Goal: Task Accomplishment & Management: Complete application form

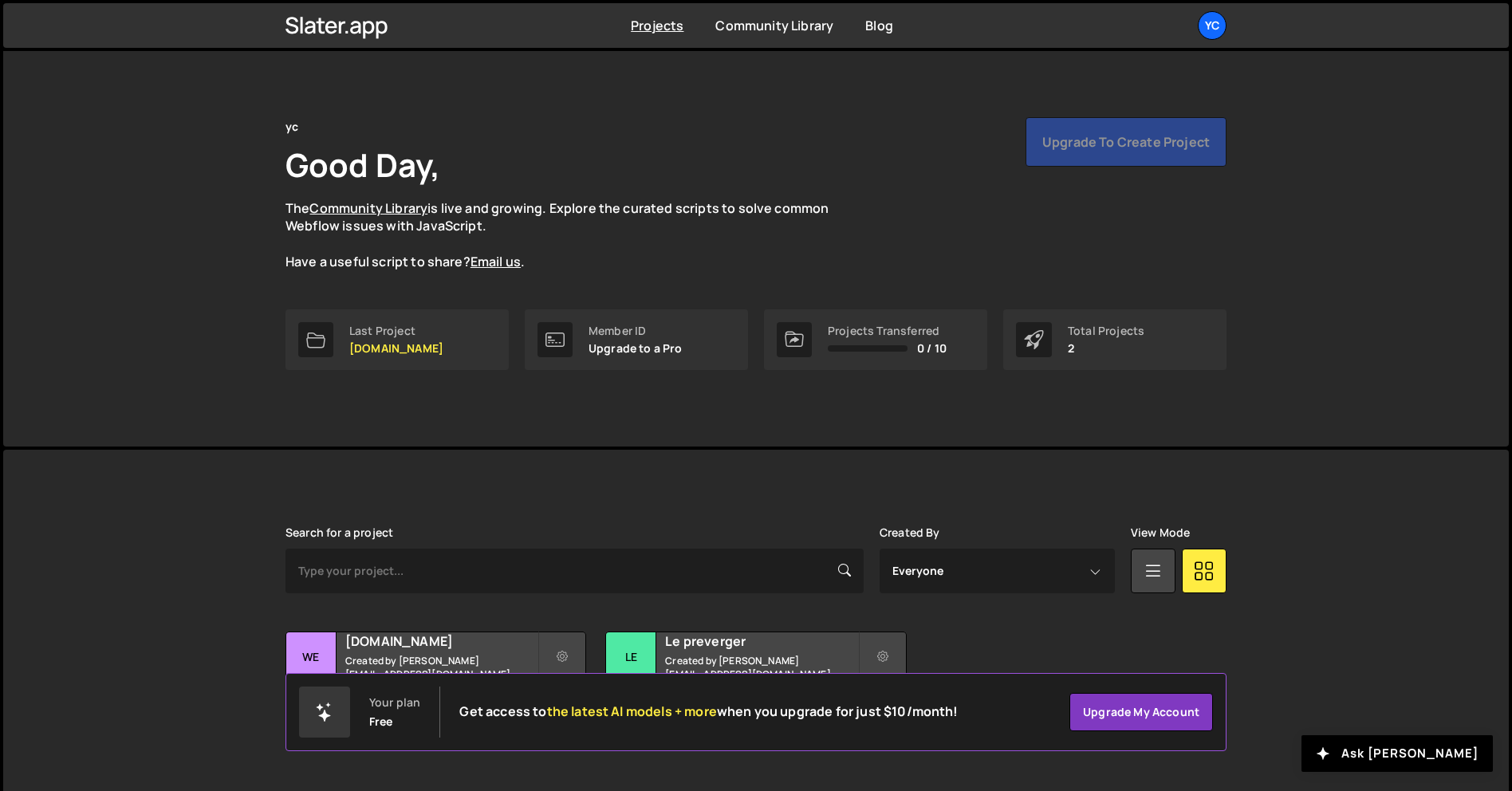
scroll to position [30, 0]
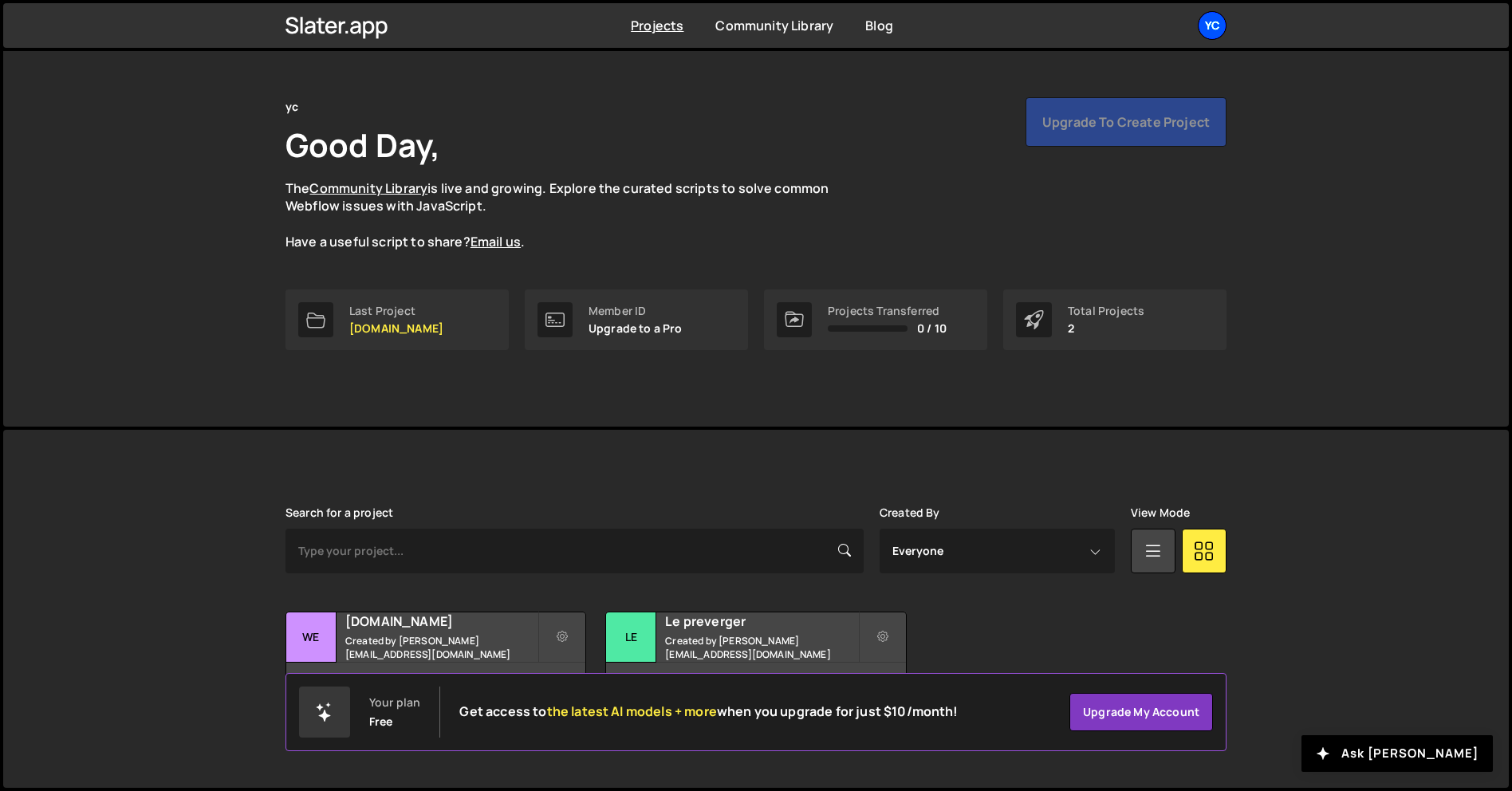
click at [1204, 30] on div "yc" at bounding box center [1212, 25] width 29 height 29
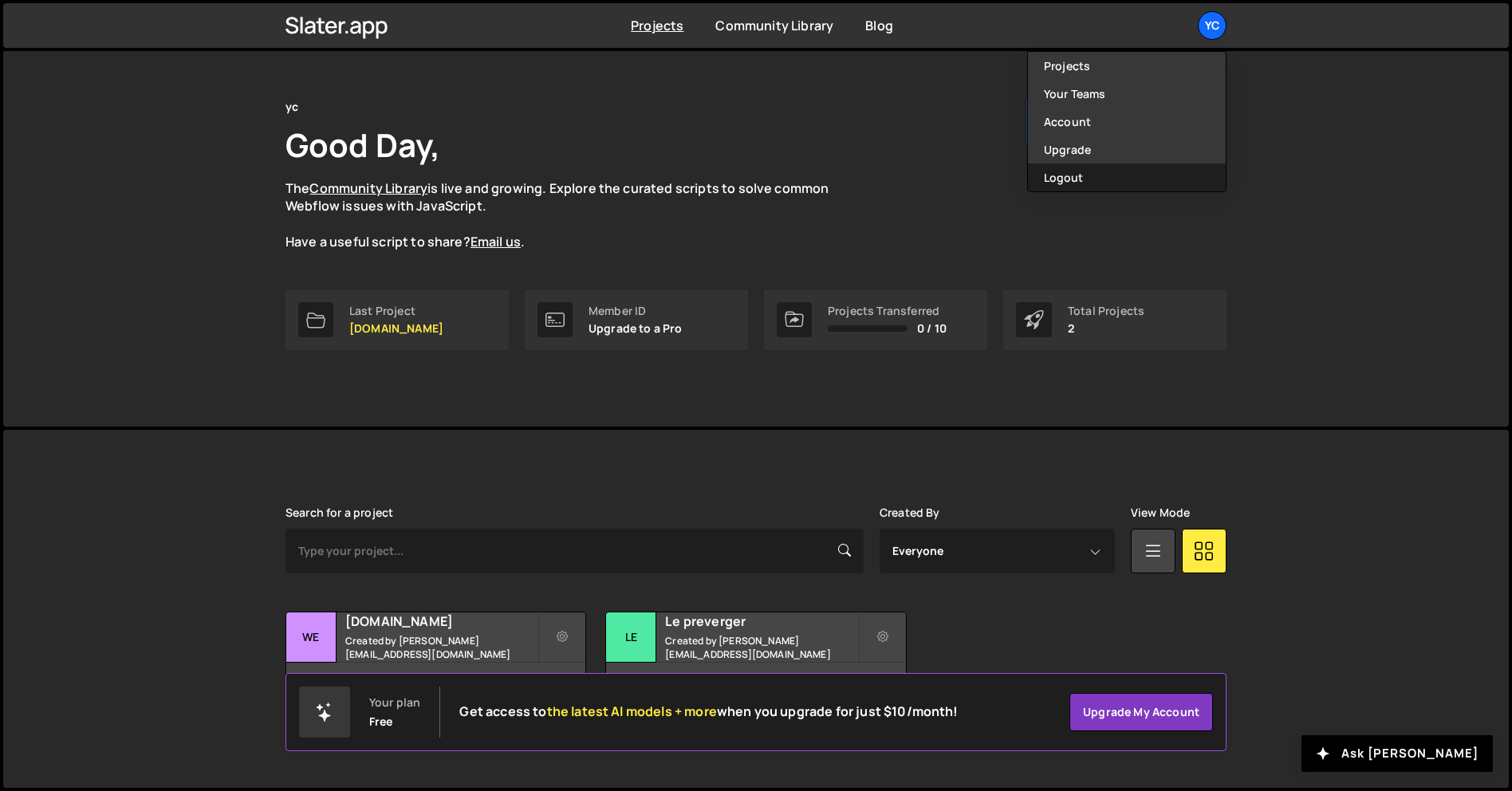
click at [1108, 173] on button "Logout" at bounding box center [1126, 177] width 198 height 28
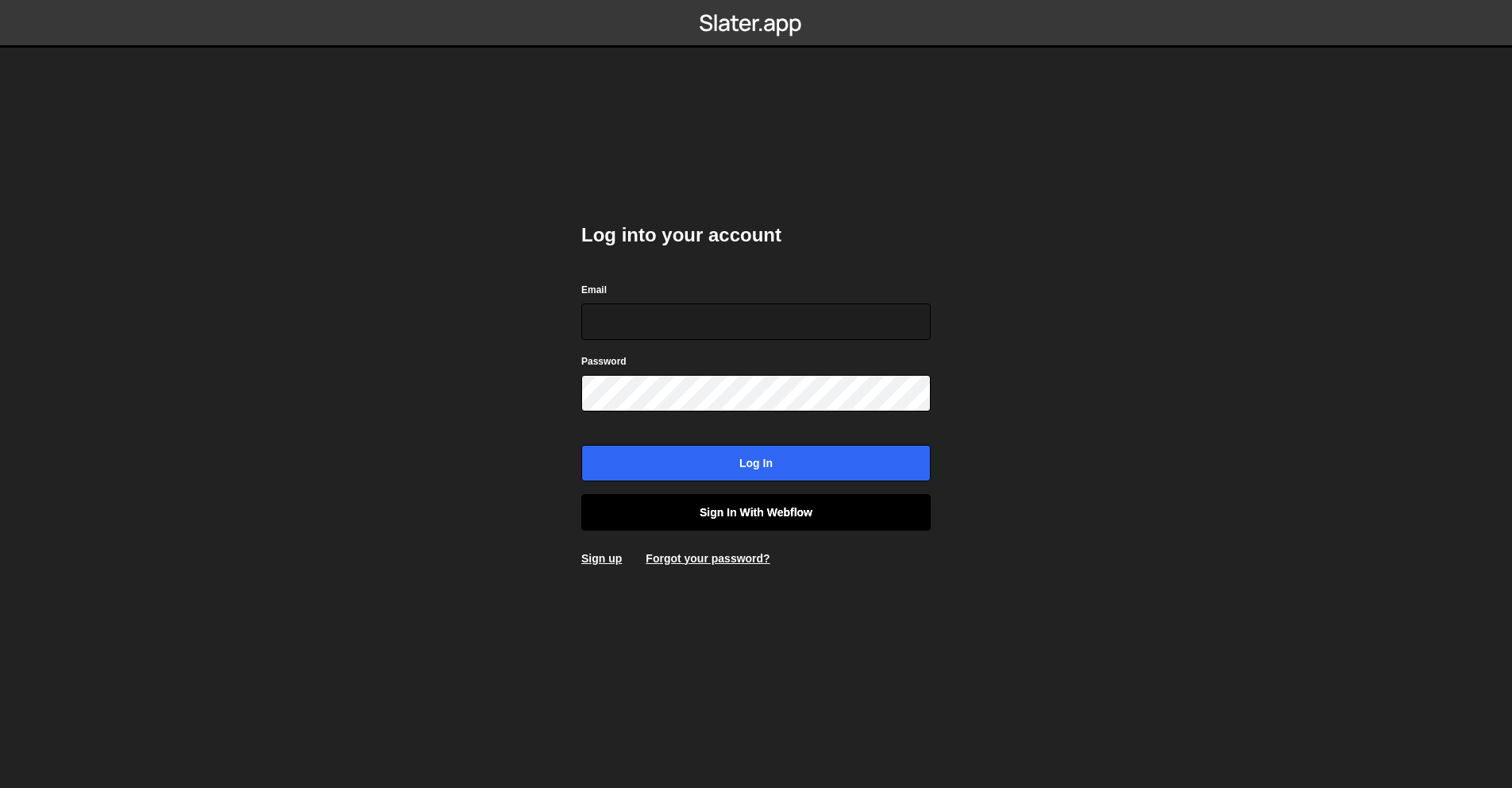
click at [743, 503] on link "Sign in with Webflow" at bounding box center [756, 512] width 349 height 37
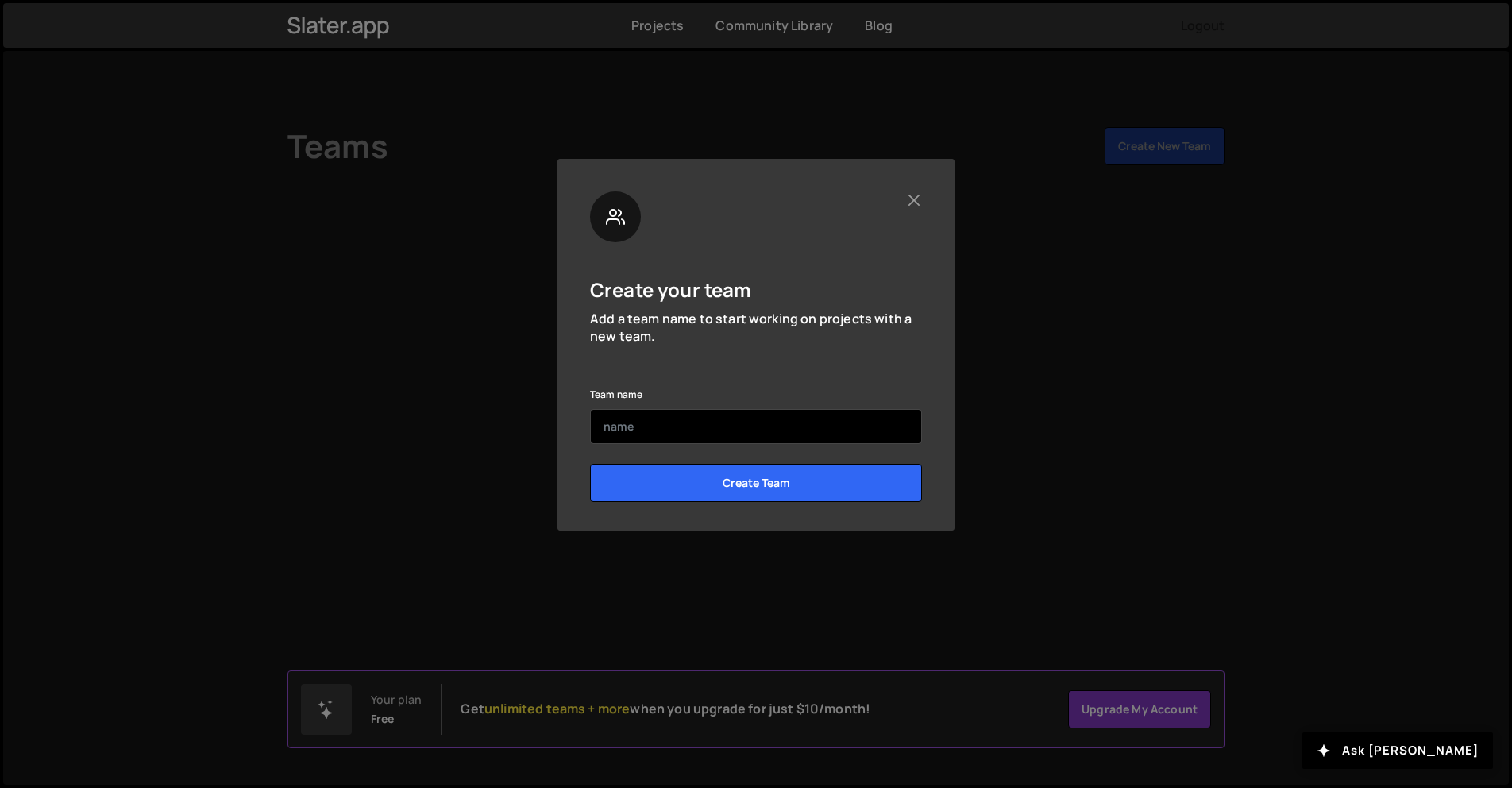
click at [715, 433] on input "text" at bounding box center [756, 426] width 332 height 35
type input "Webary"
click at [590, 464] on input "Create Team" at bounding box center [756, 483] width 332 height 38
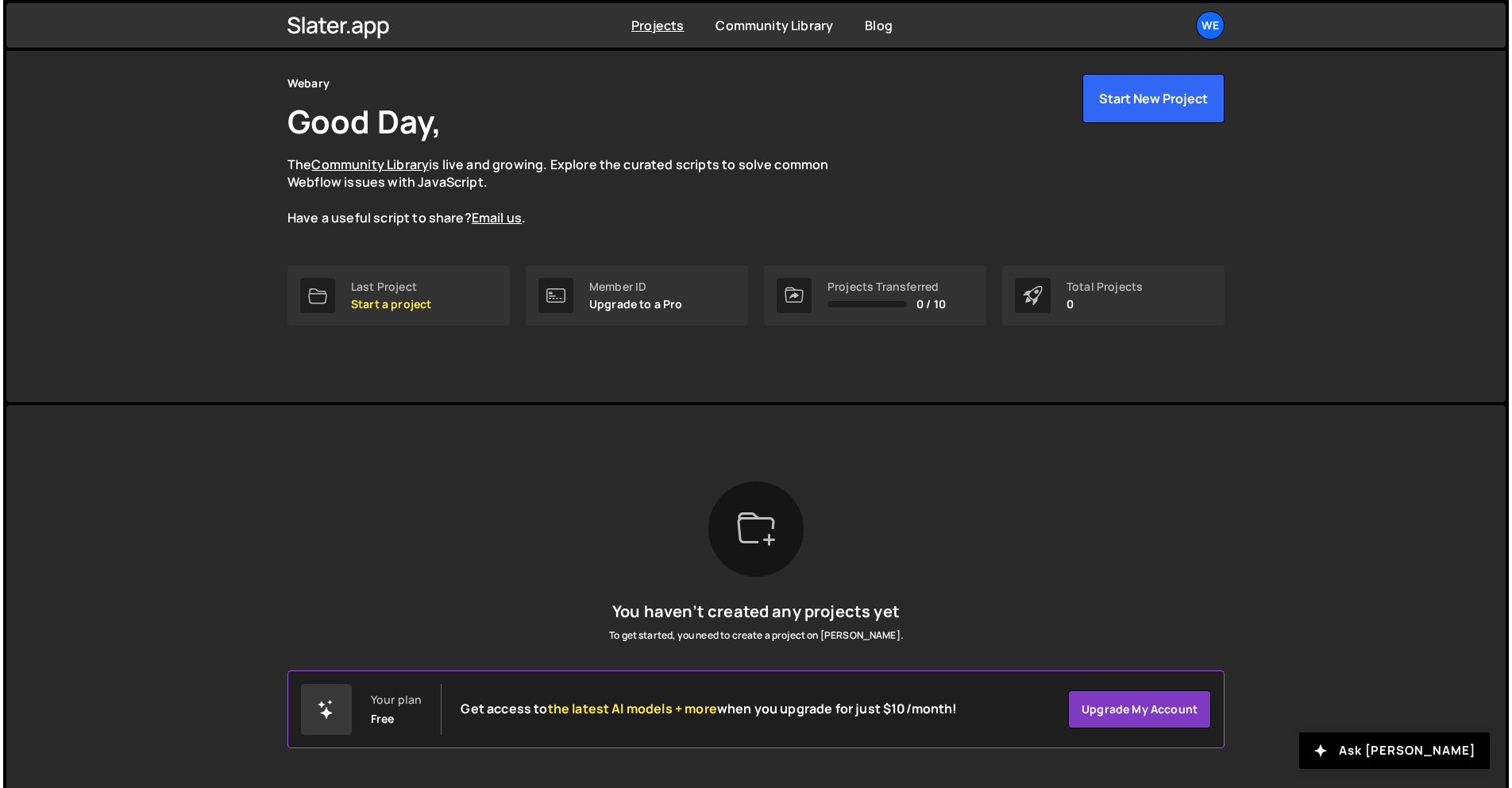
scroll to position [64, 0]
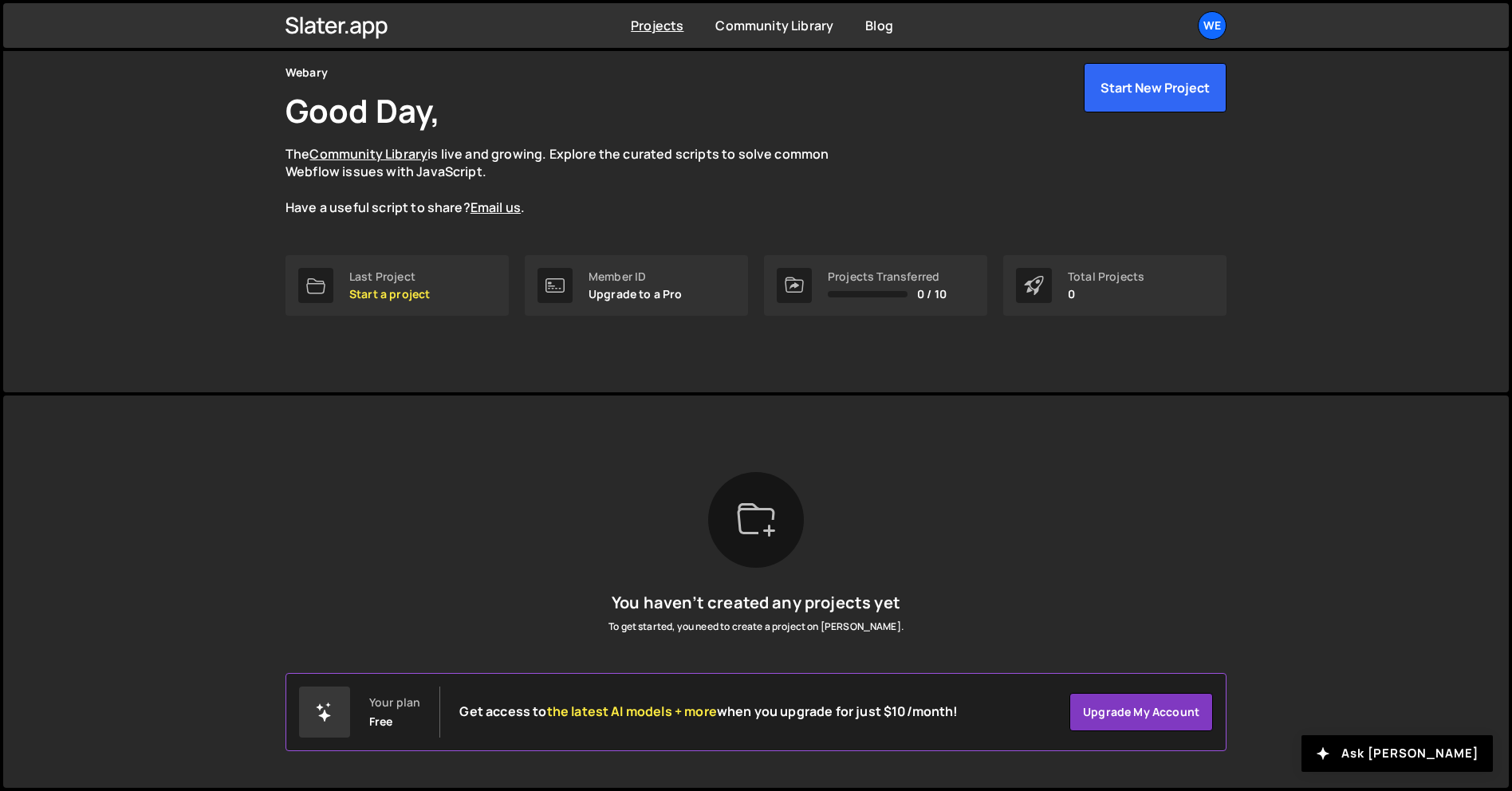
click at [778, 479] on div at bounding box center [756, 519] width 96 height 96
click at [755, 509] on icon at bounding box center [756, 518] width 38 height 31
click at [1119, 84] on button "Start New Project" at bounding box center [1155, 87] width 143 height 49
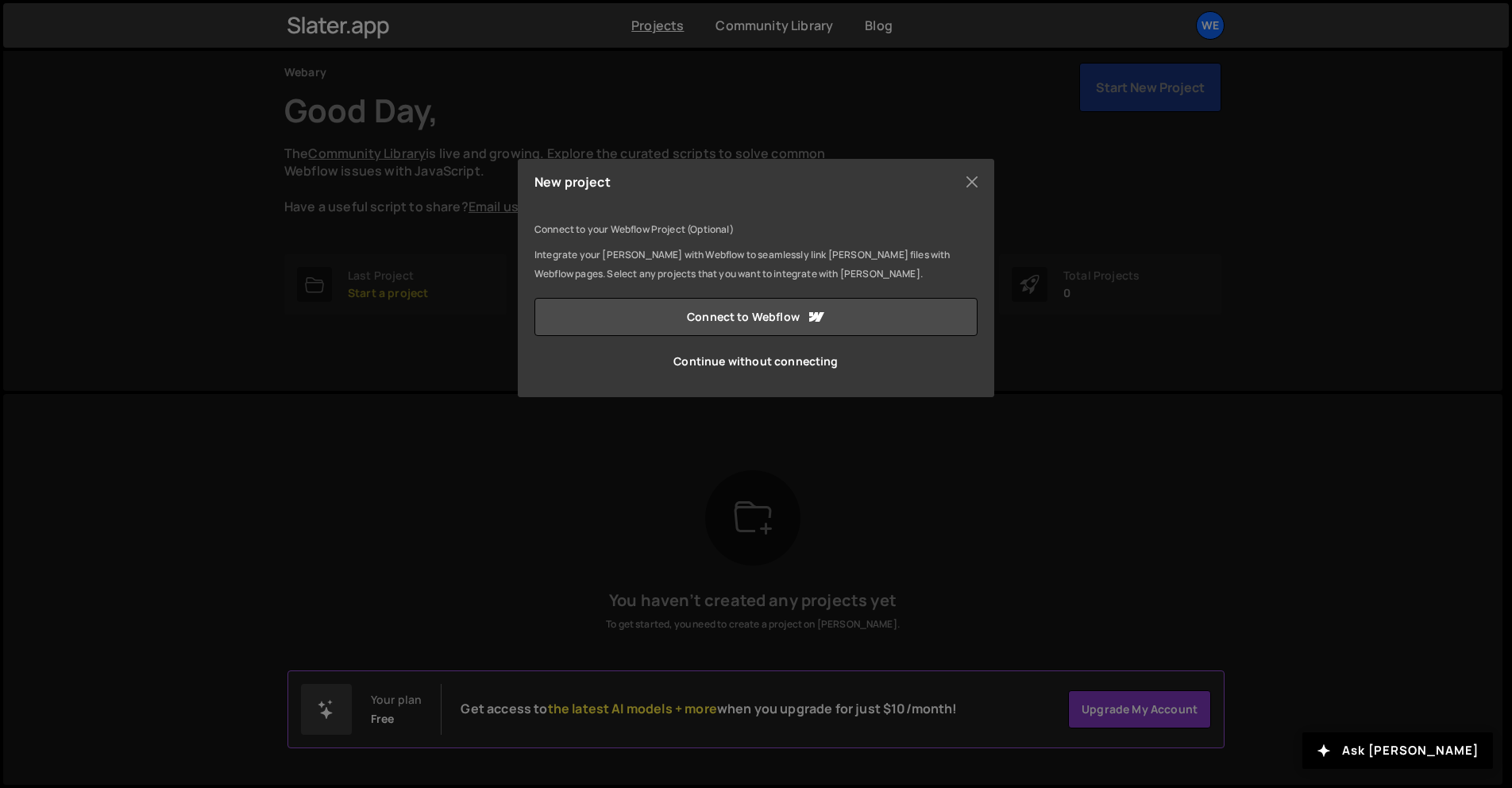
click at [606, 294] on div "Connect to your Webflow Project (Optional) Integrate your Slater with Webflow t…" at bounding box center [756, 300] width 443 height 160
click at [710, 312] on link "Connect to Webflow" at bounding box center [756, 316] width 443 height 38
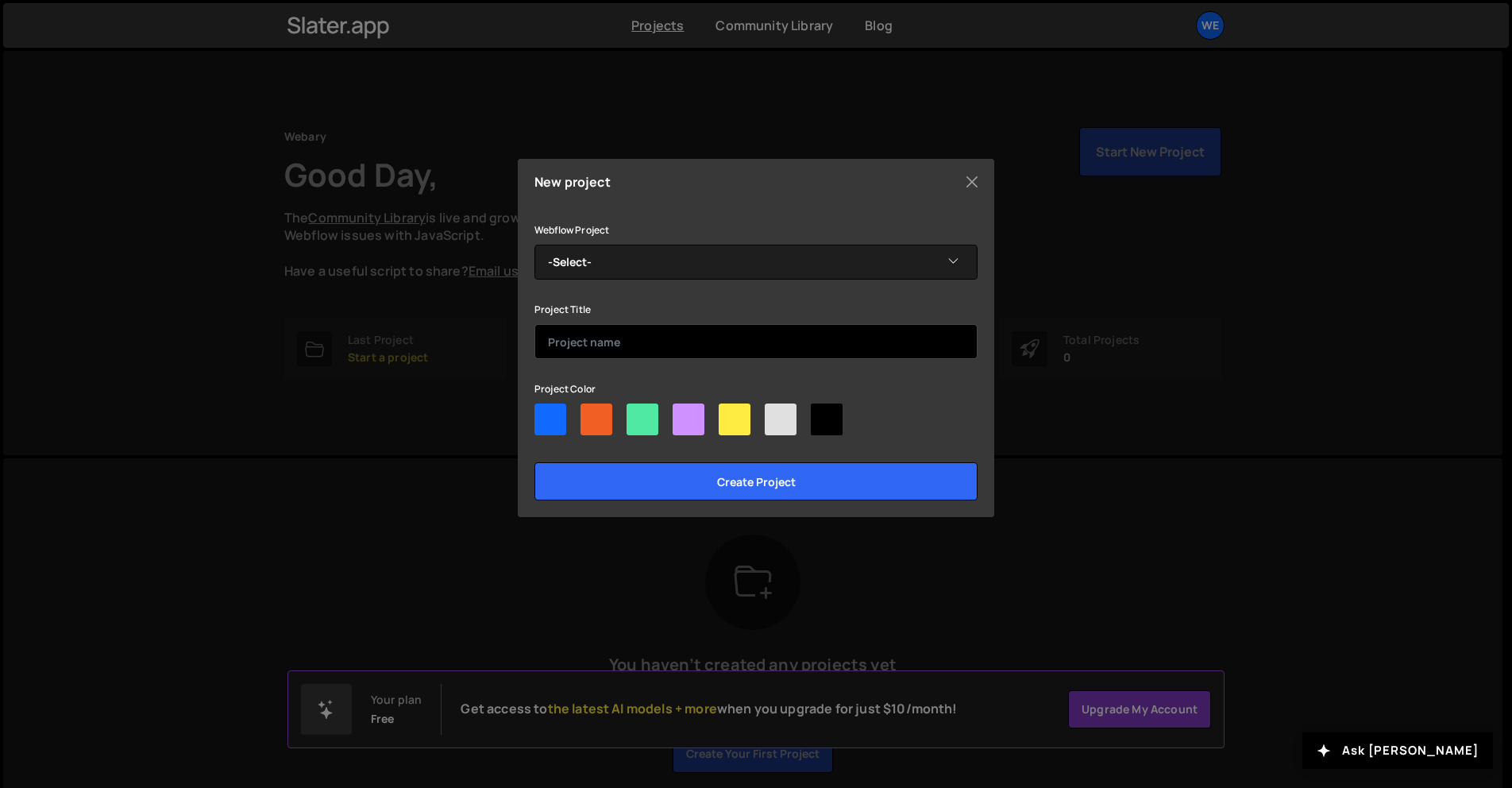
click at [685, 333] on input "text" at bounding box center [756, 341] width 443 height 35
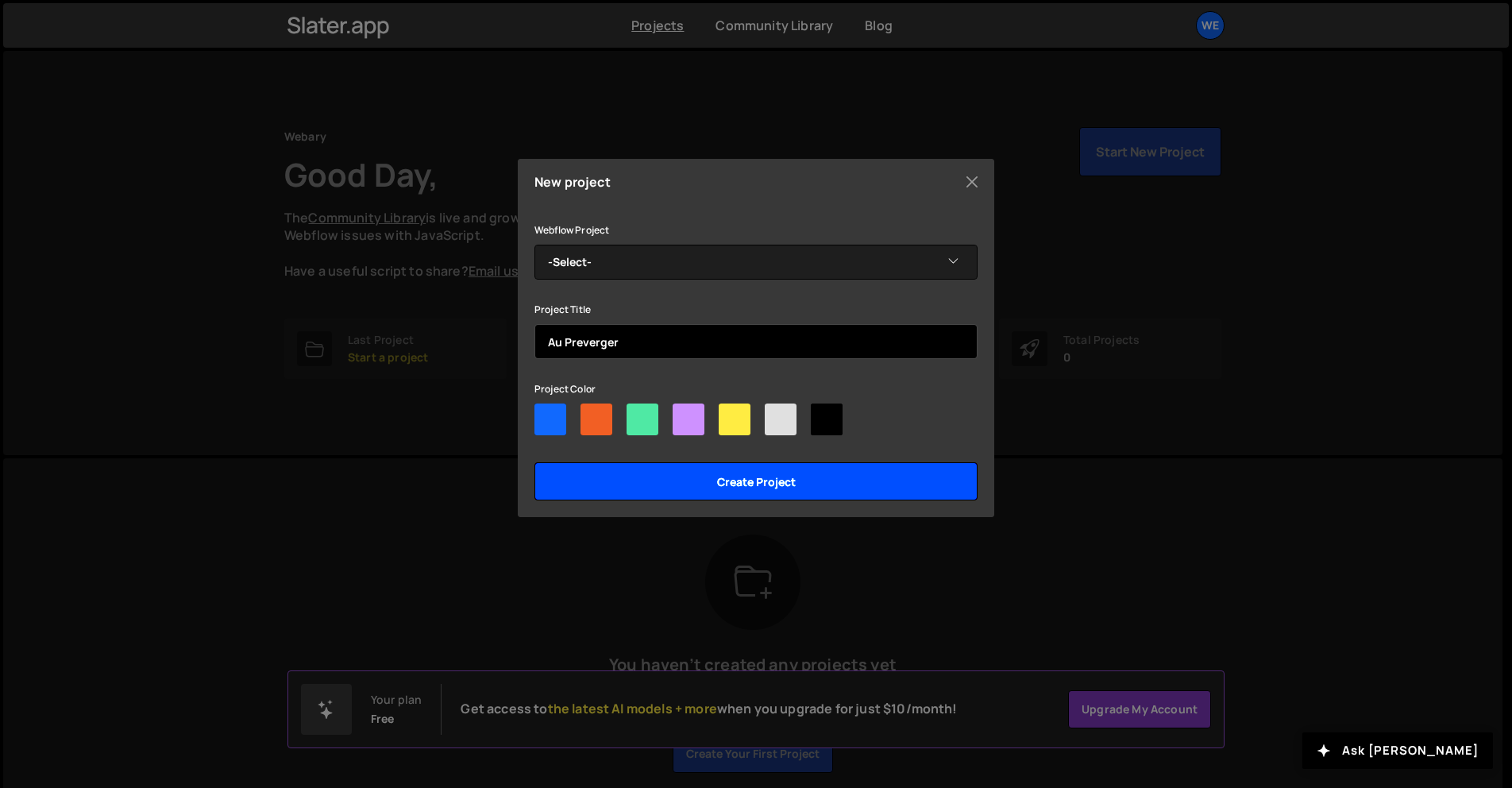
type input "Au Preverger"
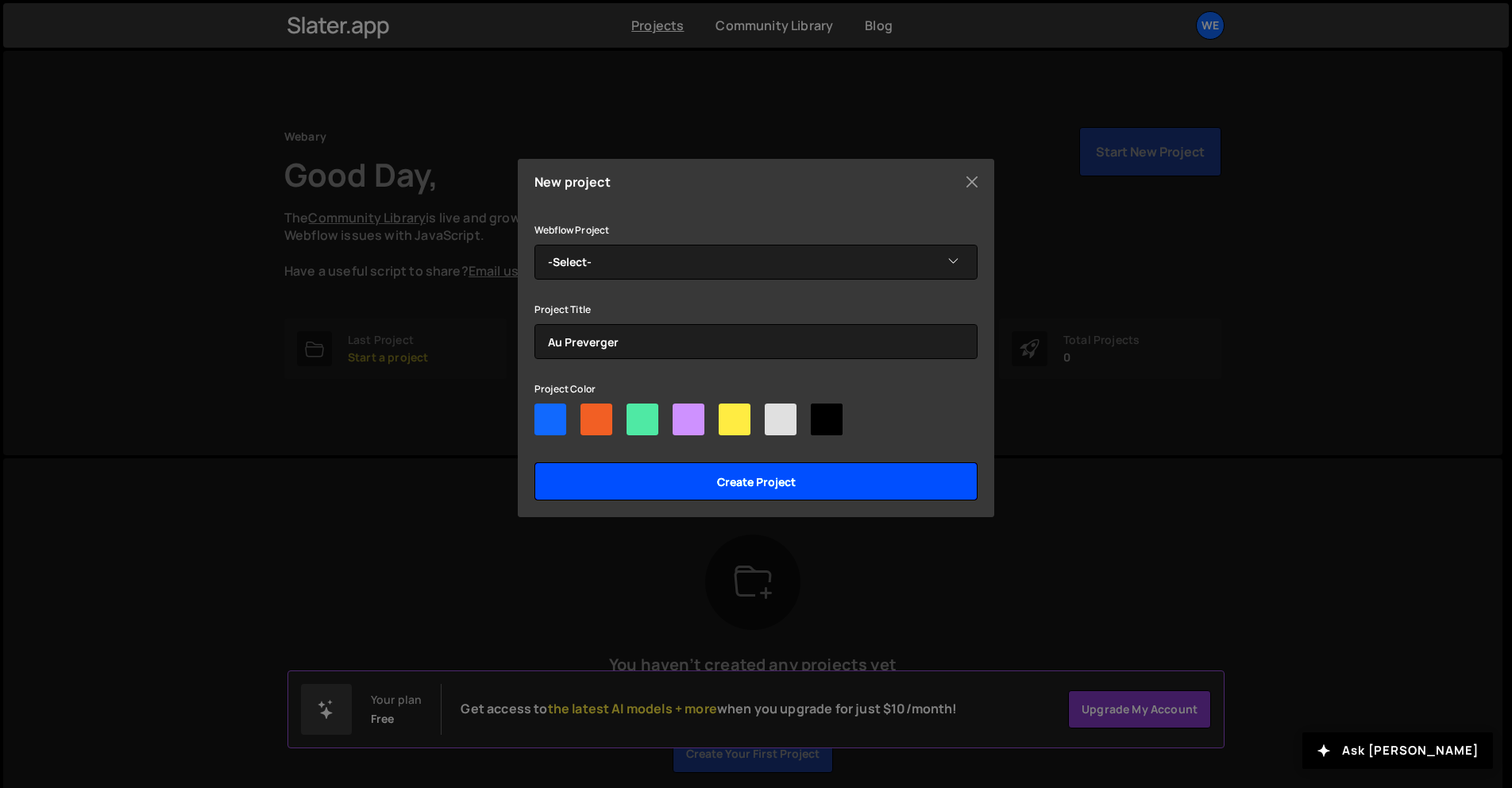
click at [734, 483] on input "Create project" at bounding box center [756, 481] width 443 height 38
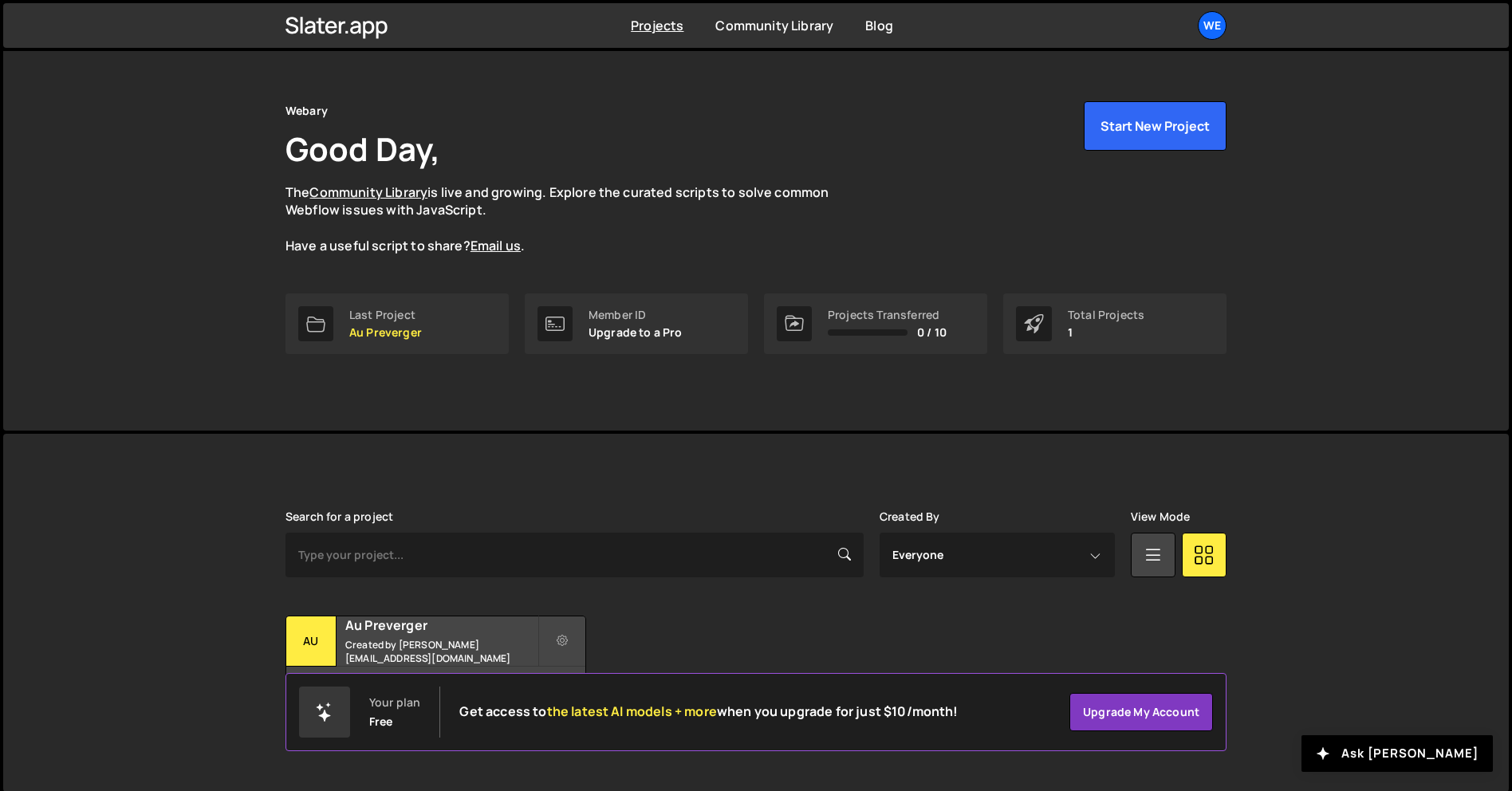
scroll to position [30, 0]
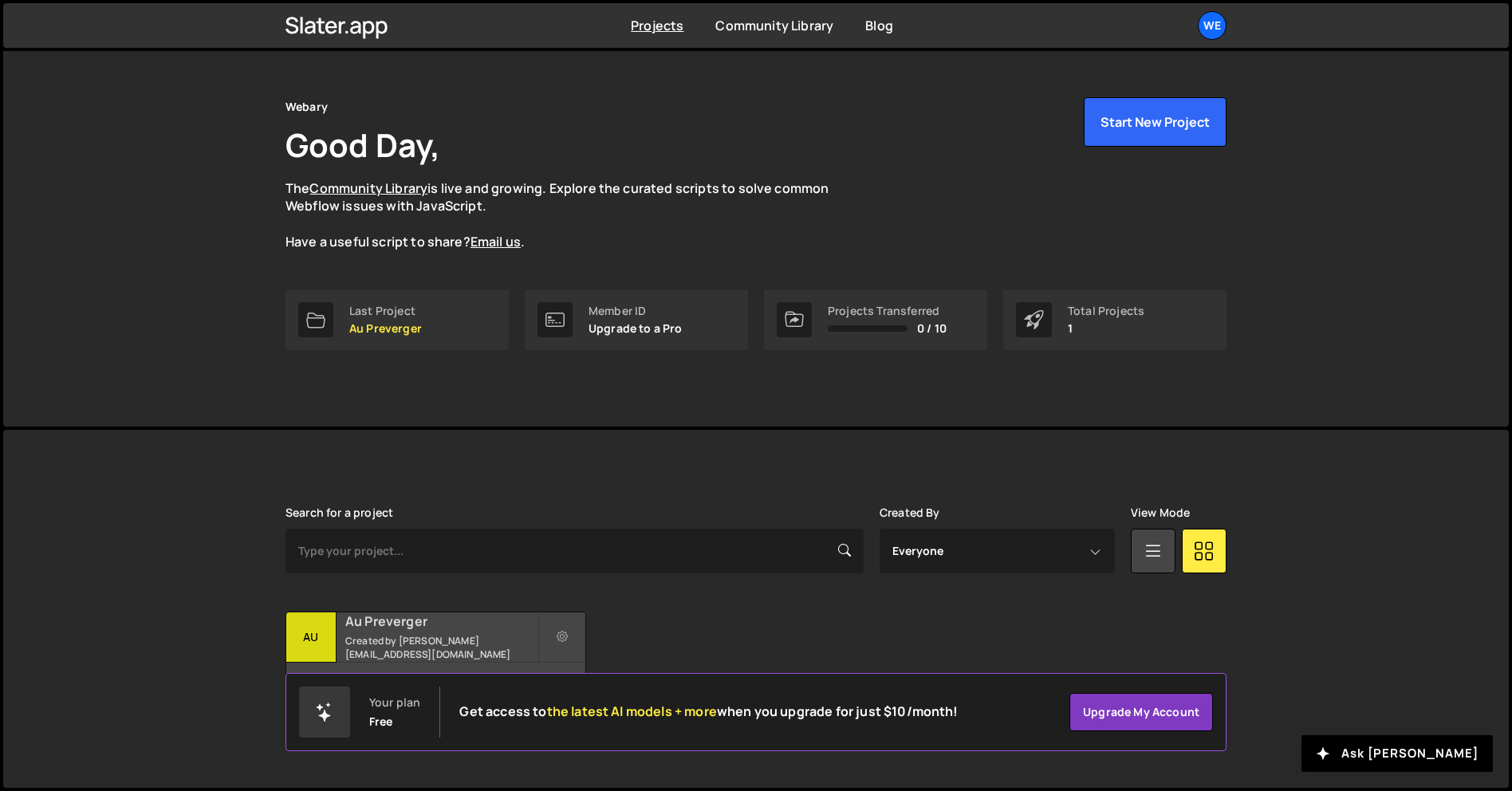
click at [459, 661] on small "Created by [PERSON_NAME][EMAIL_ADDRESS][DOMAIN_NAME]" at bounding box center [441, 647] width 192 height 27
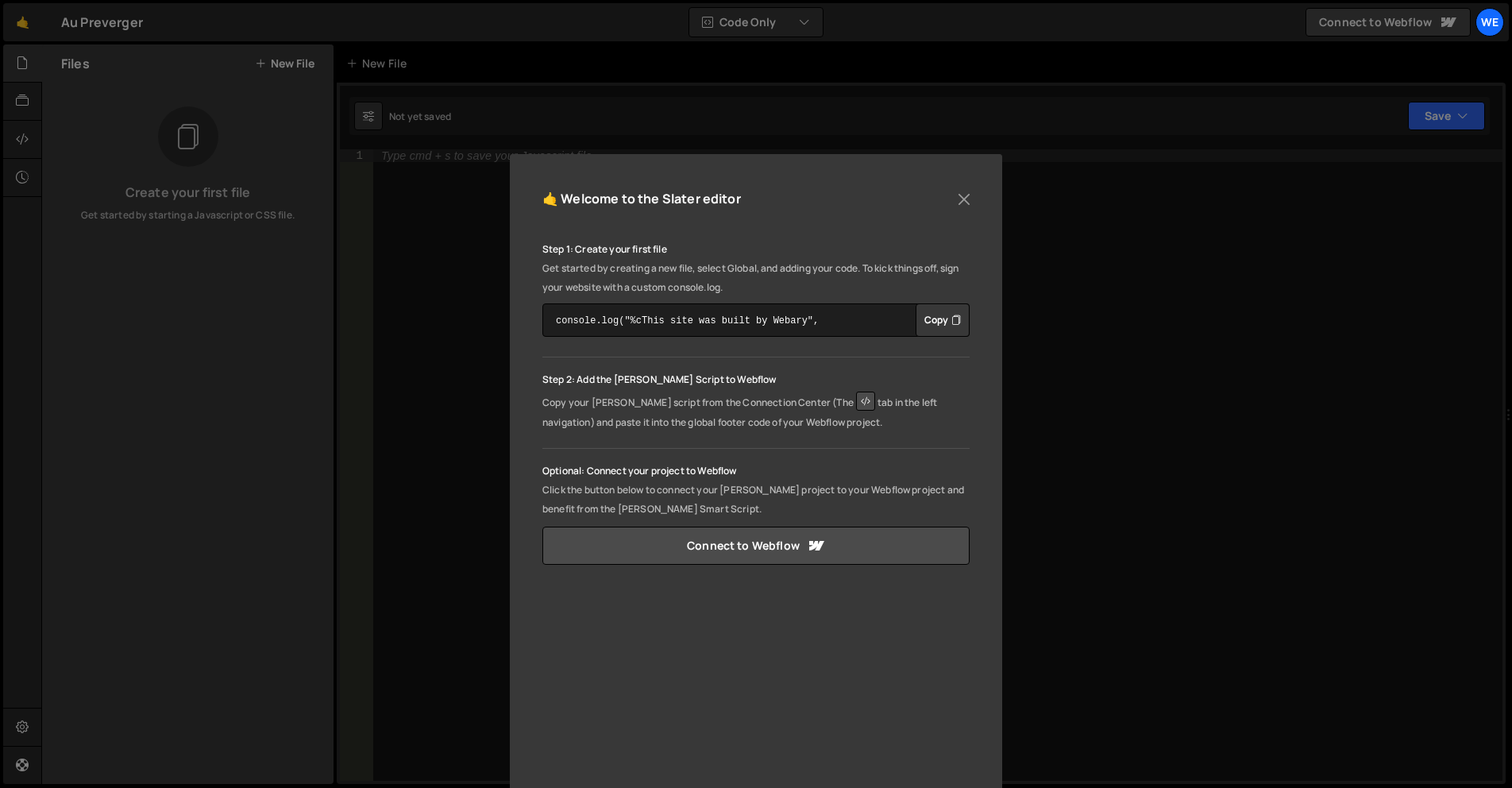
scroll to position [79, 0]
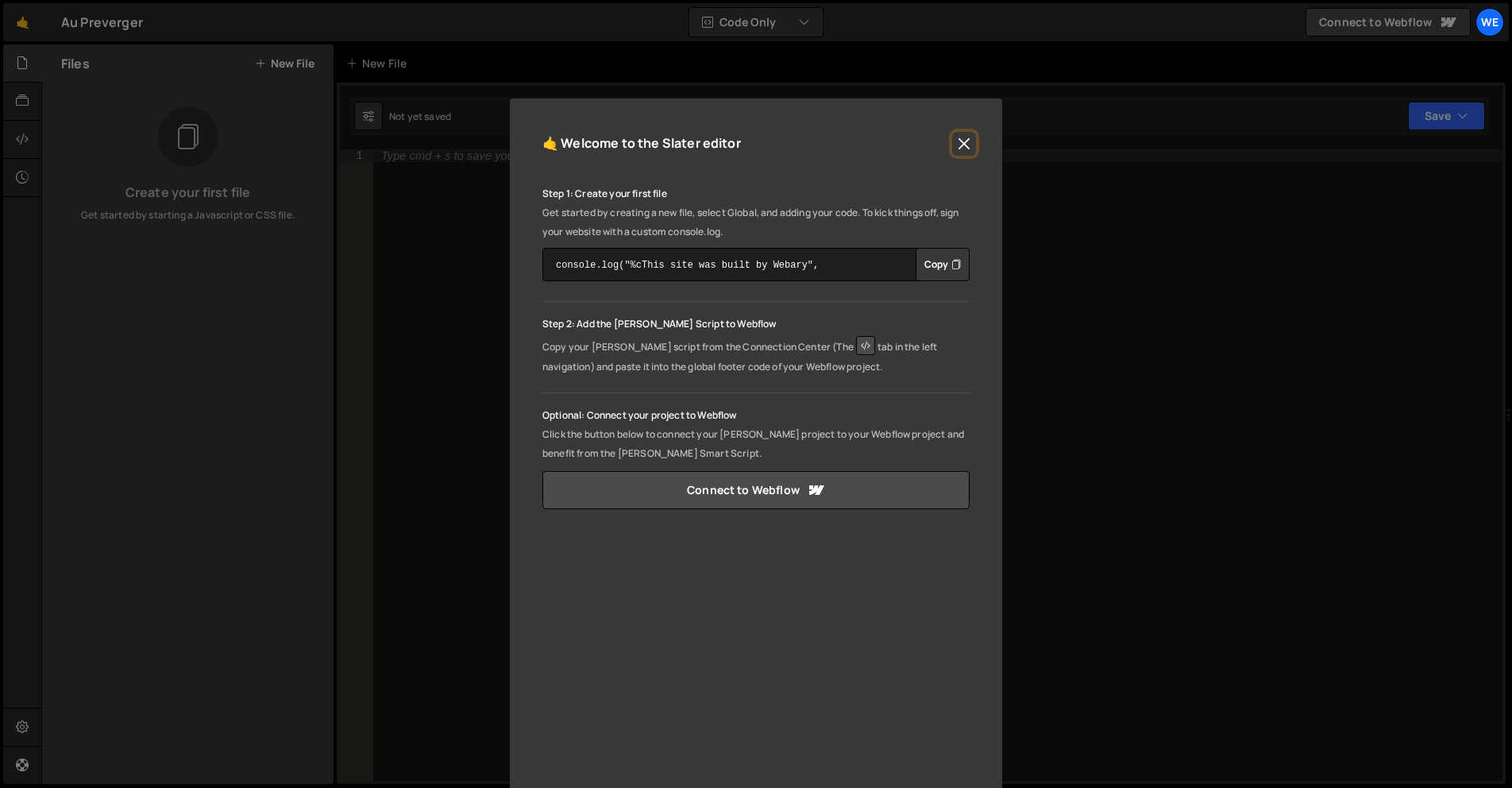
click at [960, 133] on button "Close" at bounding box center [963, 143] width 24 height 24
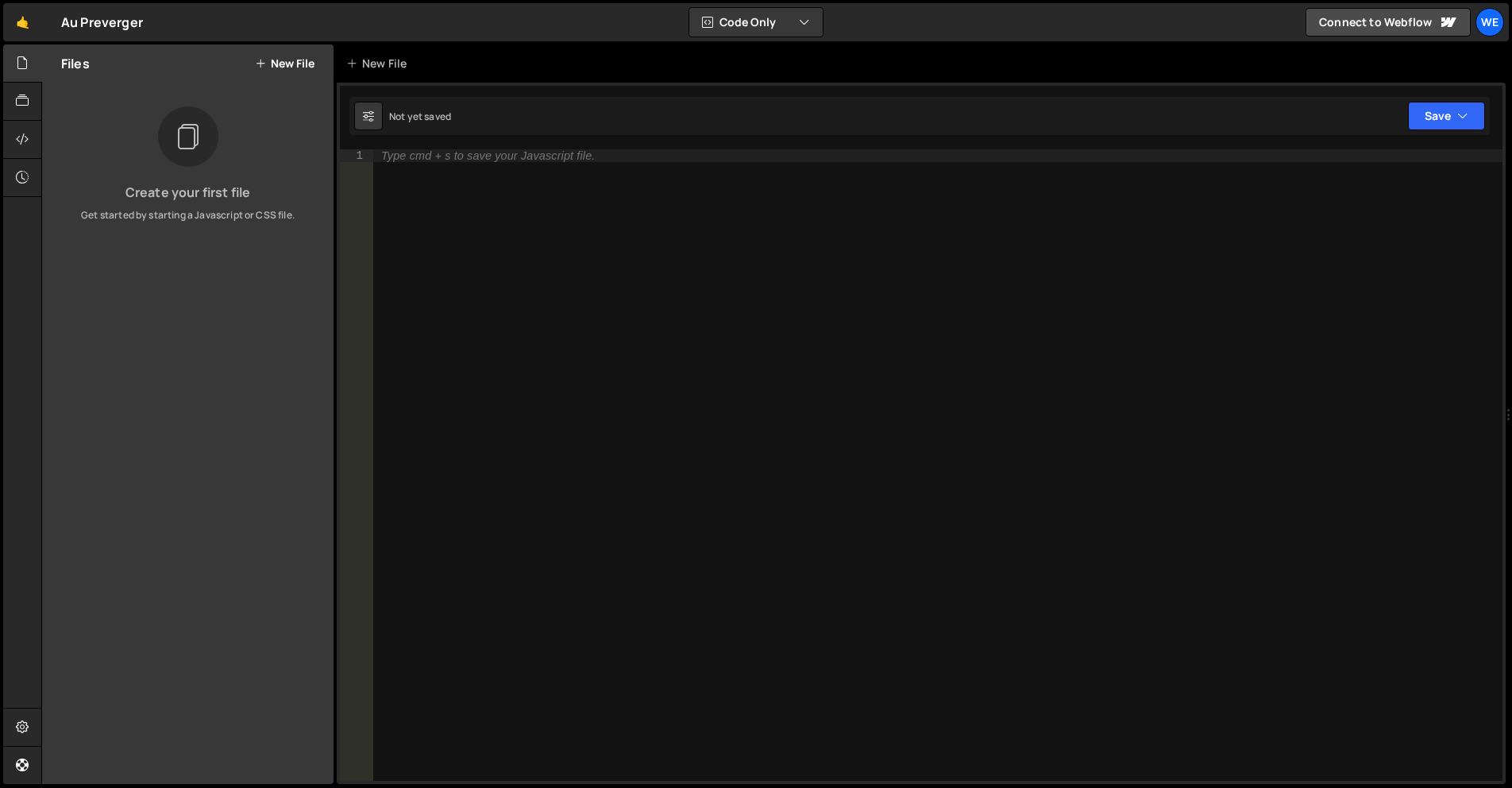
drag, startPoint x: 296, startPoint y: 63, endPoint x: 307, endPoint y: 75, distance: 16.3
click at [296, 62] on button "New File" at bounding box center [284, 63] width 60 height 12
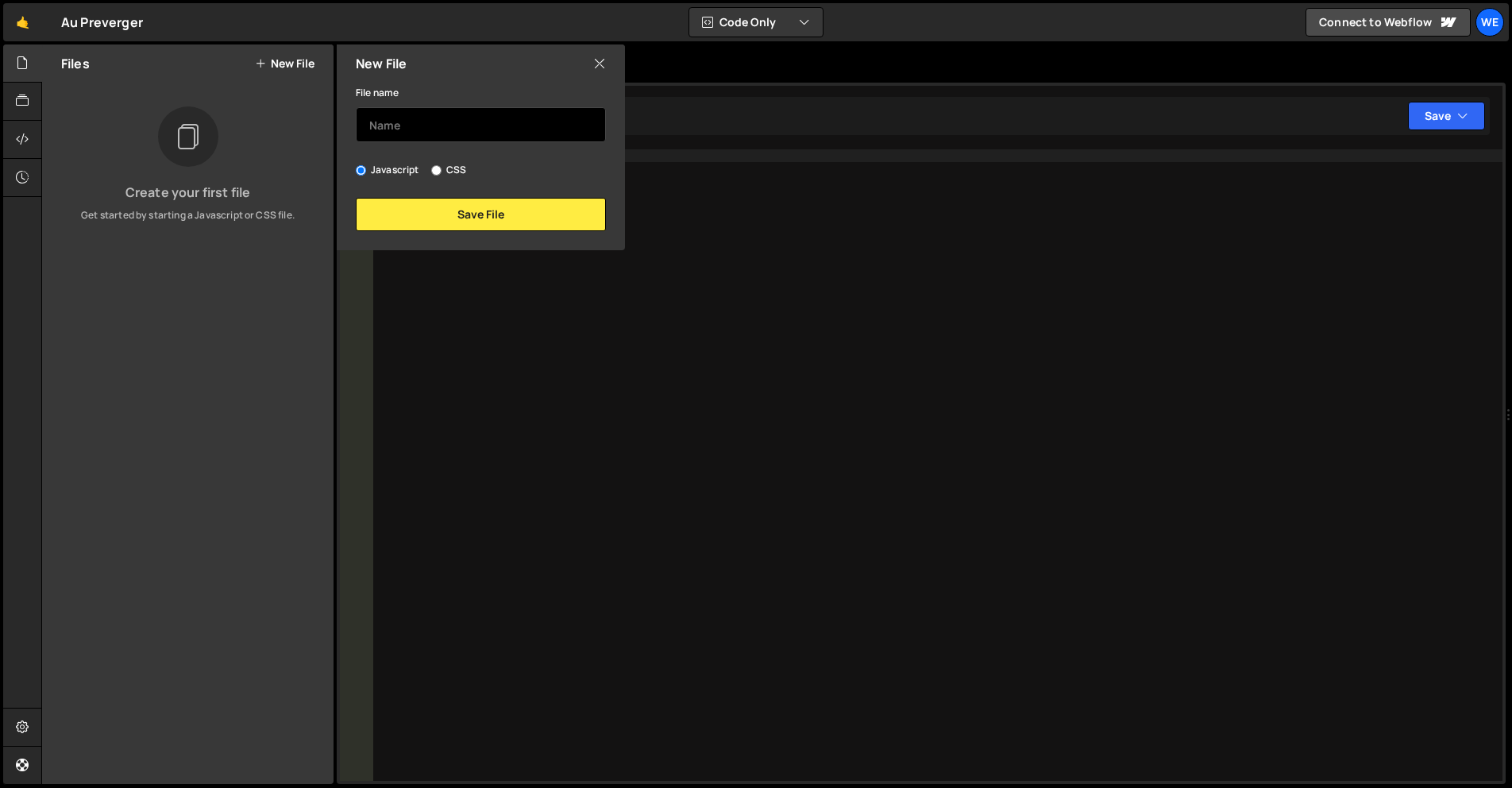
click at [459, 131] on input "text" at bounding box center [480, 124] width 250 height 35
type input "c"
drag, startPoint x: 601, startPoint y: 61, endPoint x: 402, endPoint y: 78, distance: 199.7
click at [597, 62] on div "New File" at bounding box center [481, 63] width 289 height 38
click at [595, 72] on icon at bounding box center [599, 64] width 12 height 18
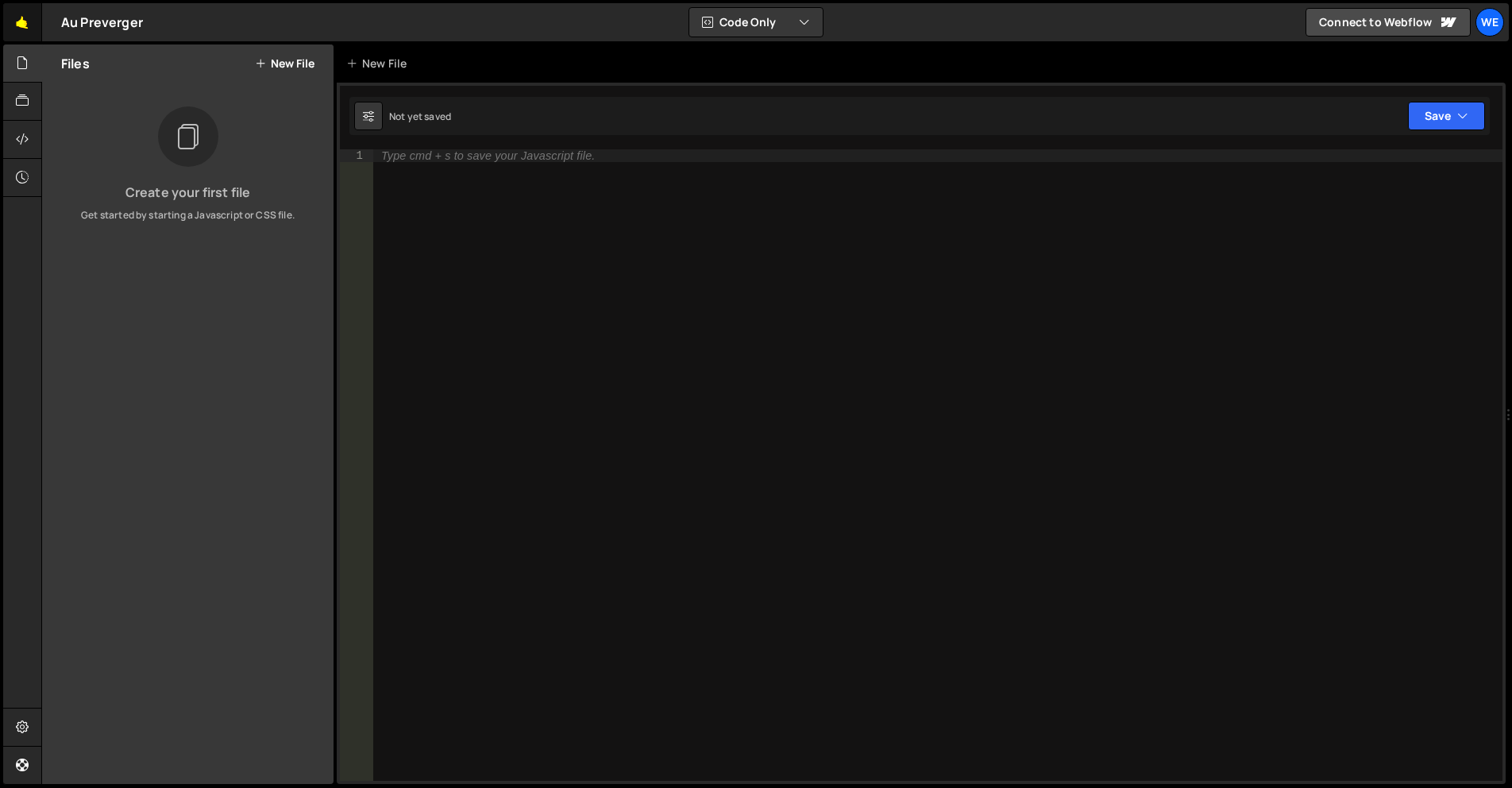
click at [41, 19] on link "🤙" at bounding box center [23, 22] width 39 height 38
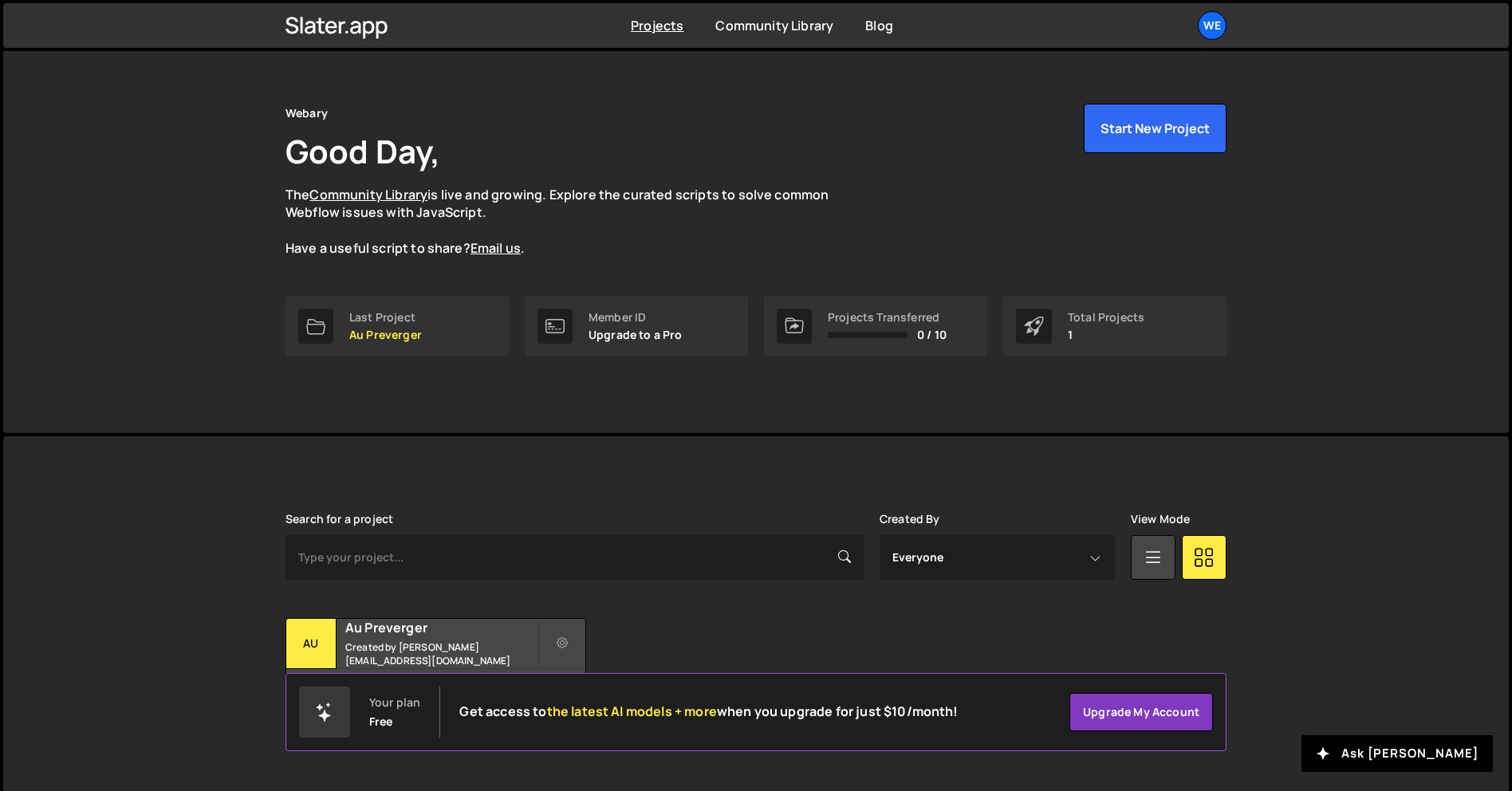
scroll to position [30, 0]
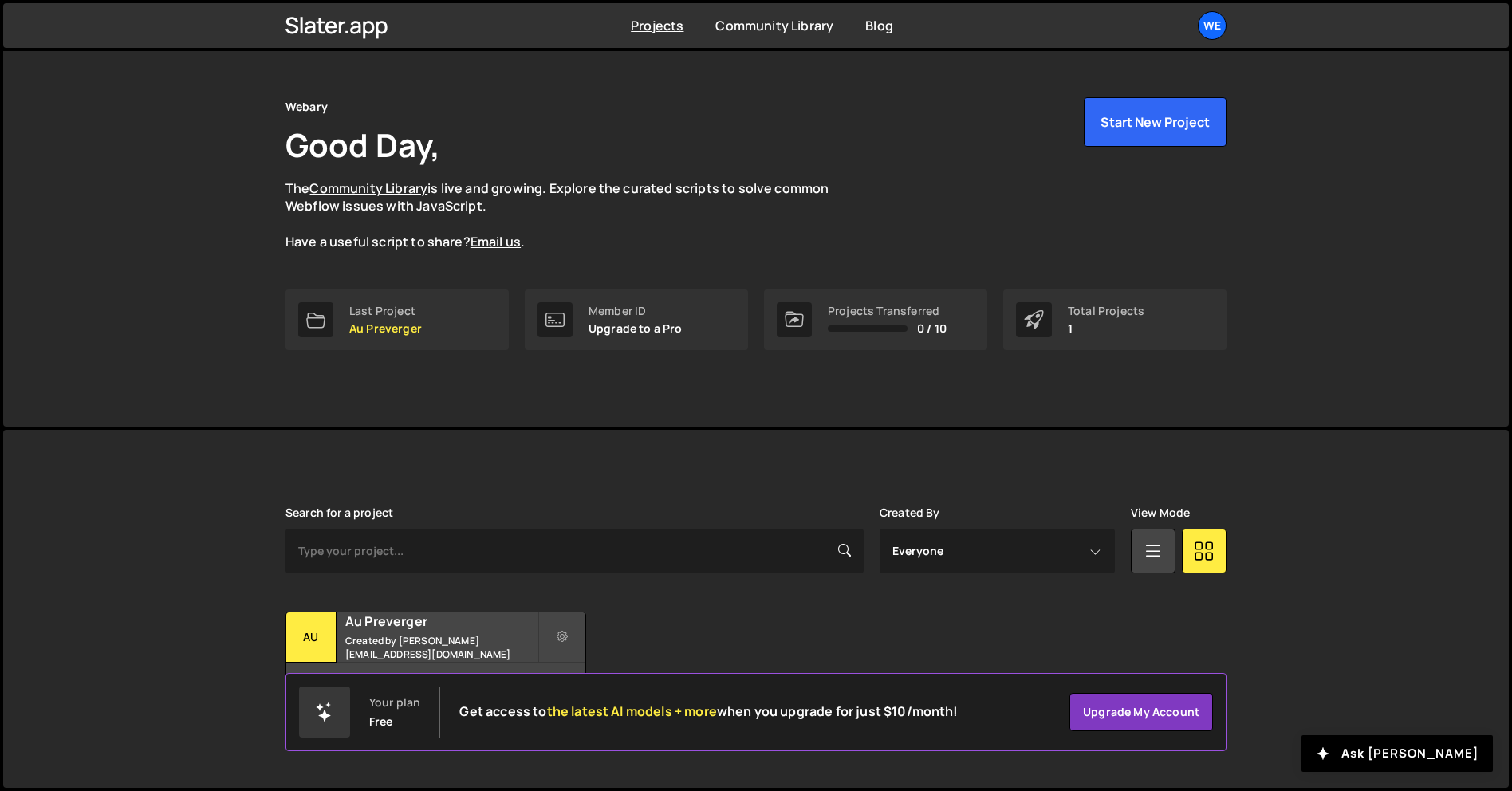
click at [680, 491] on div "[PERSON_NAME] is designed for desktop use. Please use a larger screen to access…" at bounding box center [756, 609] width 989 height 358
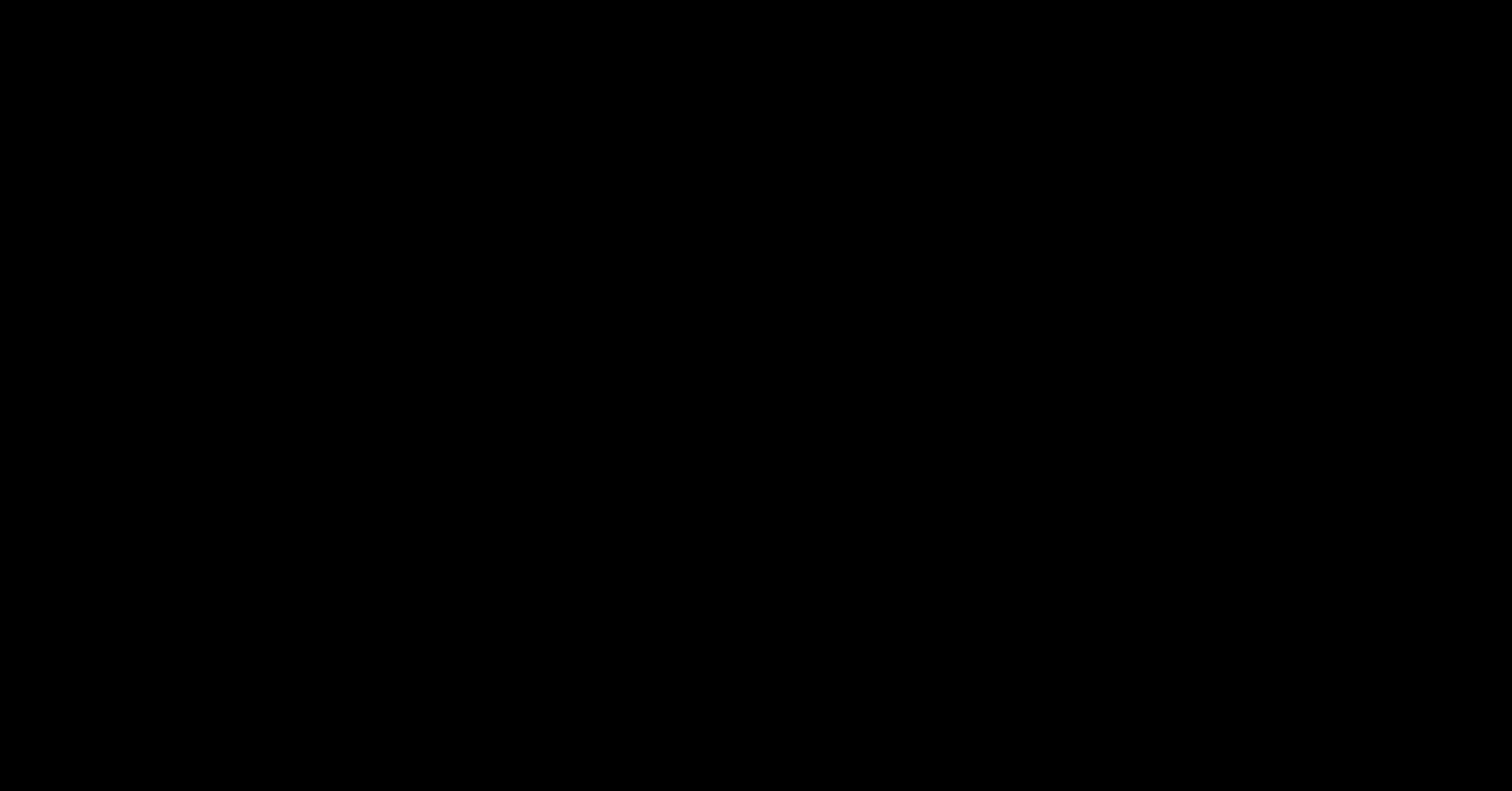
scroll to position [30, 0]
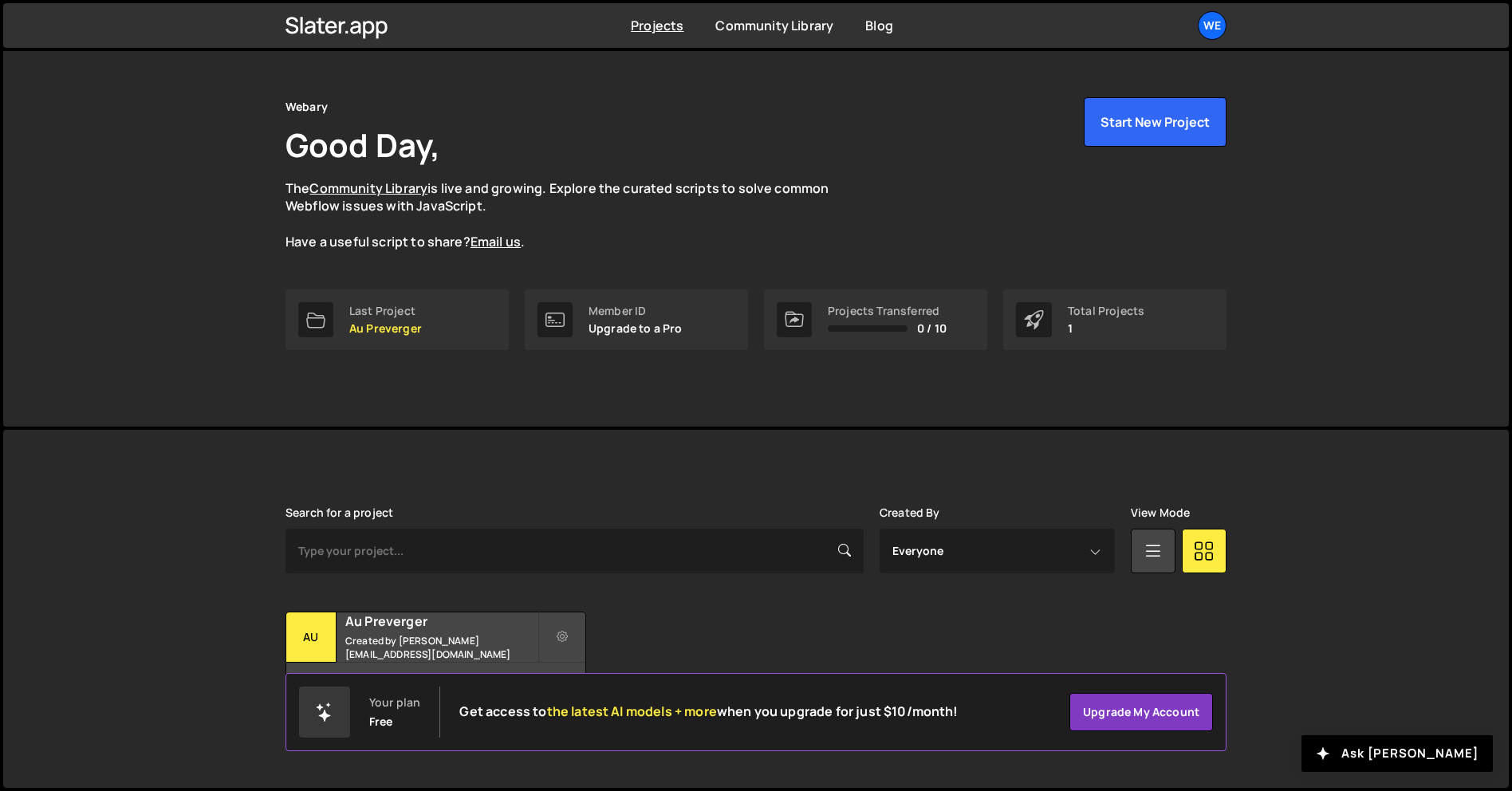
click at [819, 418] on div "Webary Good Day, The Community Library is live and growing. Explore the curated…" at bounding box center [756, 223] width 989 height 406
click at [860, 229] on div "Webary Good Day, The Community Library is live and growing. Explore the curated…" at bounding box center [756, 174] width 941 height 154
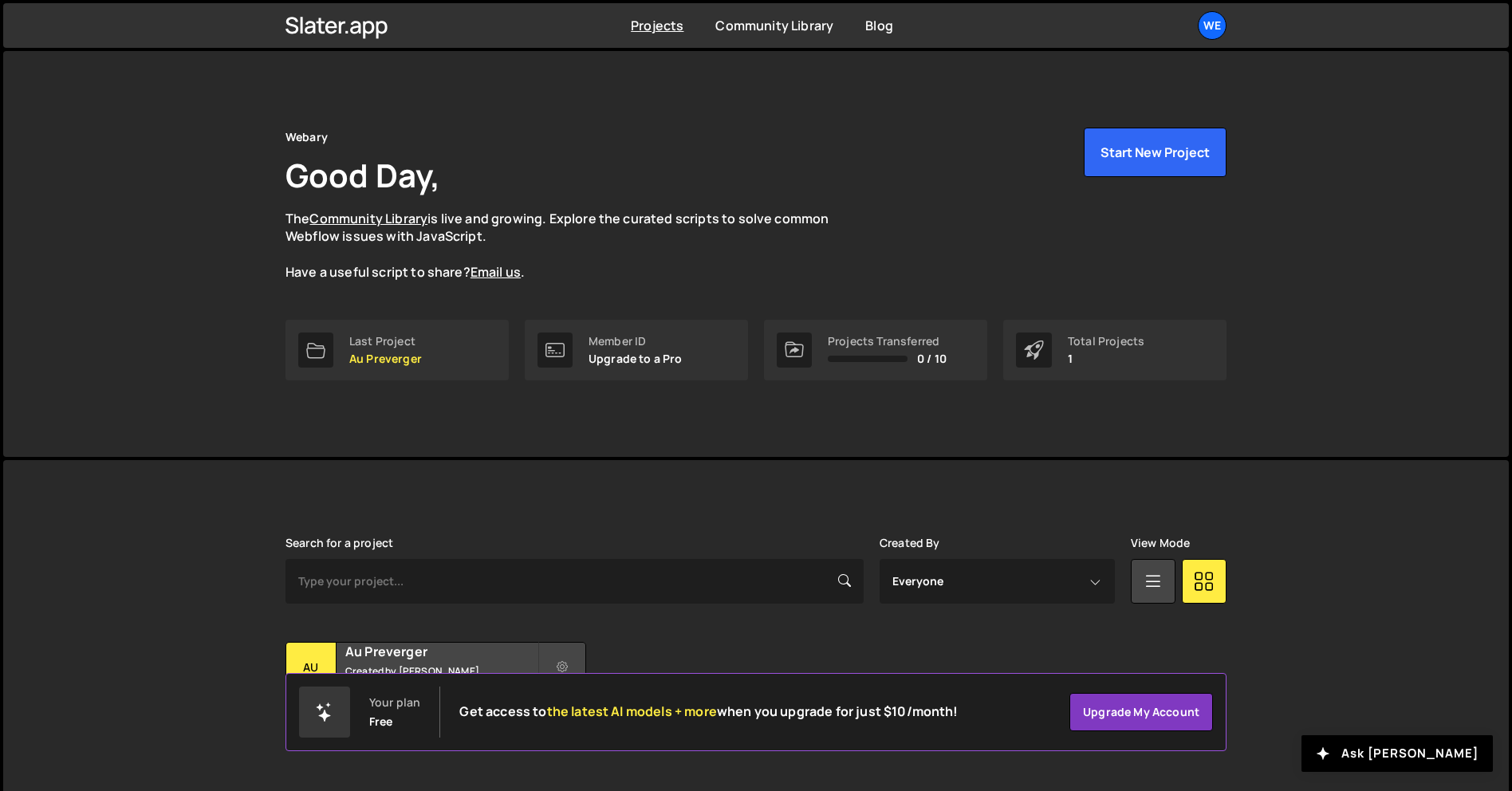
scroll to position [30, 0]
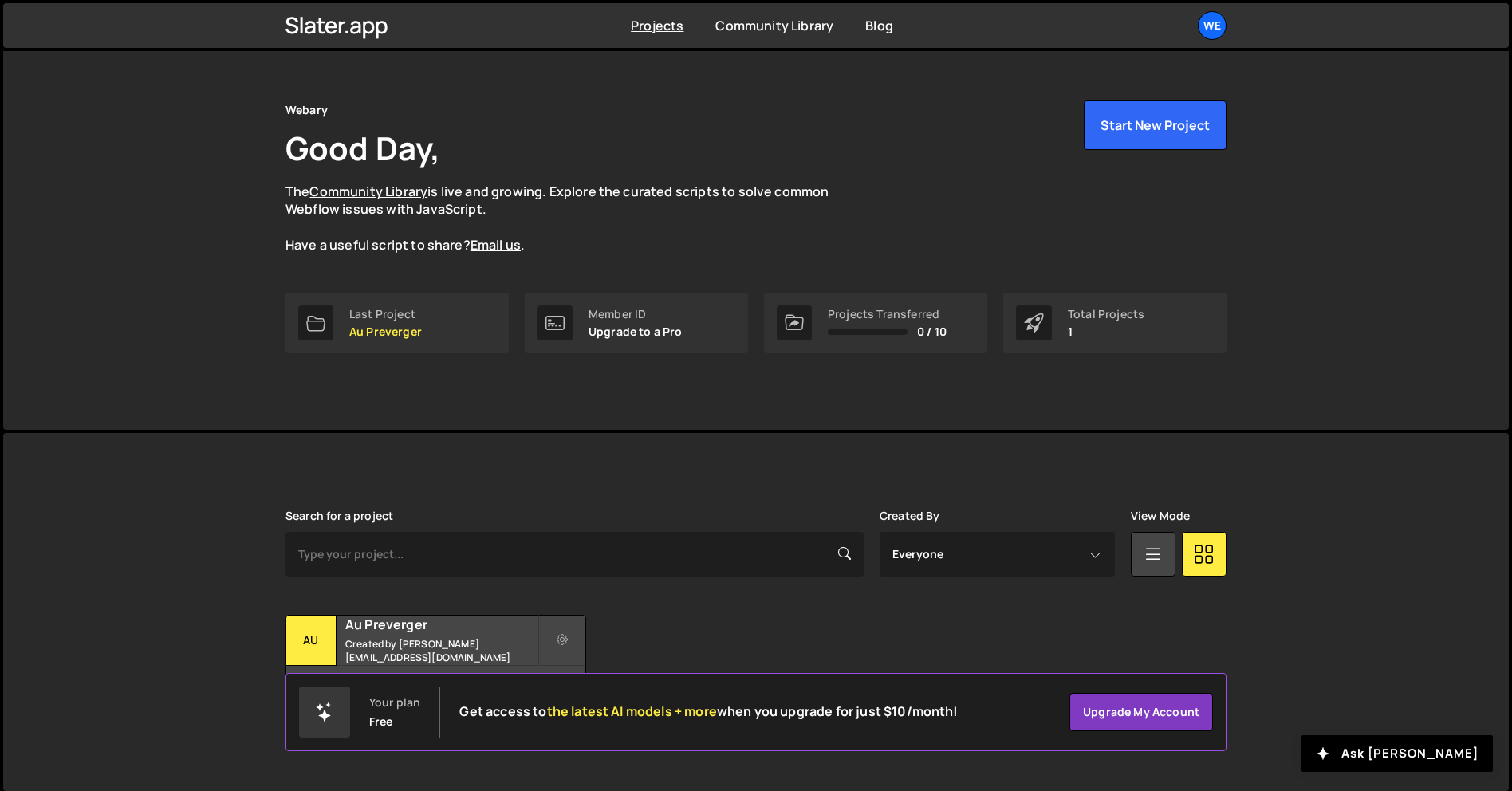
scroll to position [30, 0]
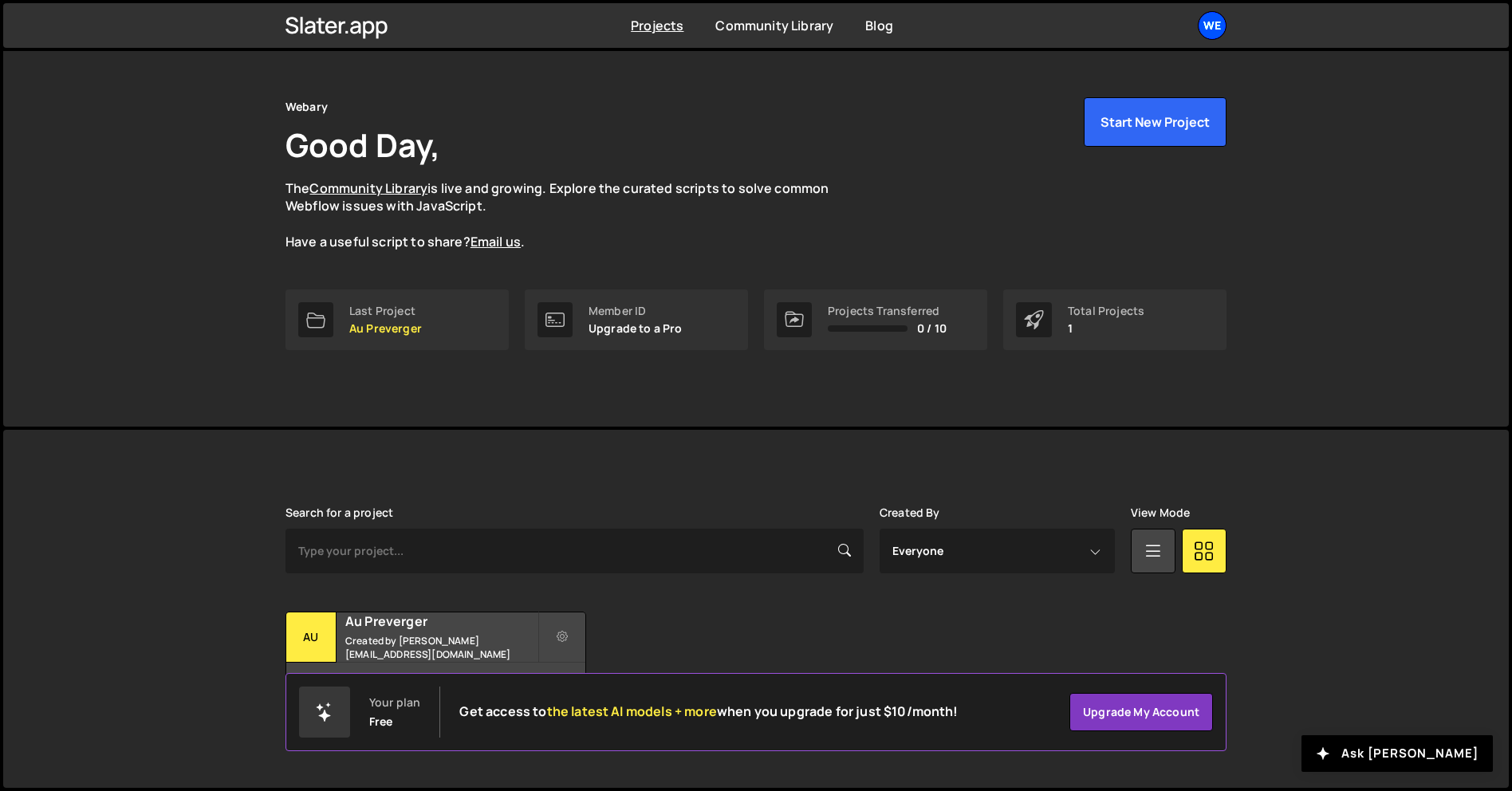
click at [1204, 37] on div "We" at bounding box center [1212, 25] width 29 height 29
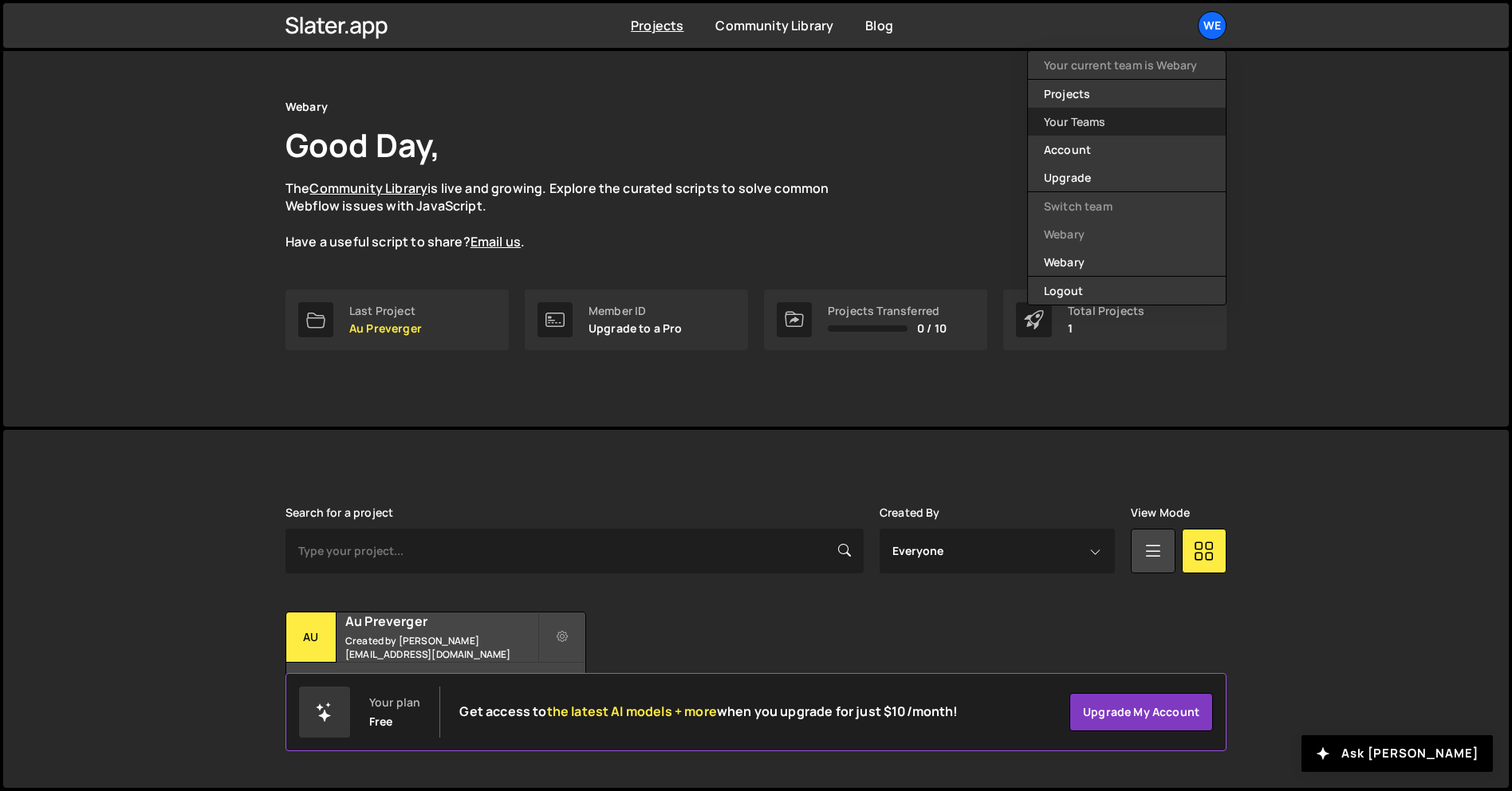
click at [1141, 122] on link "Your Teams" at bounding box center [1126, 121] width 198 height 28
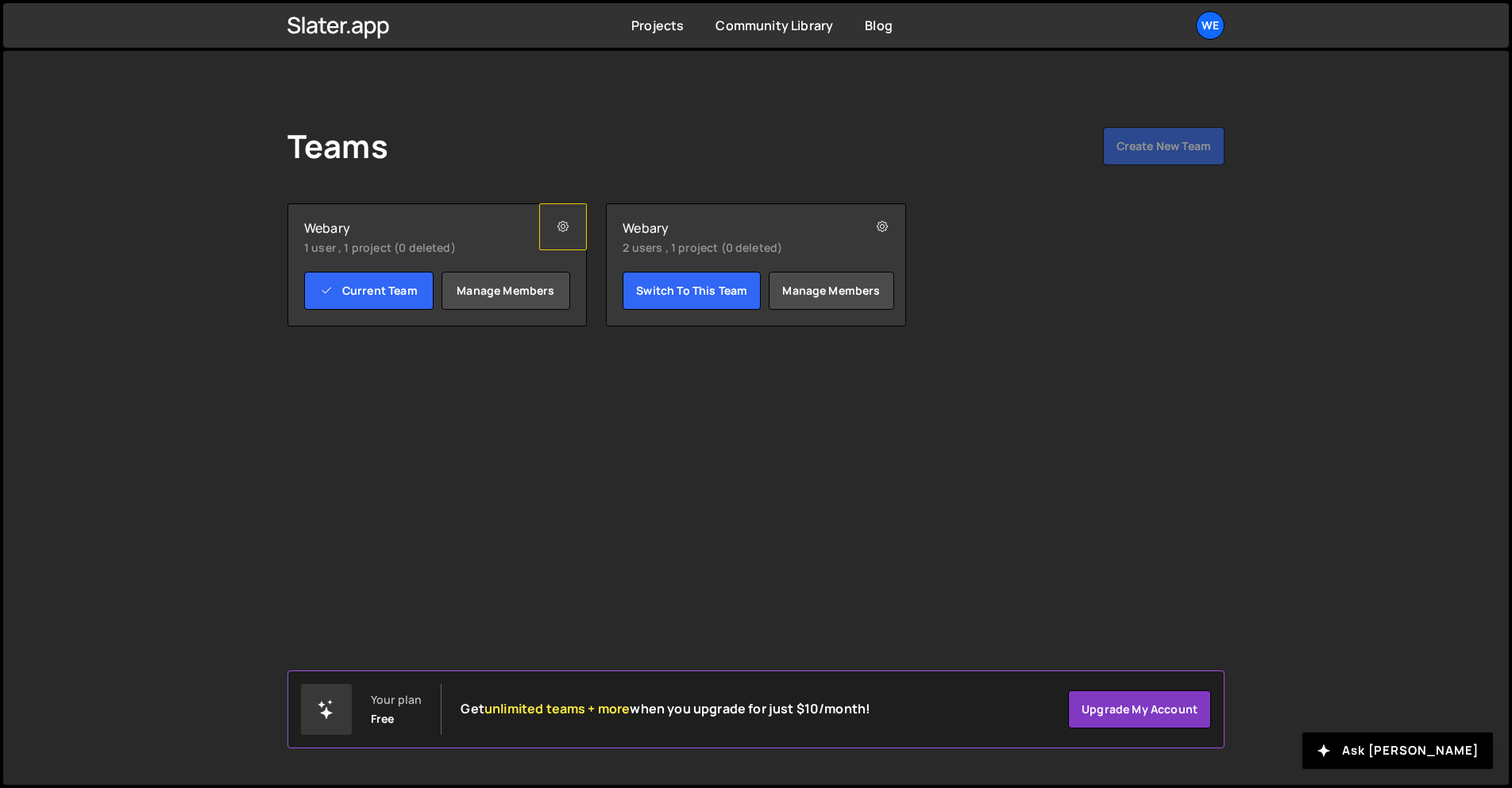
click at [565, 234] on icon at bounding box center [563, 227] width 11 height 16
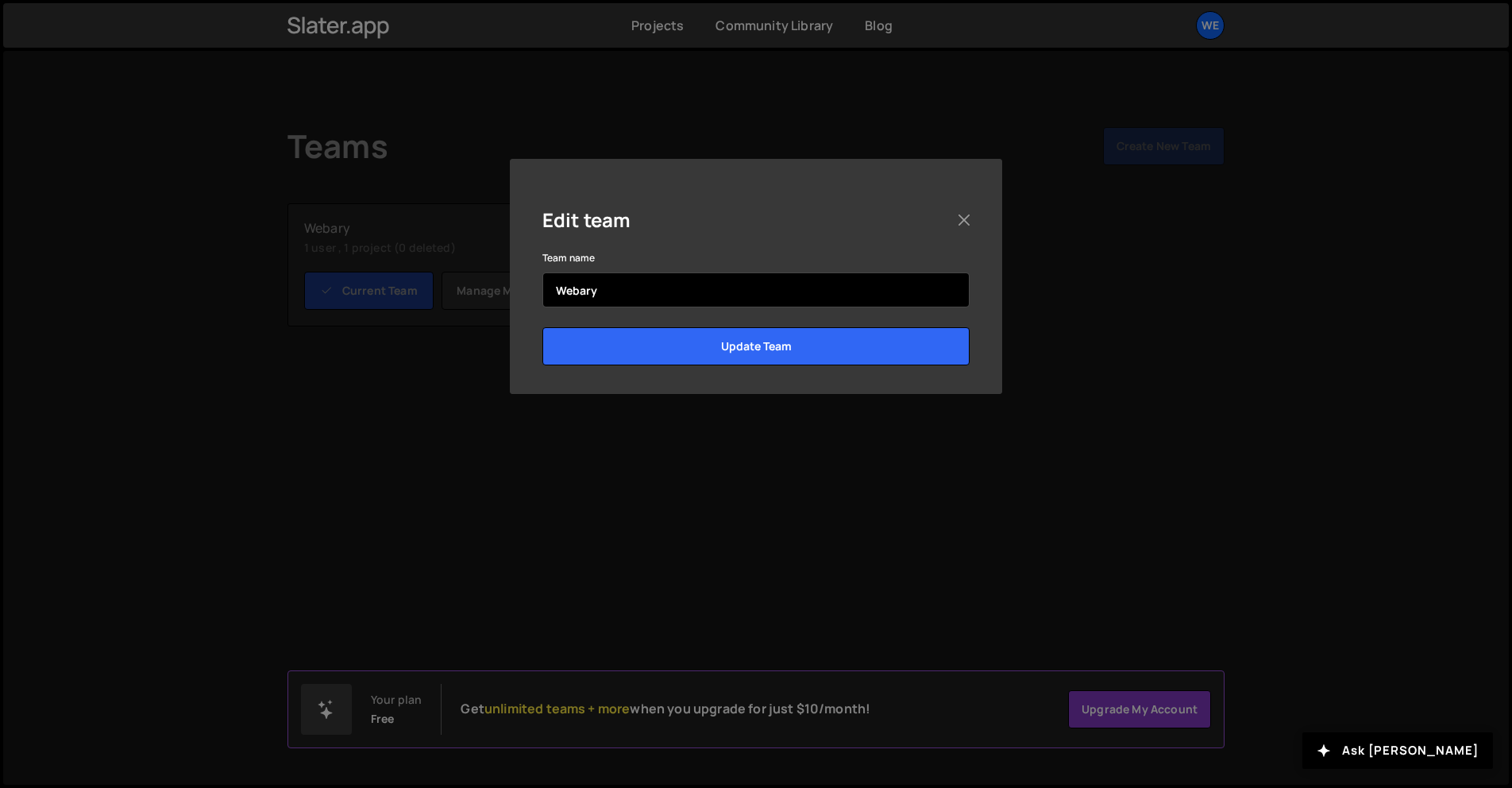
click at [644, 279] on input "Webary" at bounding box center [756, 289] width 427 height 35
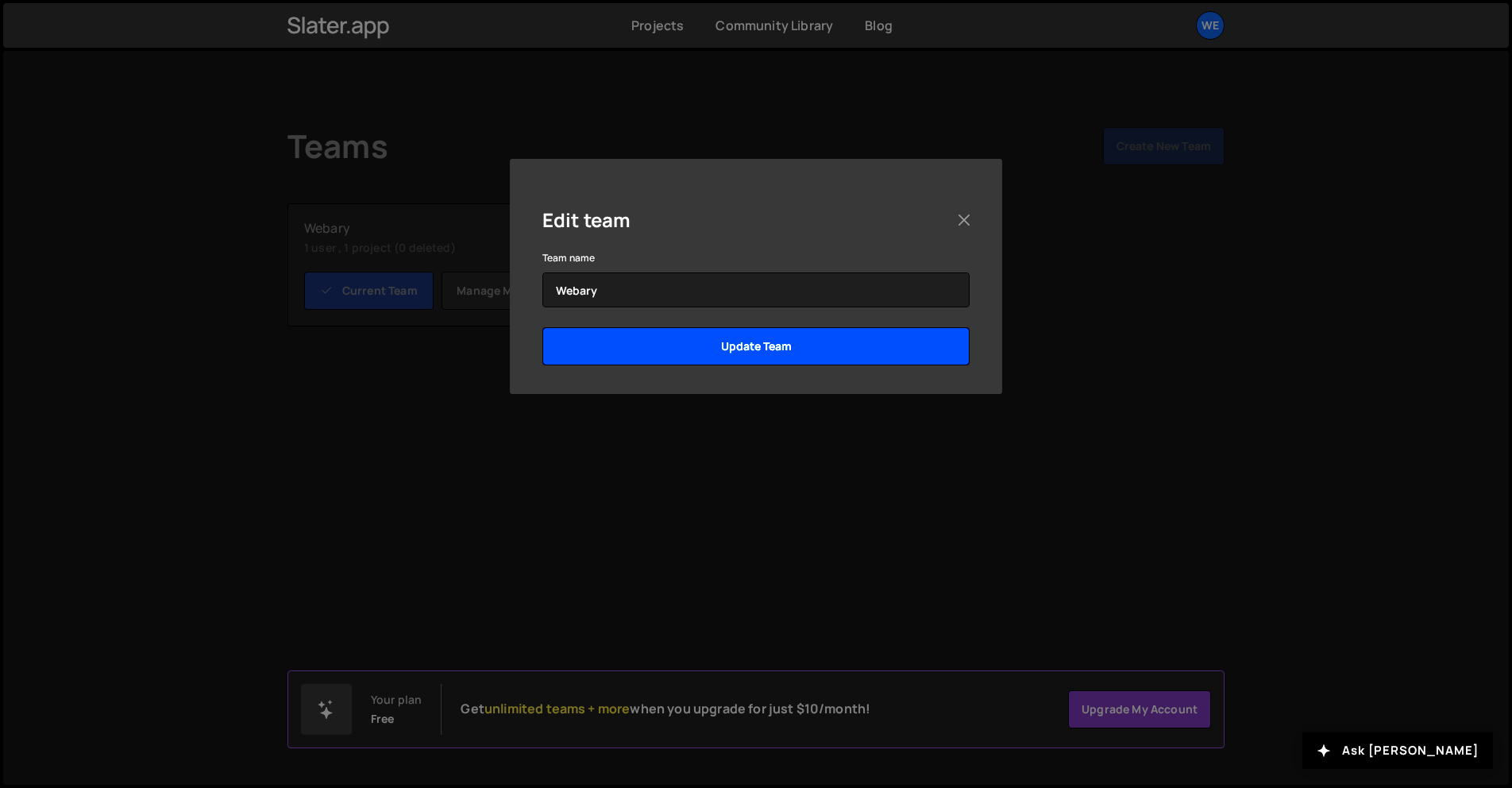
click at [760, 338] on input "Update Team" at bounding box center [756, 345] width 427 height 38
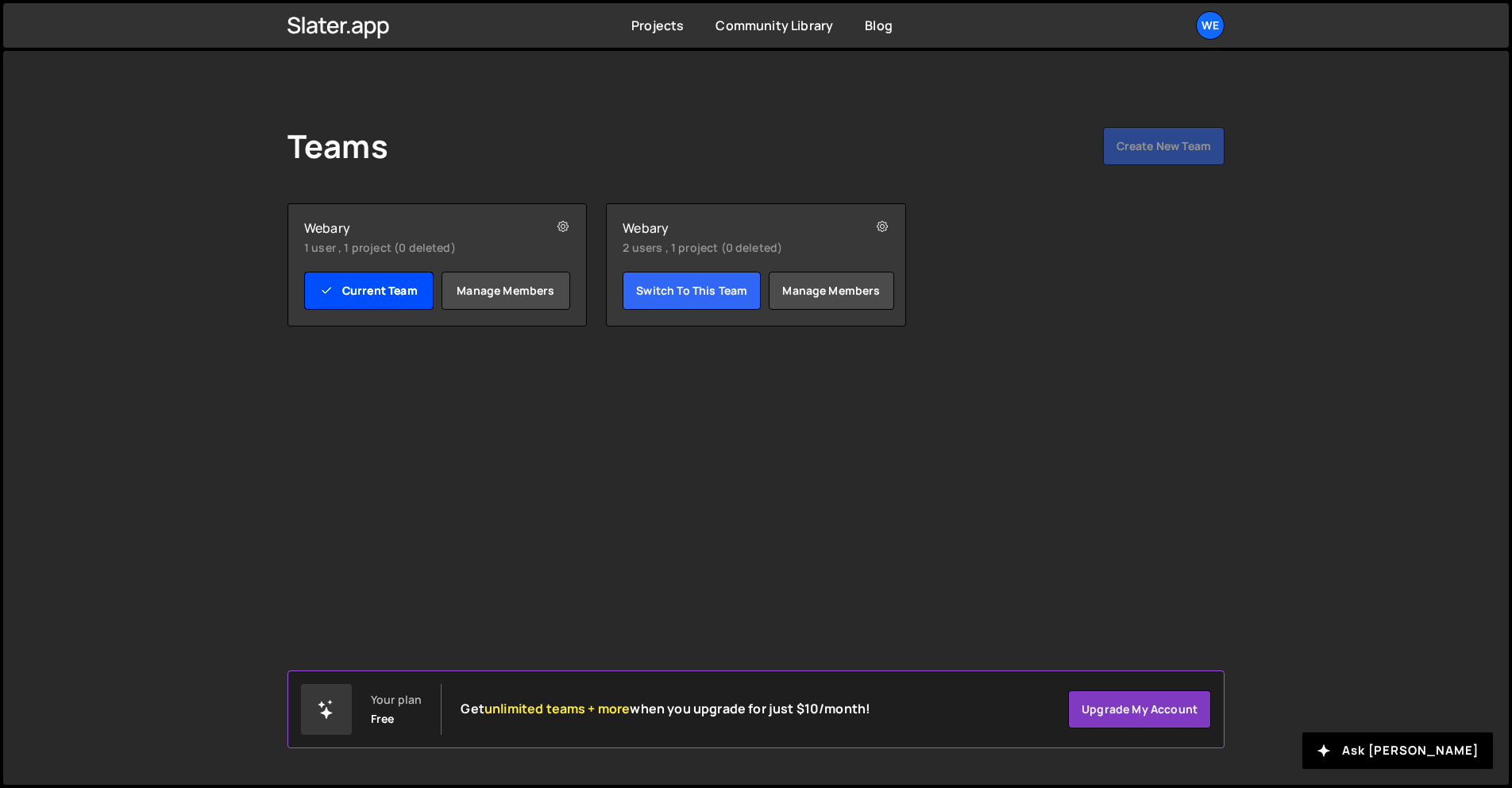
click at [407, 284] on link "Current Team" at bounding box center [369, 290] width 129 height 38
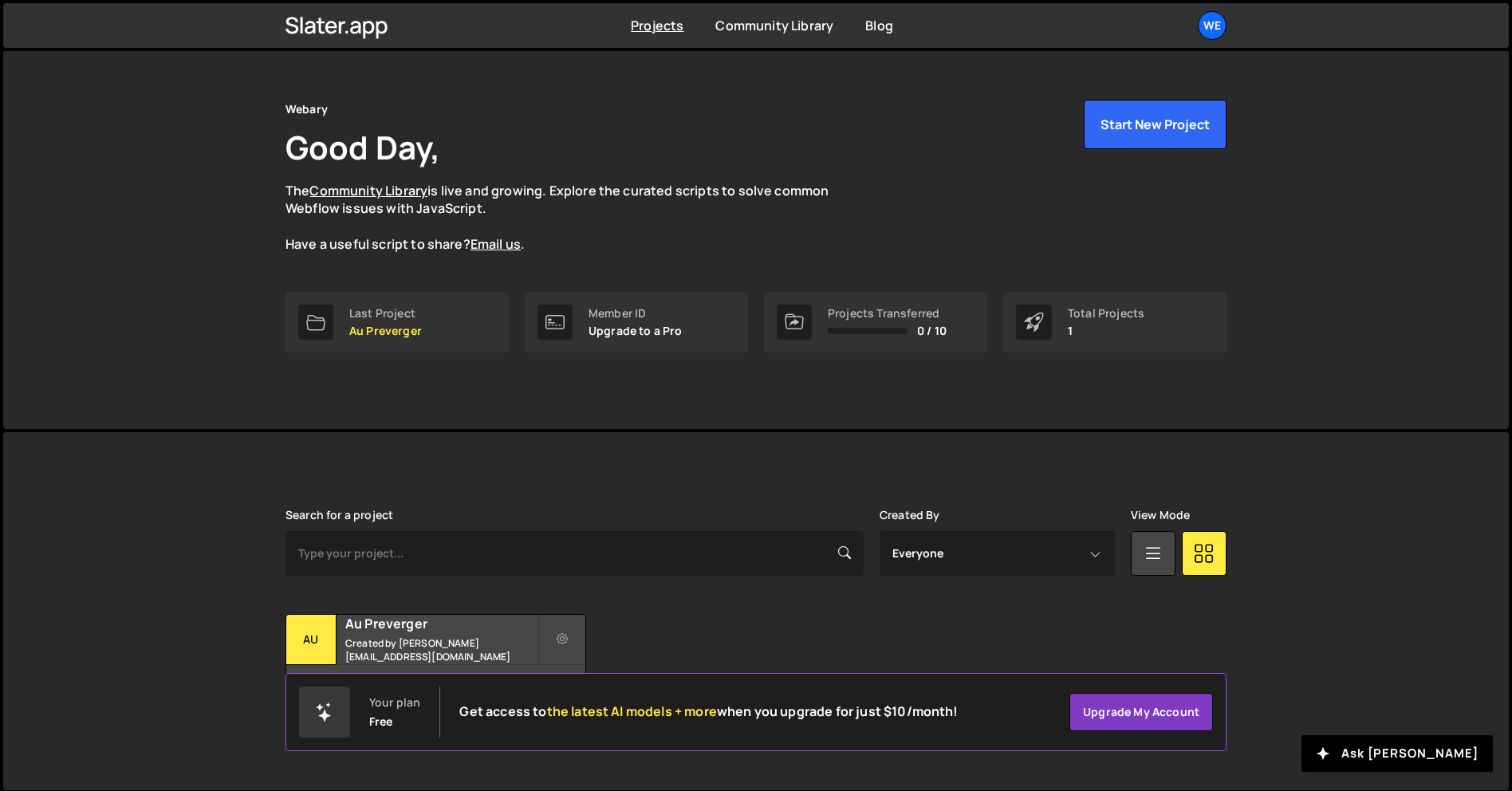
scroll to position [30, 0]
click at [1195, 21] on ul "We Your current team is Webary Projects Your Teams Account Upgrade Switch team …" at bounding box center [1174, 25] width 104 height 29
click at [1207, 31] on div "We" at bounding box center [1212, 25] width 29 height 29
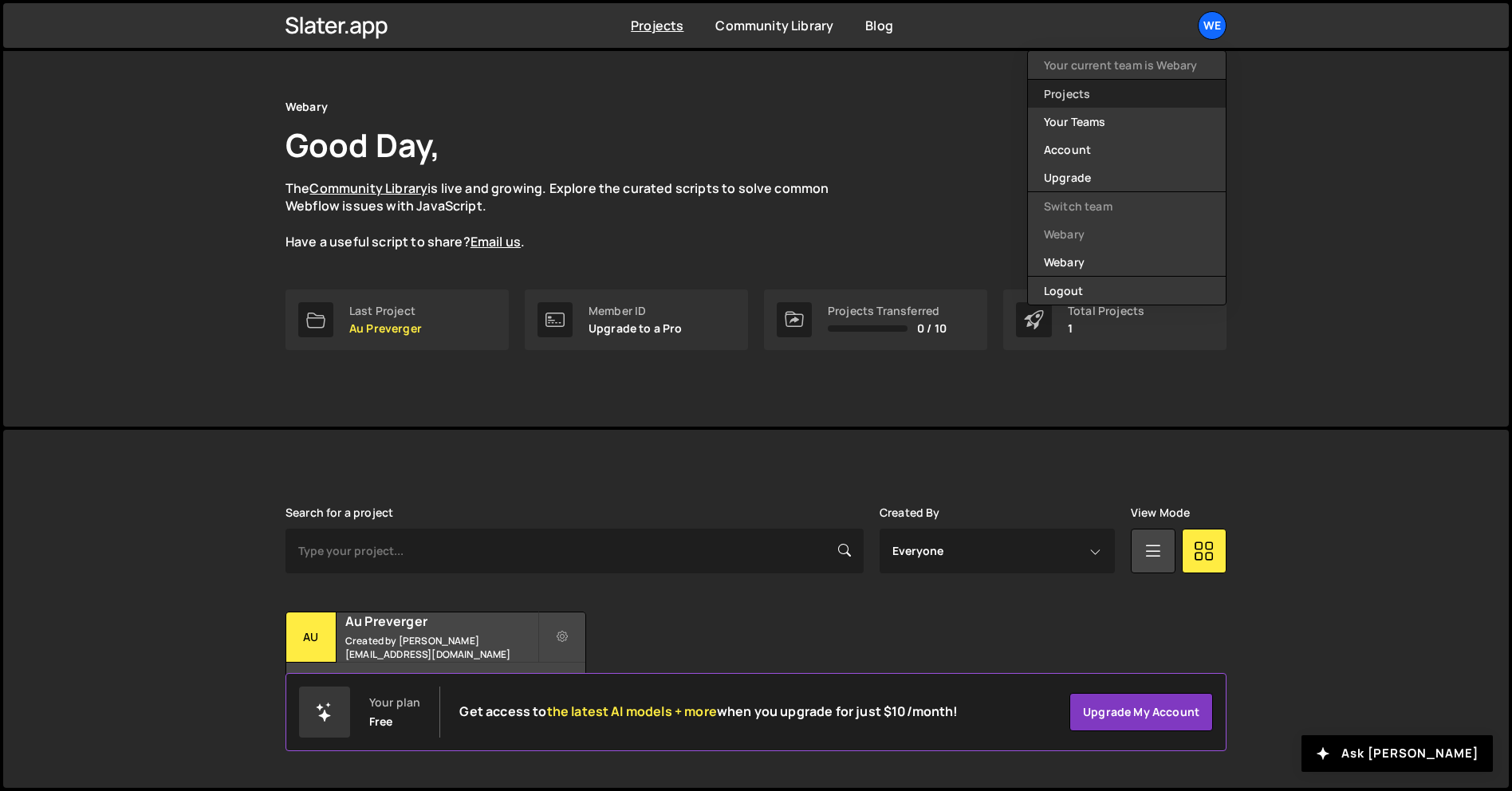
click at [1111, 101] on link "Projects" at bounding box center [1126, 93] width 198 height 28
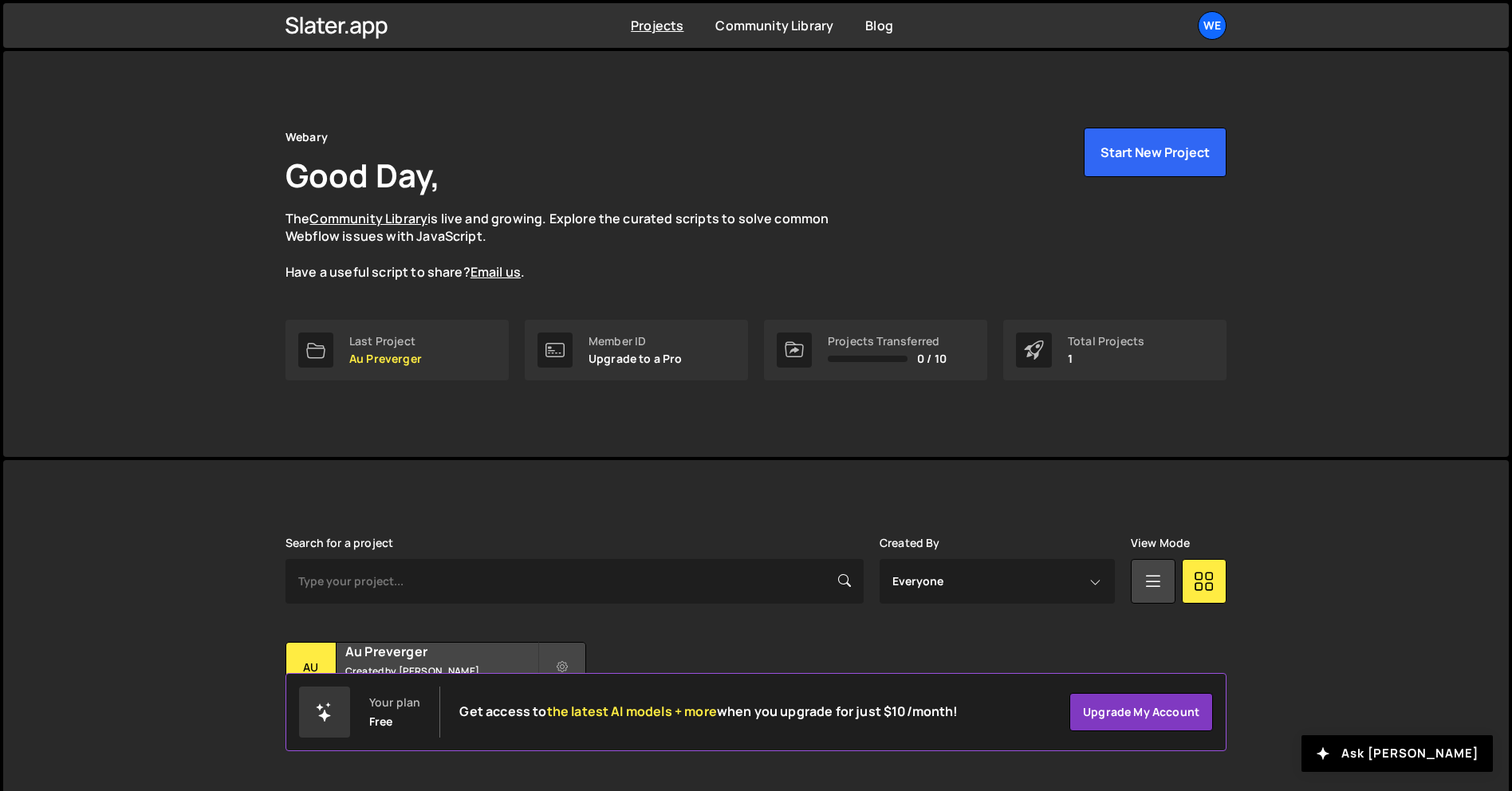
click at [1195, 24] on ul "We Your current team is Webary Projects Your Teams Account Upgrade Switch team …" at bounding box center [1174, 25] width 104 height 29
click at [1206, 25] on div "We" at bounding box center [1212, 25] width 29 height 29
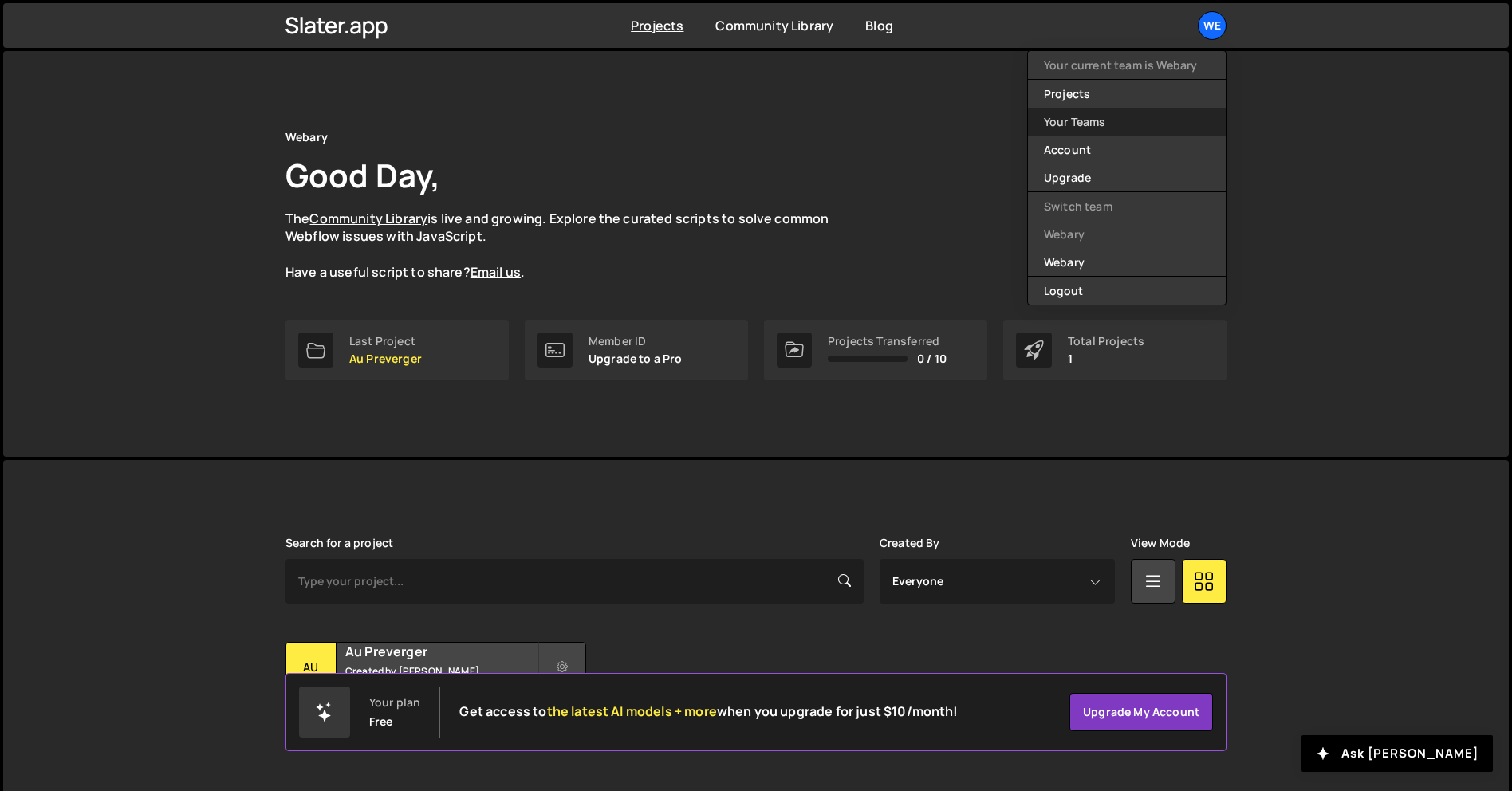
click at [1119, 123] on link "Your Teams" at bounding box center [1126, 121] width 198 height 28
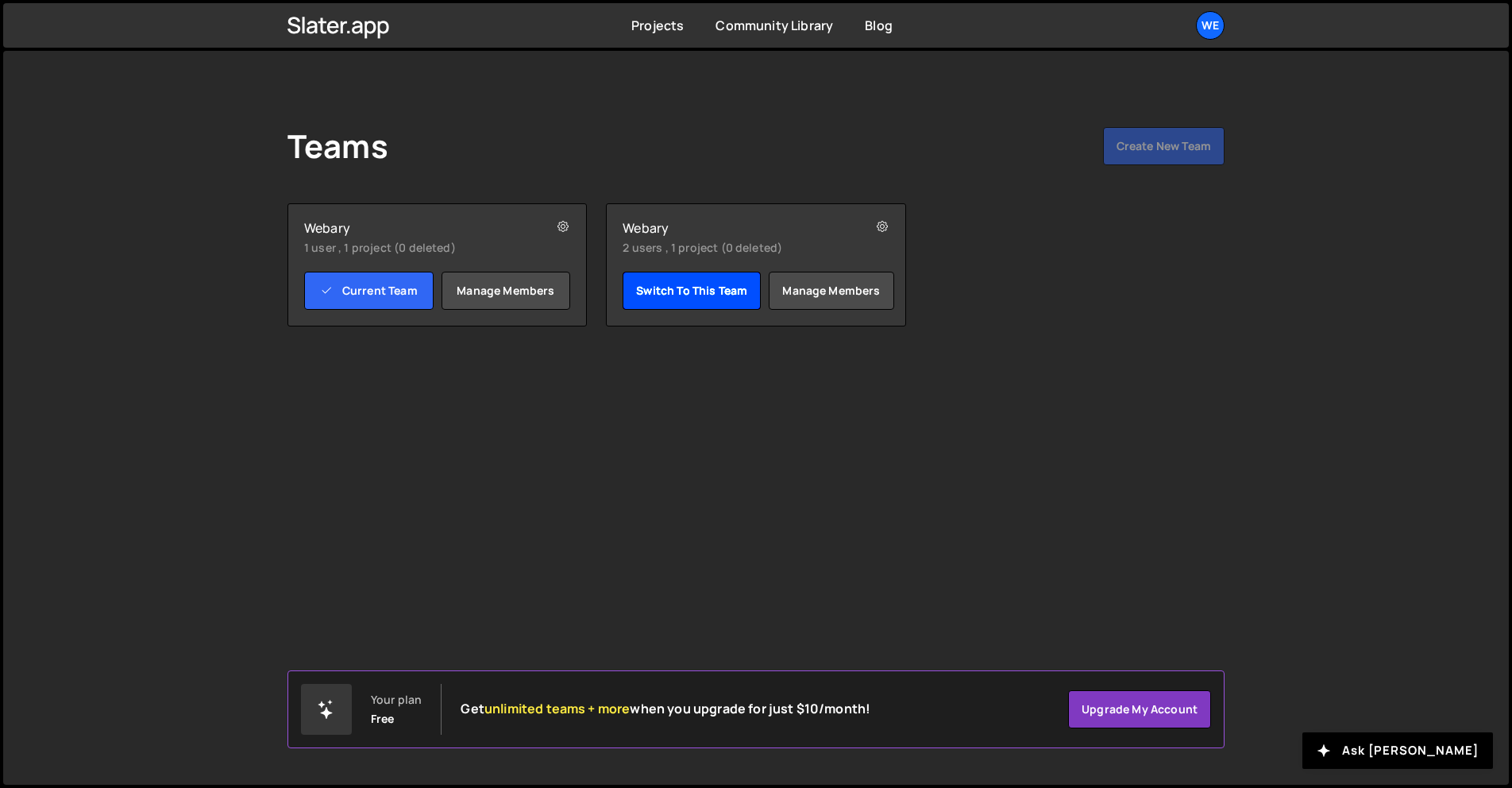
click at [716, 288] on link "Switch to this team" at bounding box center [691, 290] width 138 height 38
click at [892, 215] on button at bounding box center [882, 226] width 47 height 47
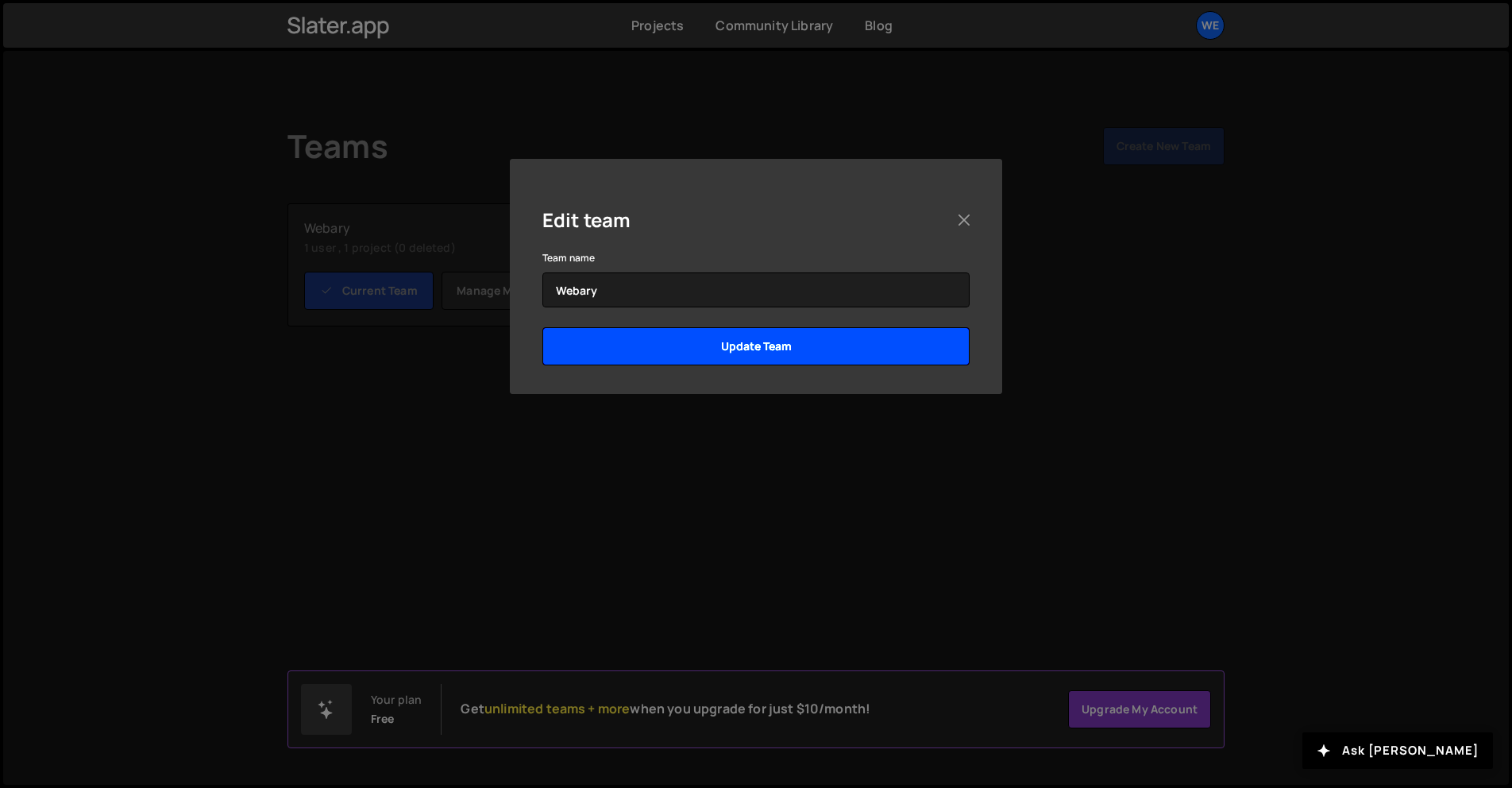
click at [808, 336] on input "Update Team" at bounding box center [756, 345] width 427 height 38
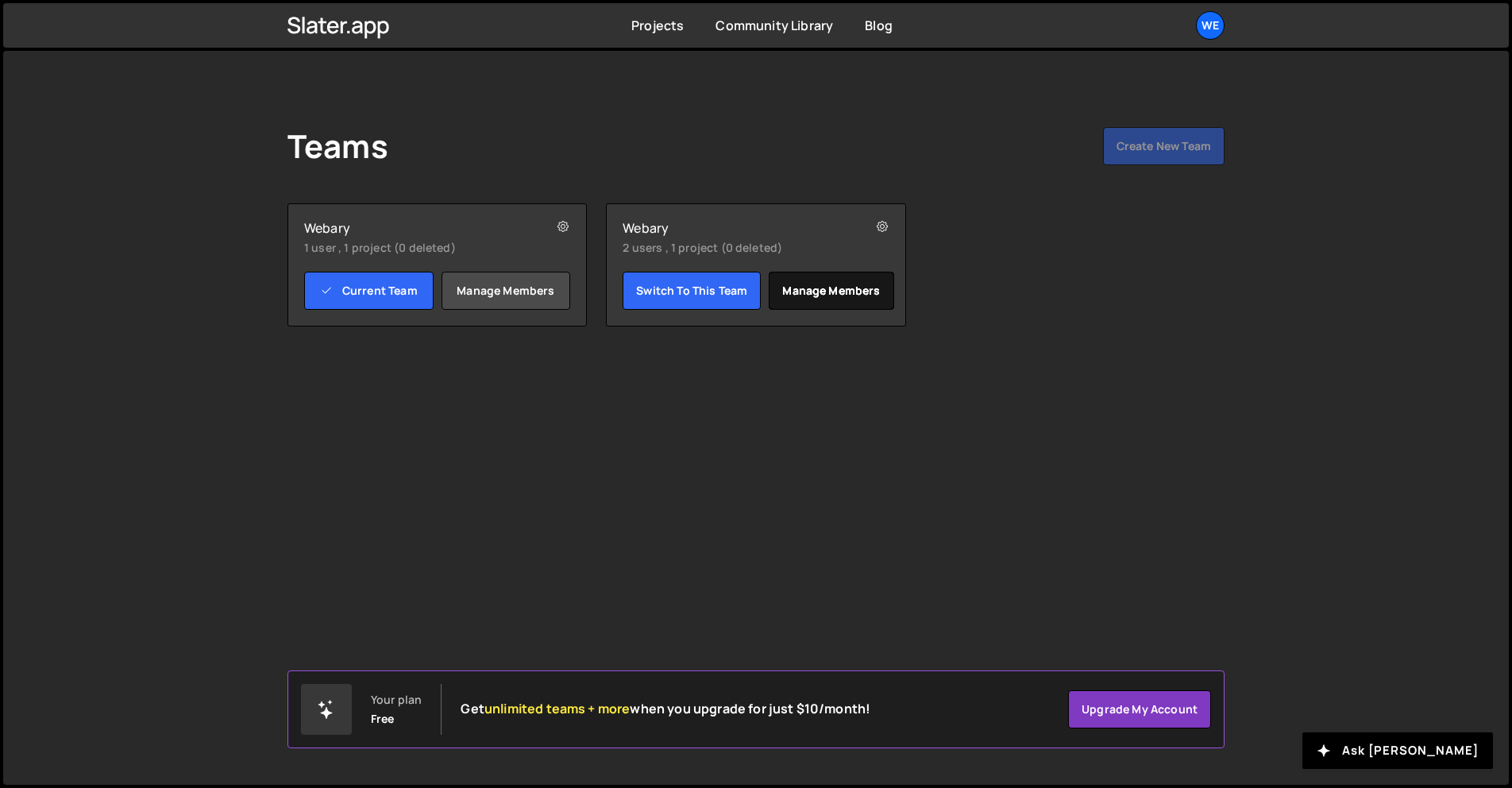
click at [872, 296] on link "Manage members" at bounding box center [831, 290] width 125 height 38
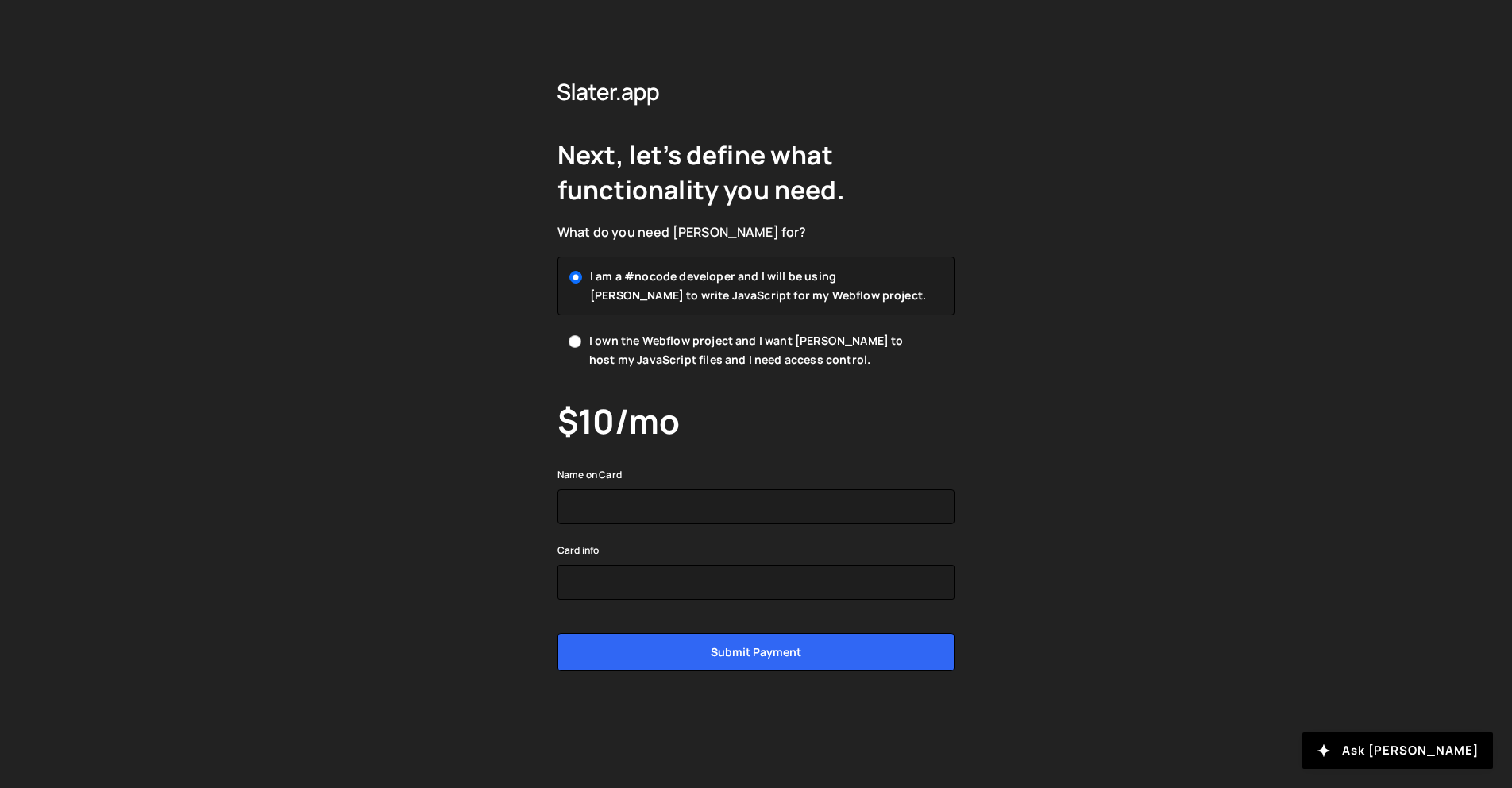
drag, startPoint x: 852, startPoint y: 328, endPoint x: 868, endPoint y: 278, distance: 52.5
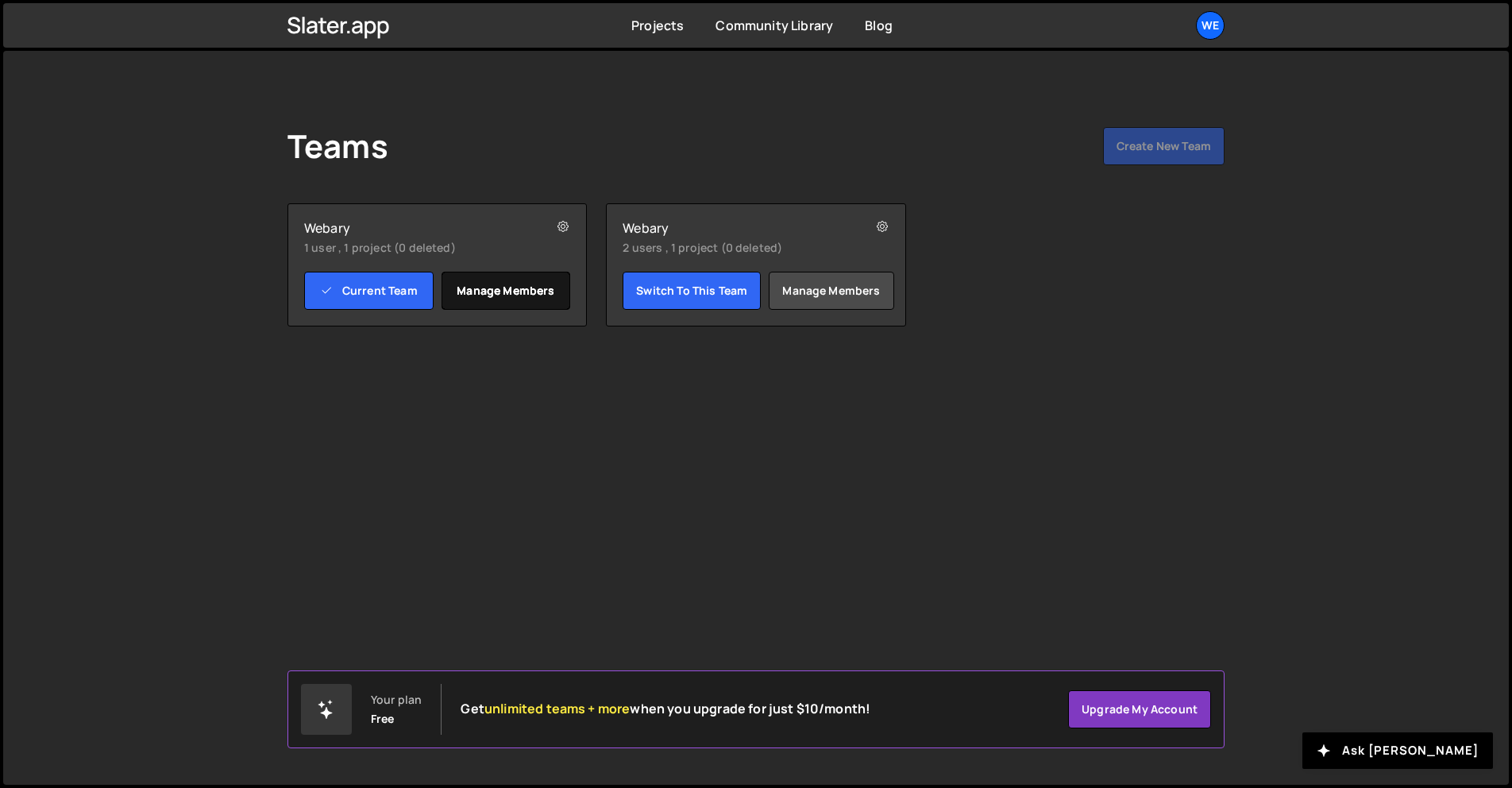
click at [546, 279] on link "Manage members" at bounding box center [506, 290] width 129 height 38
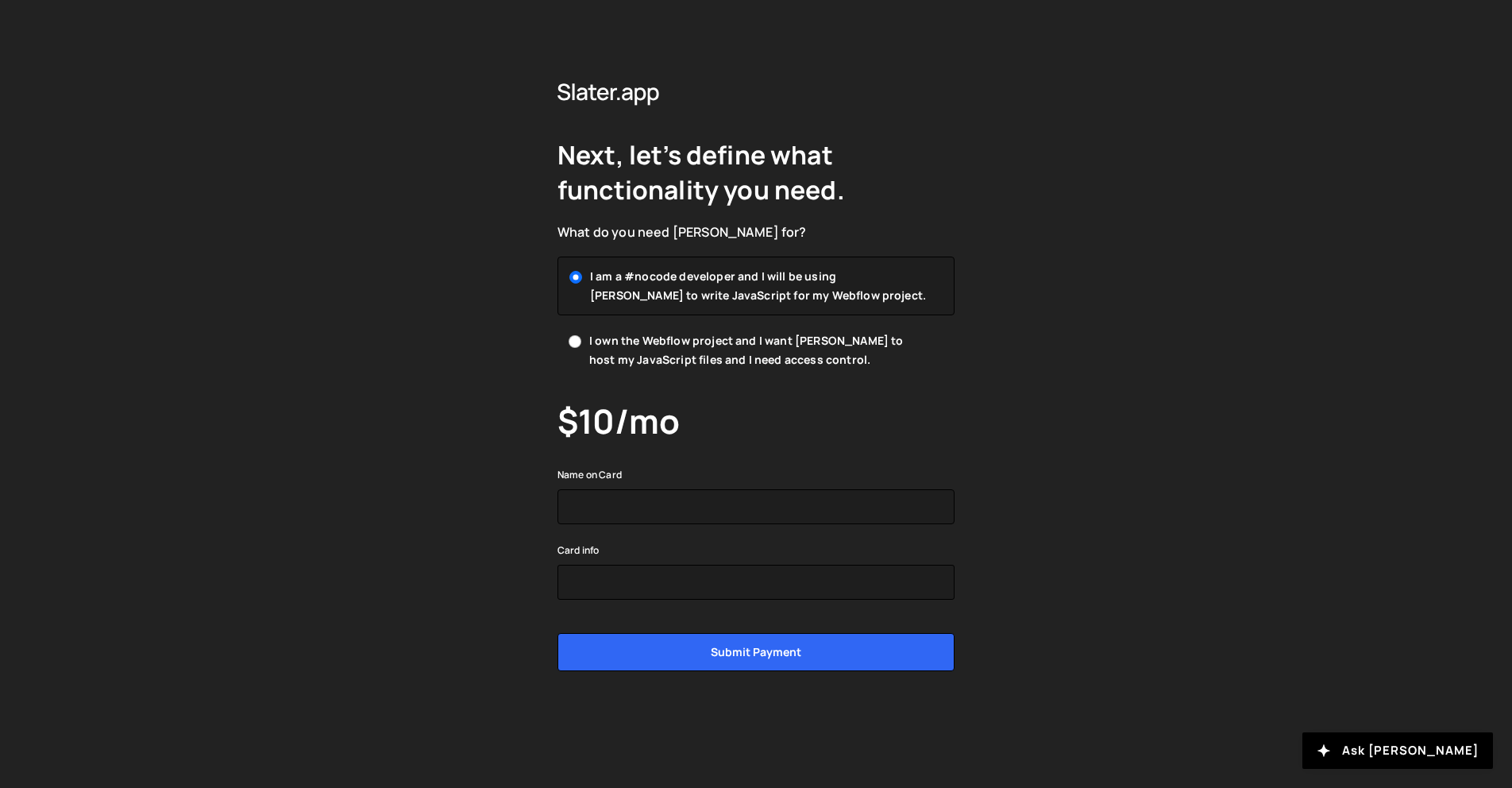
drag, startPoint x: 609, startPoint y: 277, endPoint x: 624, endPoint y: 247, distance: 33.5
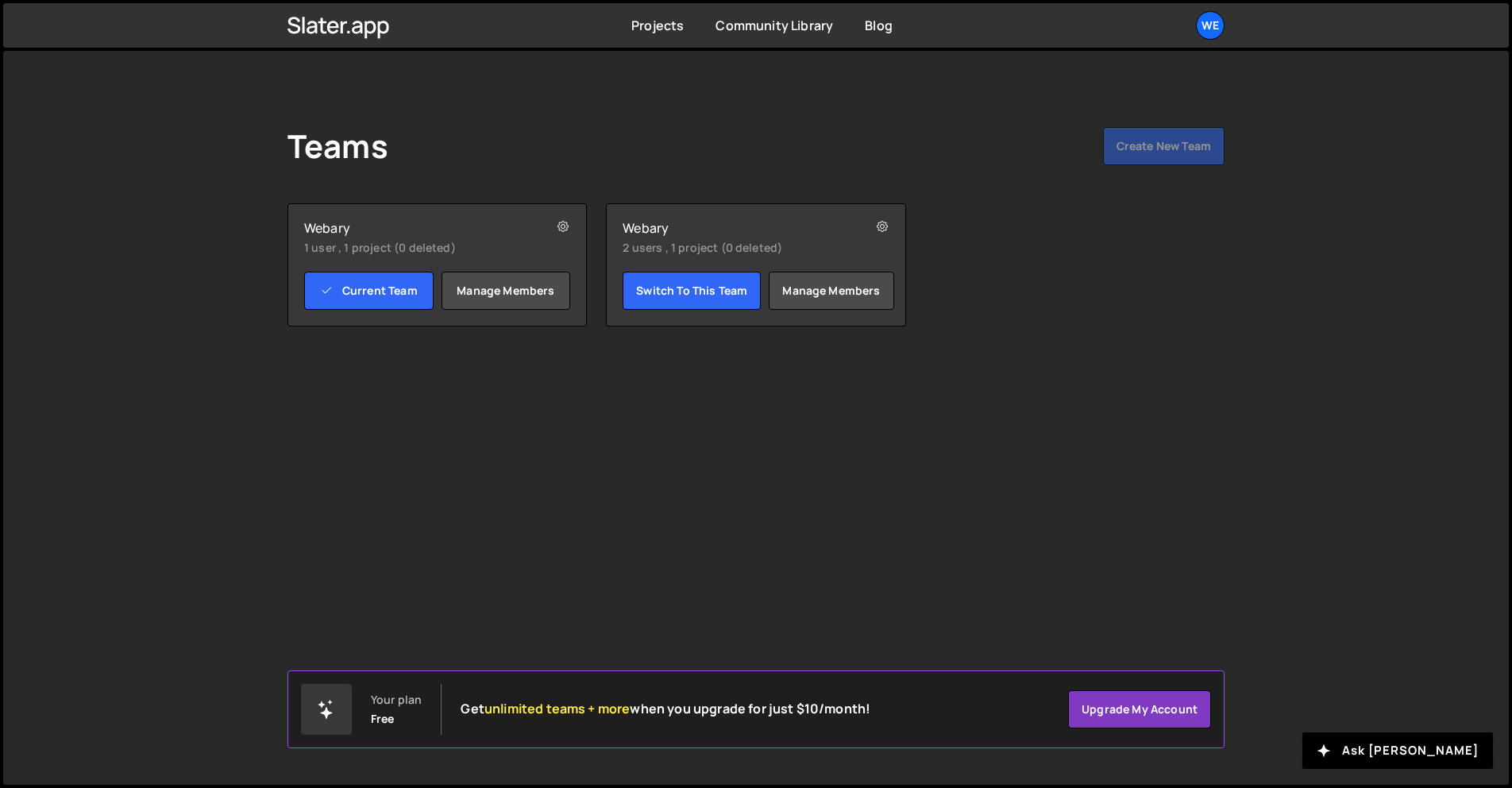
click at [913, 107] on div "Teams Create New Team Your plan Free Get unlimited teams + more when you upgrad…" at bounding box center [756, 226] width 985 height 352
drag, startPoint x: 1227, startPoint y: 32, endPoint x: 1218, endPoint y: 35, distance: 9.5
click at [1227, 32] on div "Projects [GEOGRAPHIC_DATA] Blog We Your current team is Webary Projects Your Te…" at bounding box center [756, 26] width 985 height 45
click at [1201, 32] on div "We" at bounding box center [1210, 25] width 28 height 28
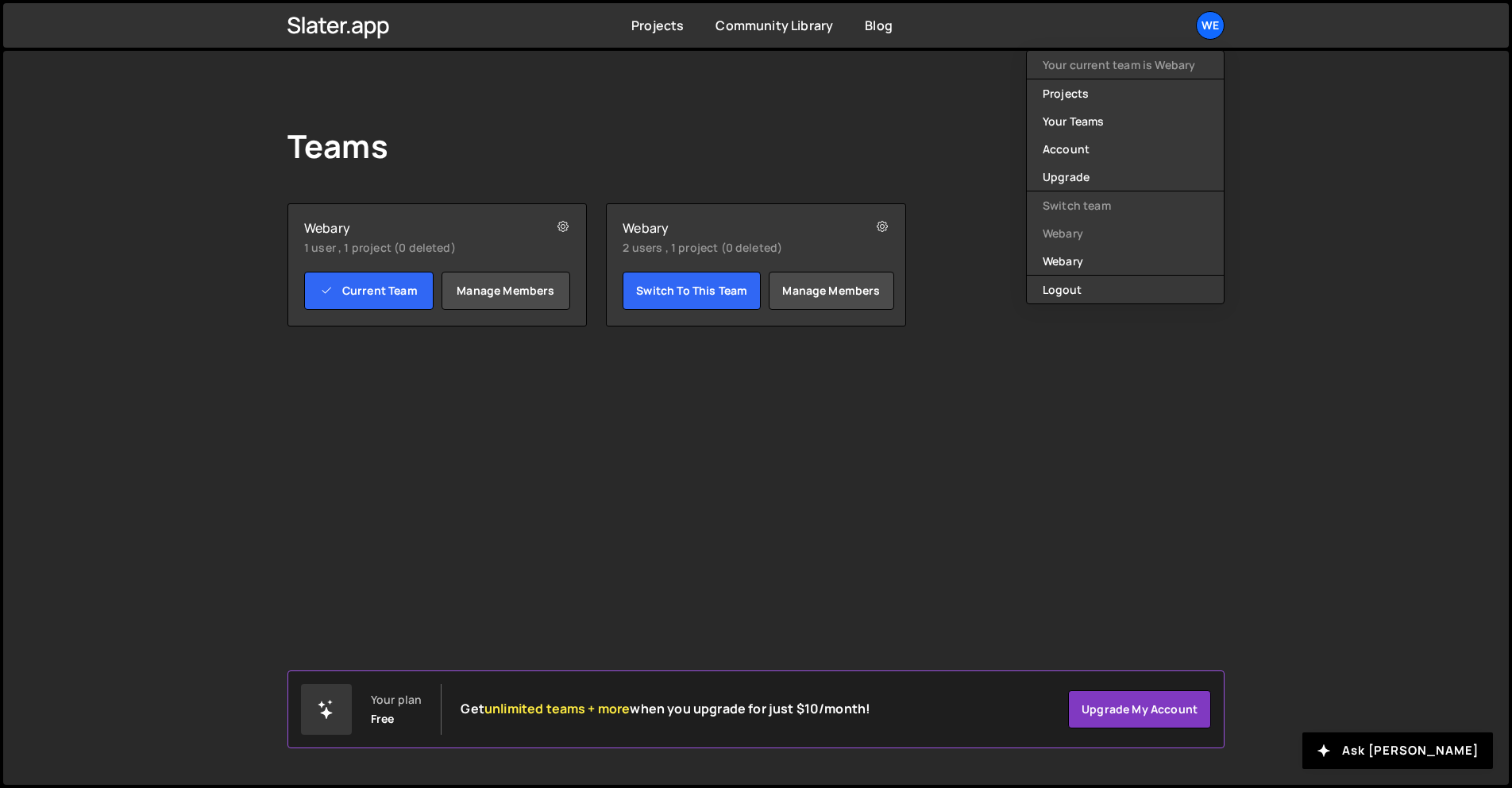
click at [1093, 235] on li "Webary" at bounding box center [1125, 232] width 197 height 28
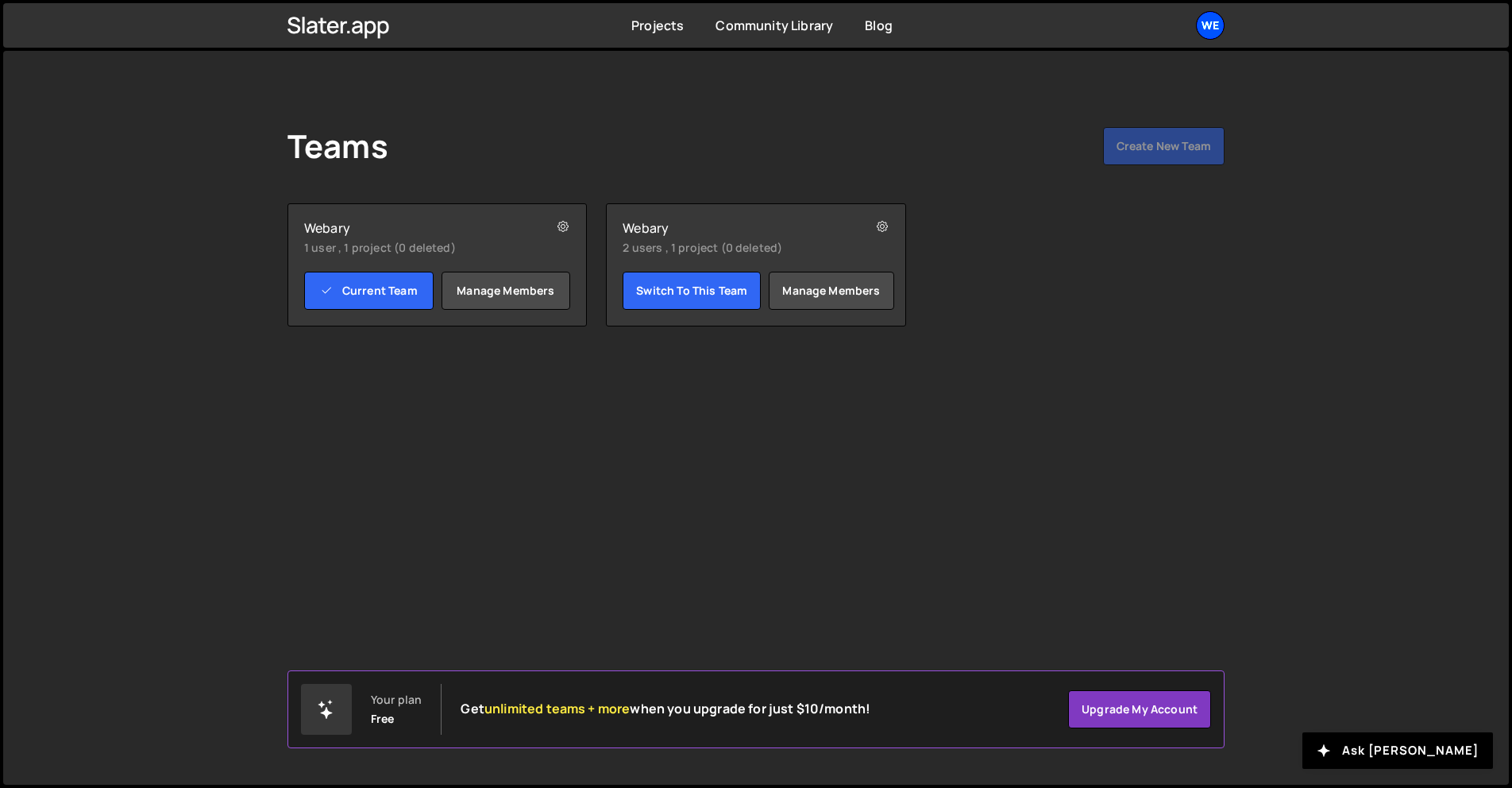
click at [1214, 33] on div "We" at bounding box center [1210, 25] width 28 height 28
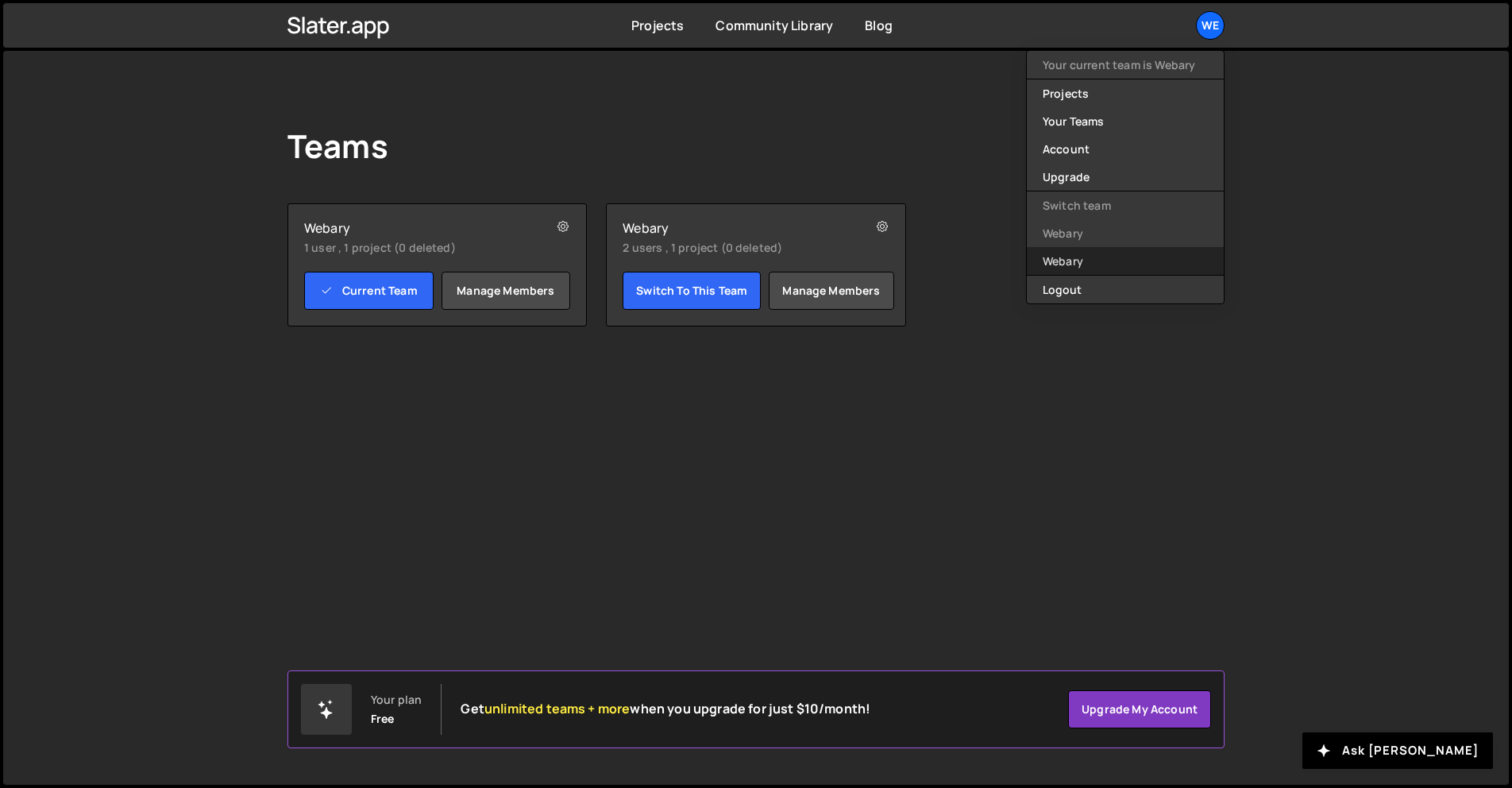
click at [1082, 259] on link "Webary" at bounding box center [1125, 260] width 197 height 28
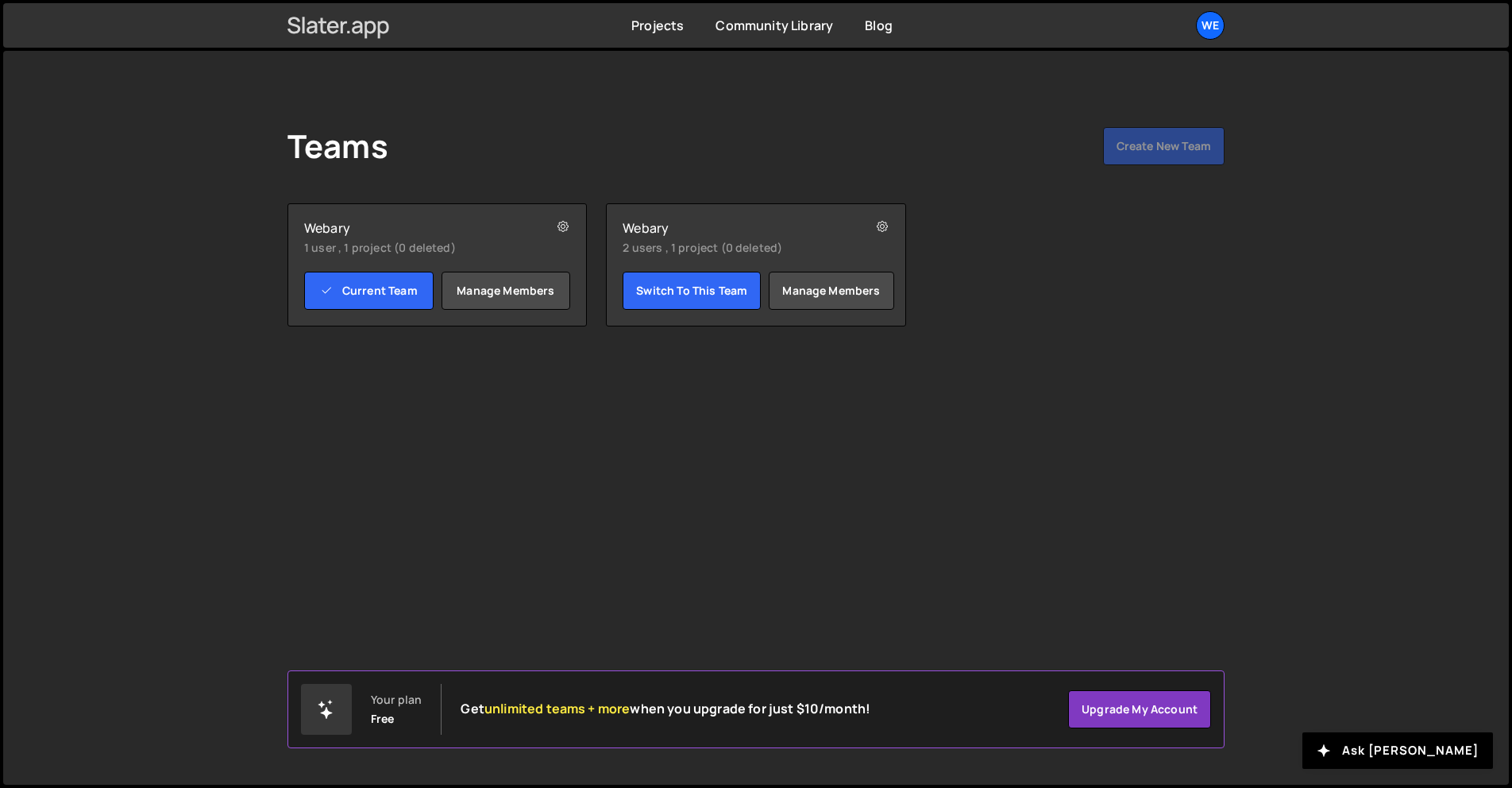
click at [353, 29] on icon at bounding box center [357, 27] width 11 height 12
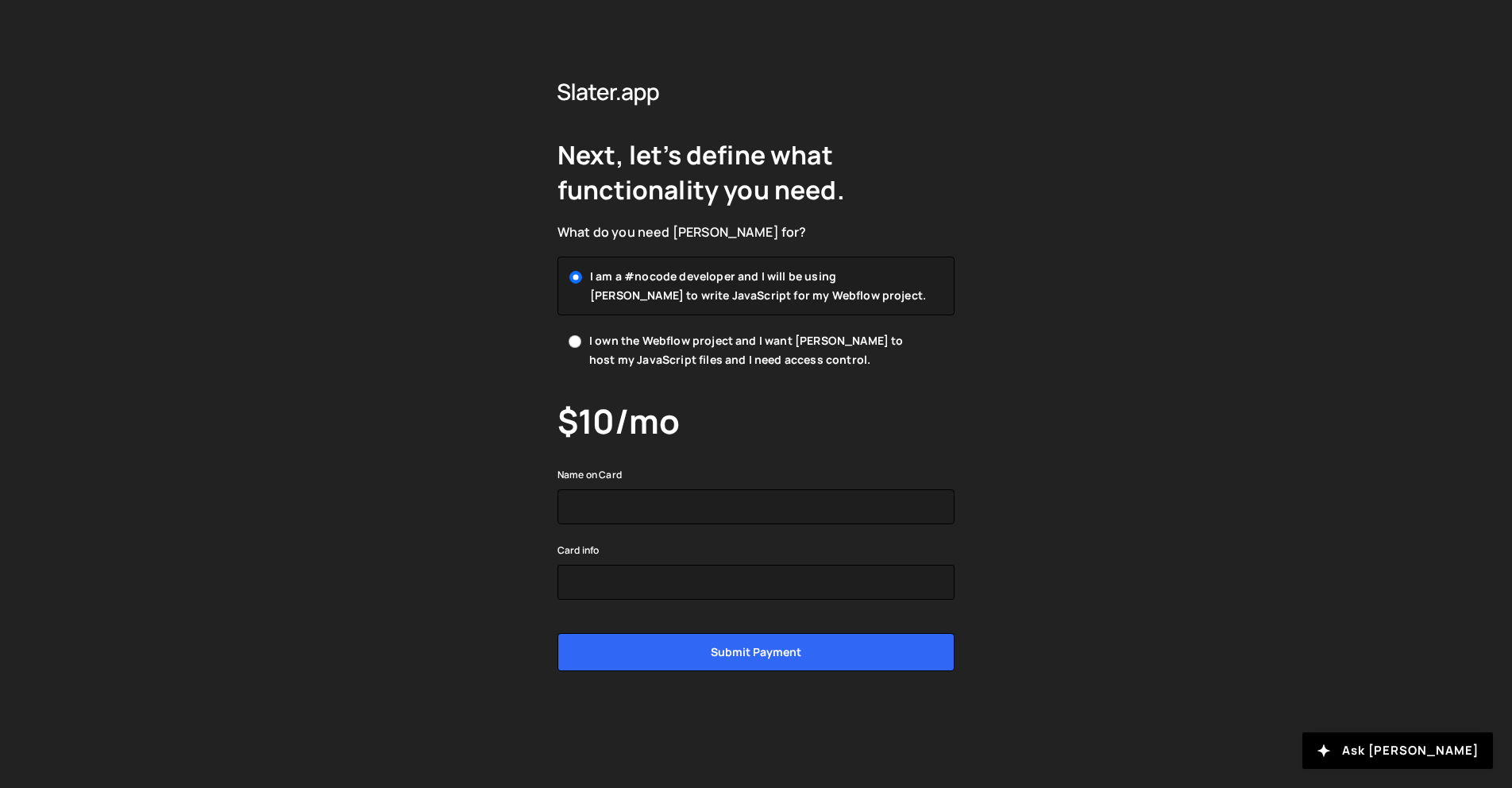
drag, startPoint x: 503, startPoint y: 205, endPoint x: 505, endPoint y: 195, distance: 10.2
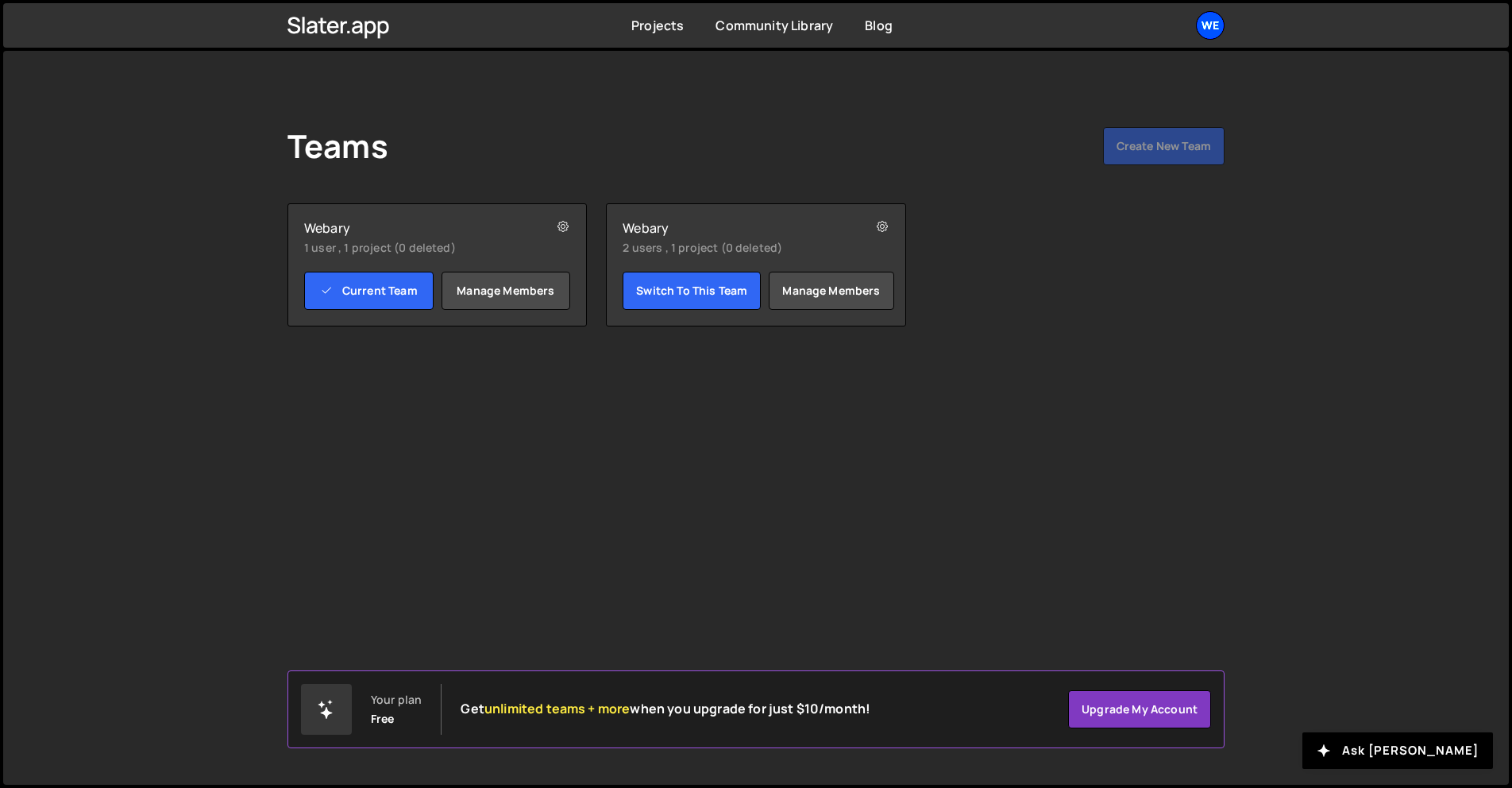
click at [1205, 18] on div "We" at bounding box center [1210, 25] width 28 height 28
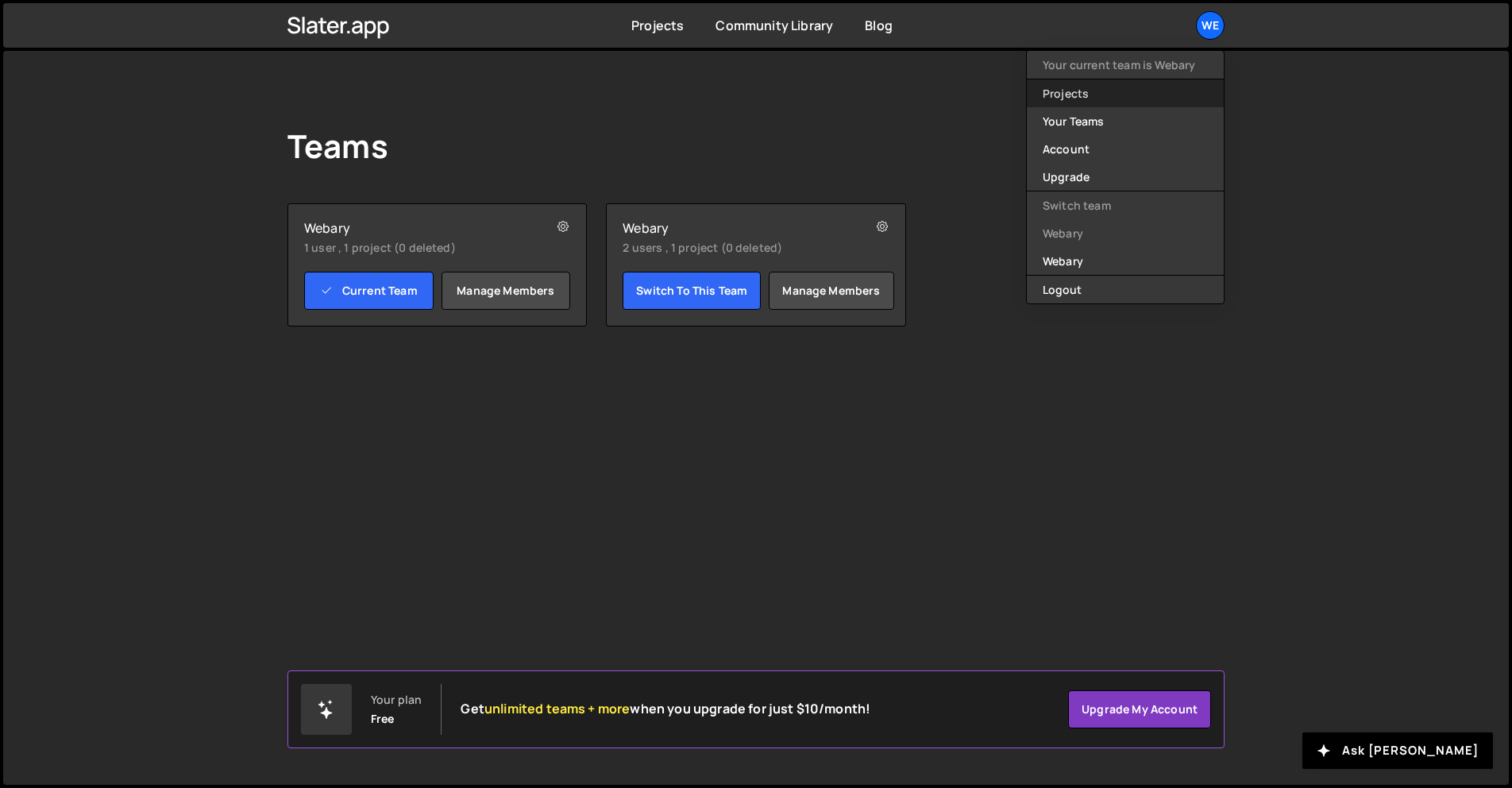
click at [1070, 103] on link "Projects" at bounding box center [1125, 93] width 197 height 28
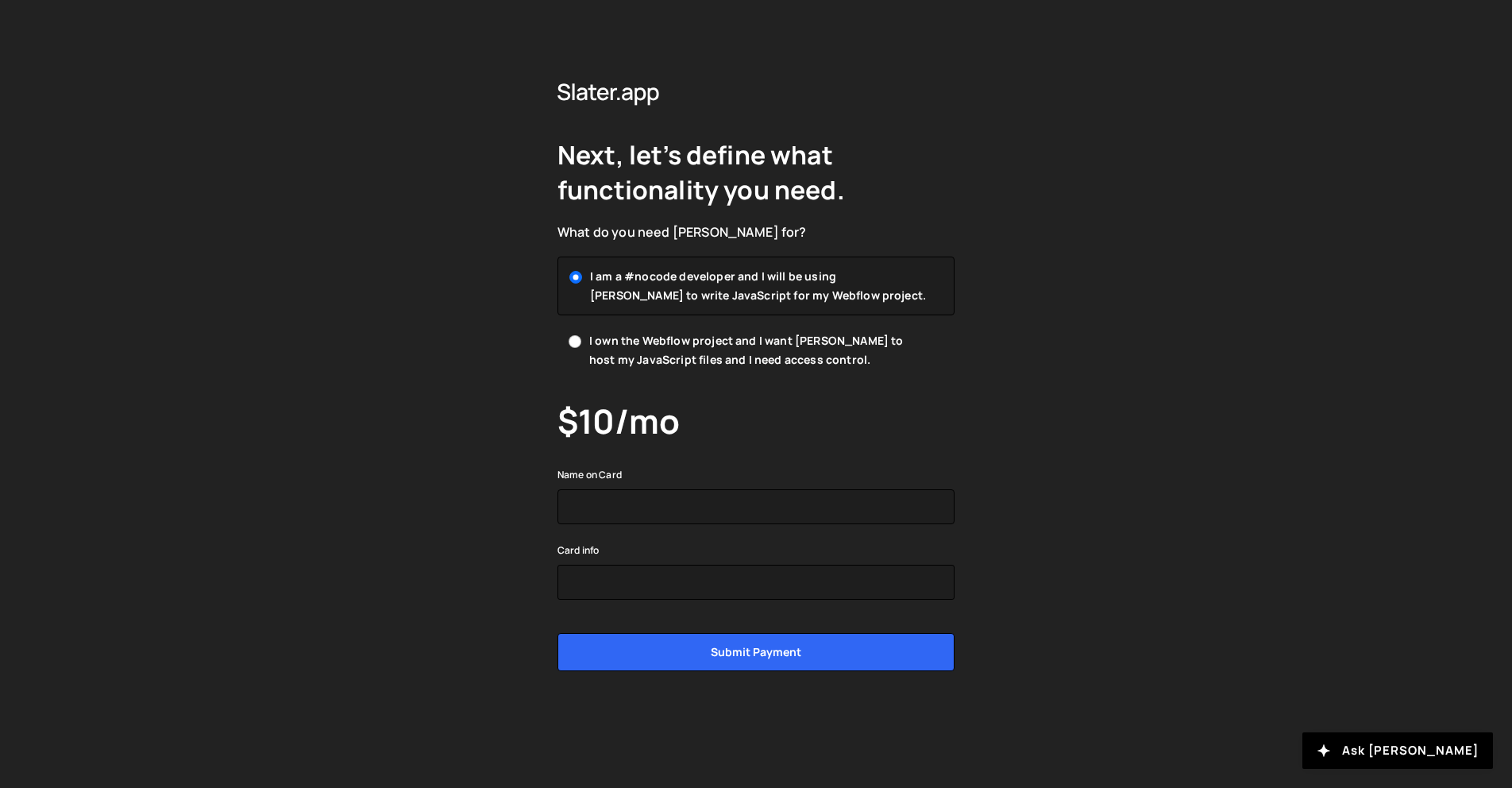
drag, startPoint x: 1044, startPoint y: 93, endPoint x: 1045, endPoint y: 79, distance: 14.0
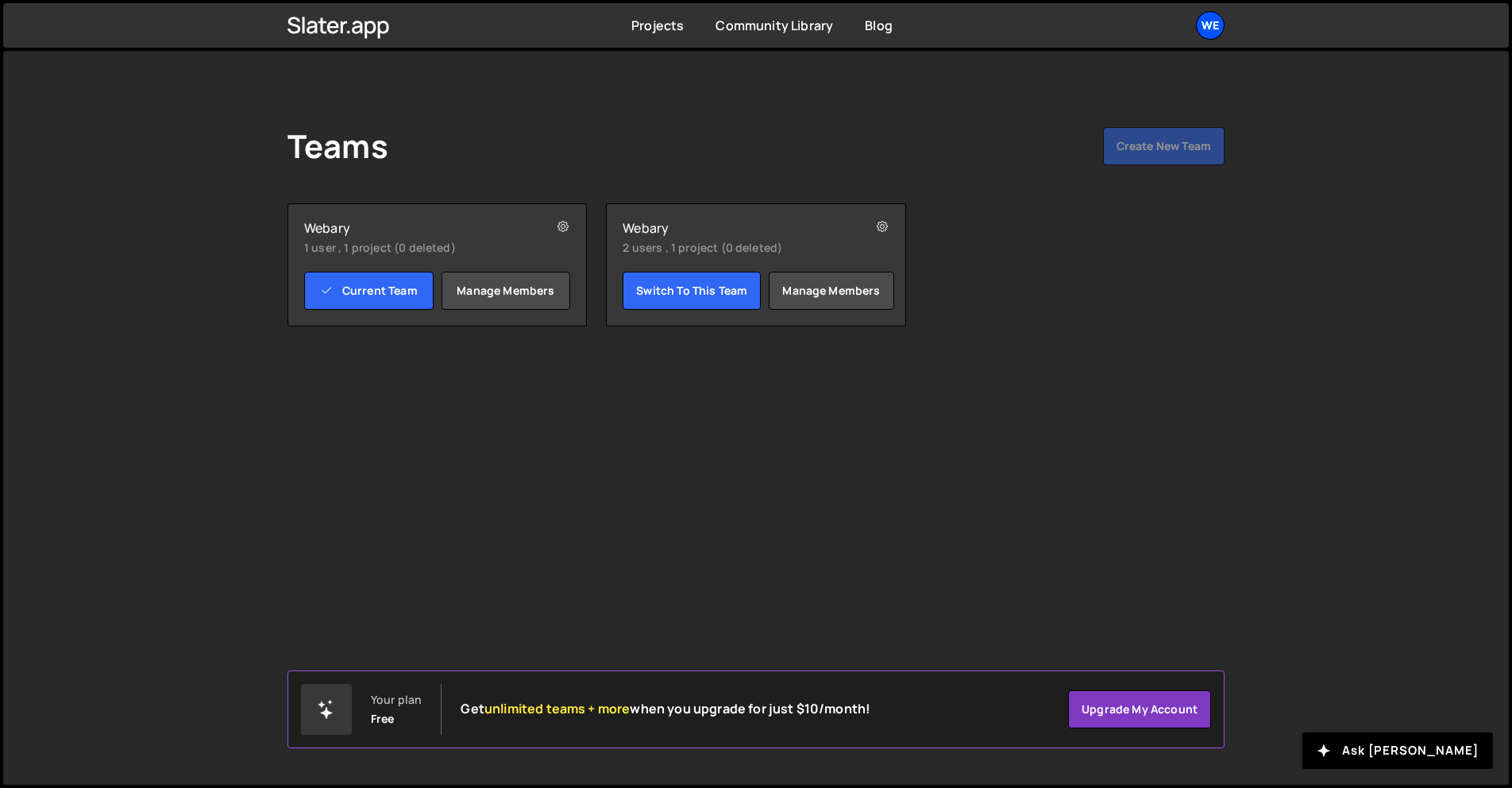
drag, startPoint x: 1221, startPoint y: 26, endPoint x: 1220, endPoint y: 34, distance: 8.1
click at [1221, 26] on div "We" at bounding box center [1210, 25] width 28 height 28
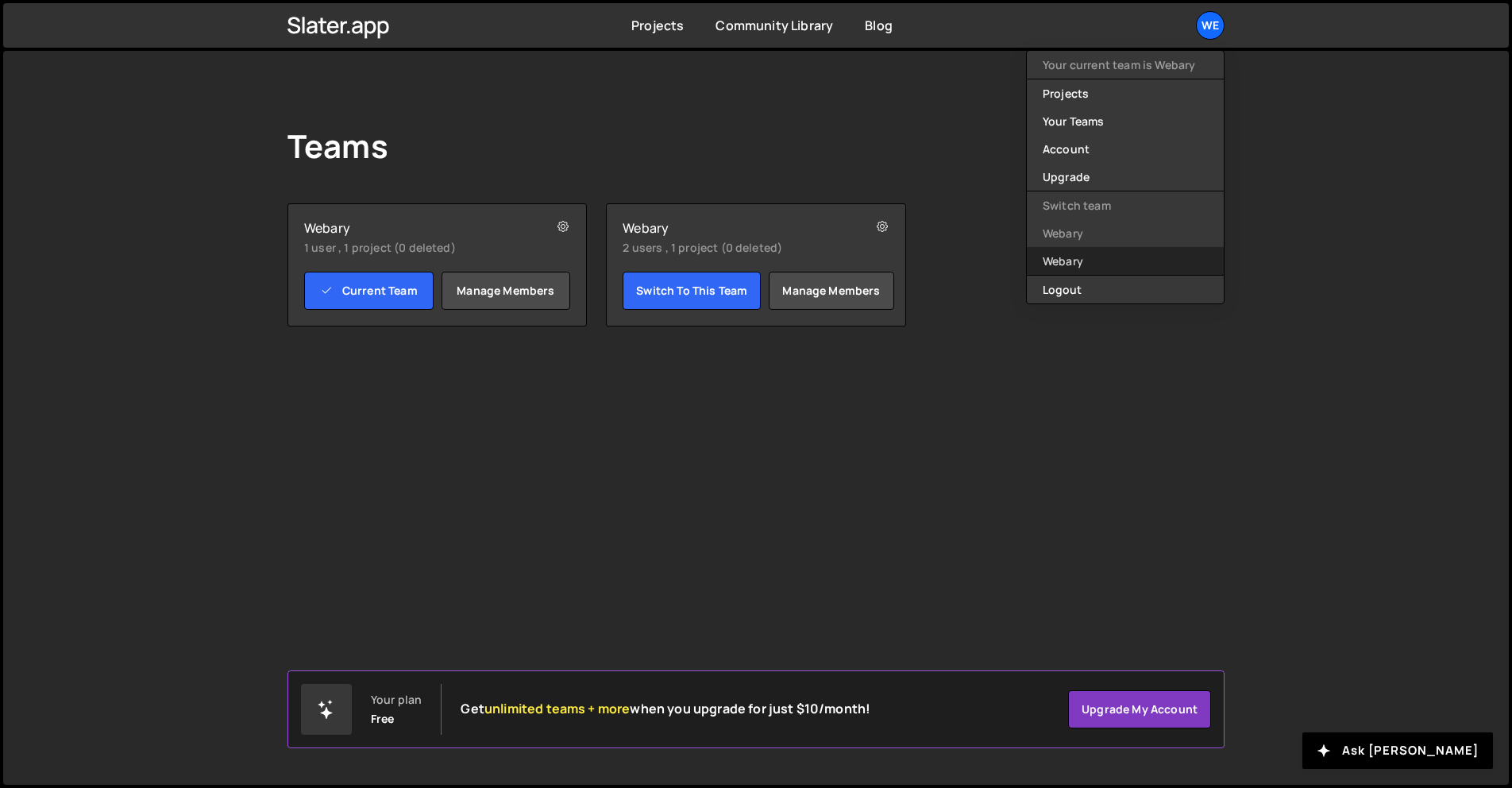
click at [1079, 256] on link "Webary" at bounding box center [1125, 260] width 197 height 28
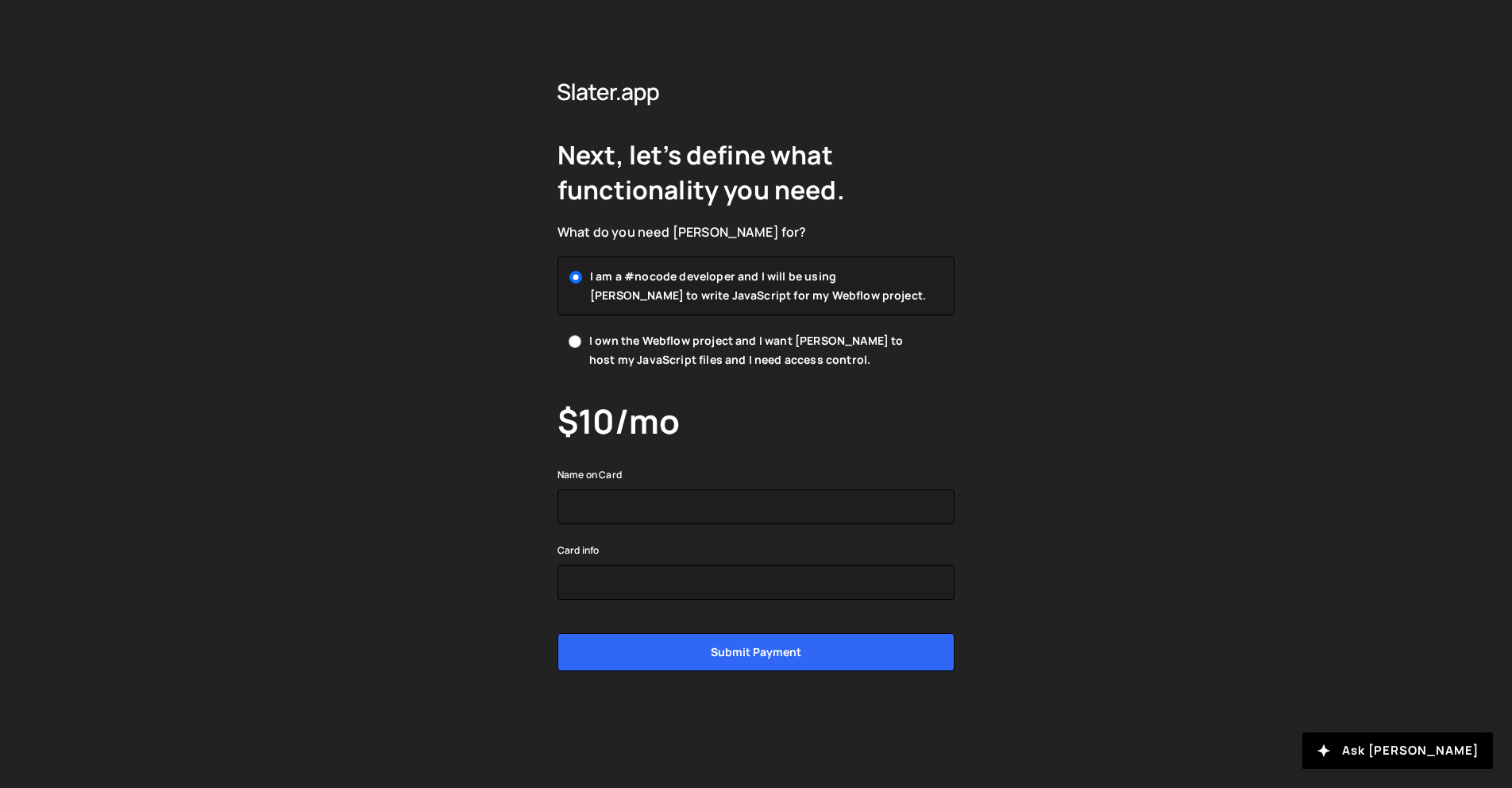
click at [736, 337] on span "I own the Webflow project and I want [PERSON_NAME] to host my JavaScript files …" at bounding box center [760, 350] width 340 height 38
click at [581, 337] on input "I own the Webflow project and I want [PERSON_NAME] to host my JavaScript files …" at bounding box center [574, 341] width 12 height 12
radio input "true"
click at [1073, 294] on div "Next, let’s define what functionality you need. What do you need Slater for? I …" at bounding box center [756, 394] width 1512 height 788
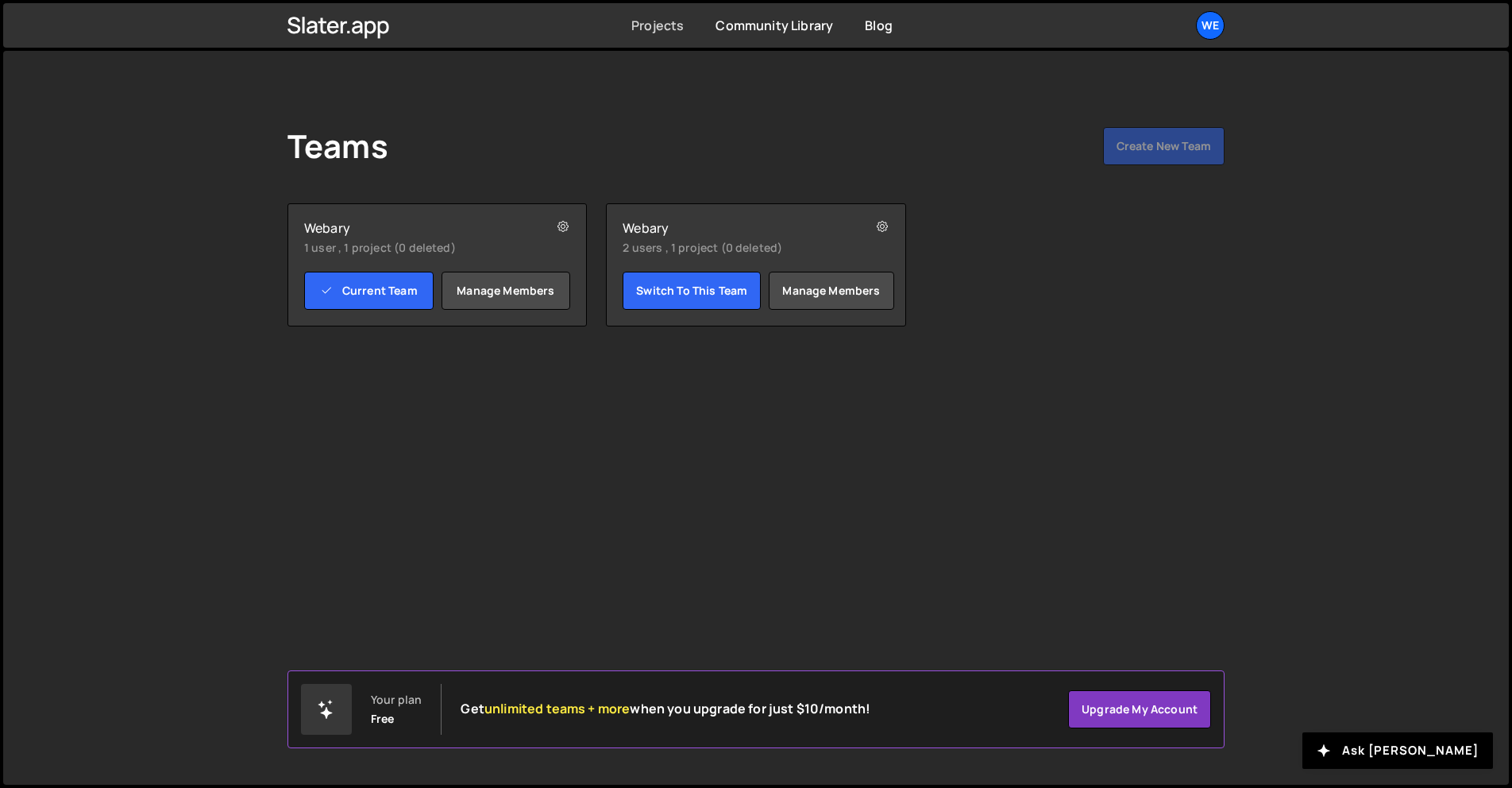
click at [663, 26] on link "Projects" at bounding box center [657, 26] width 53 height 18
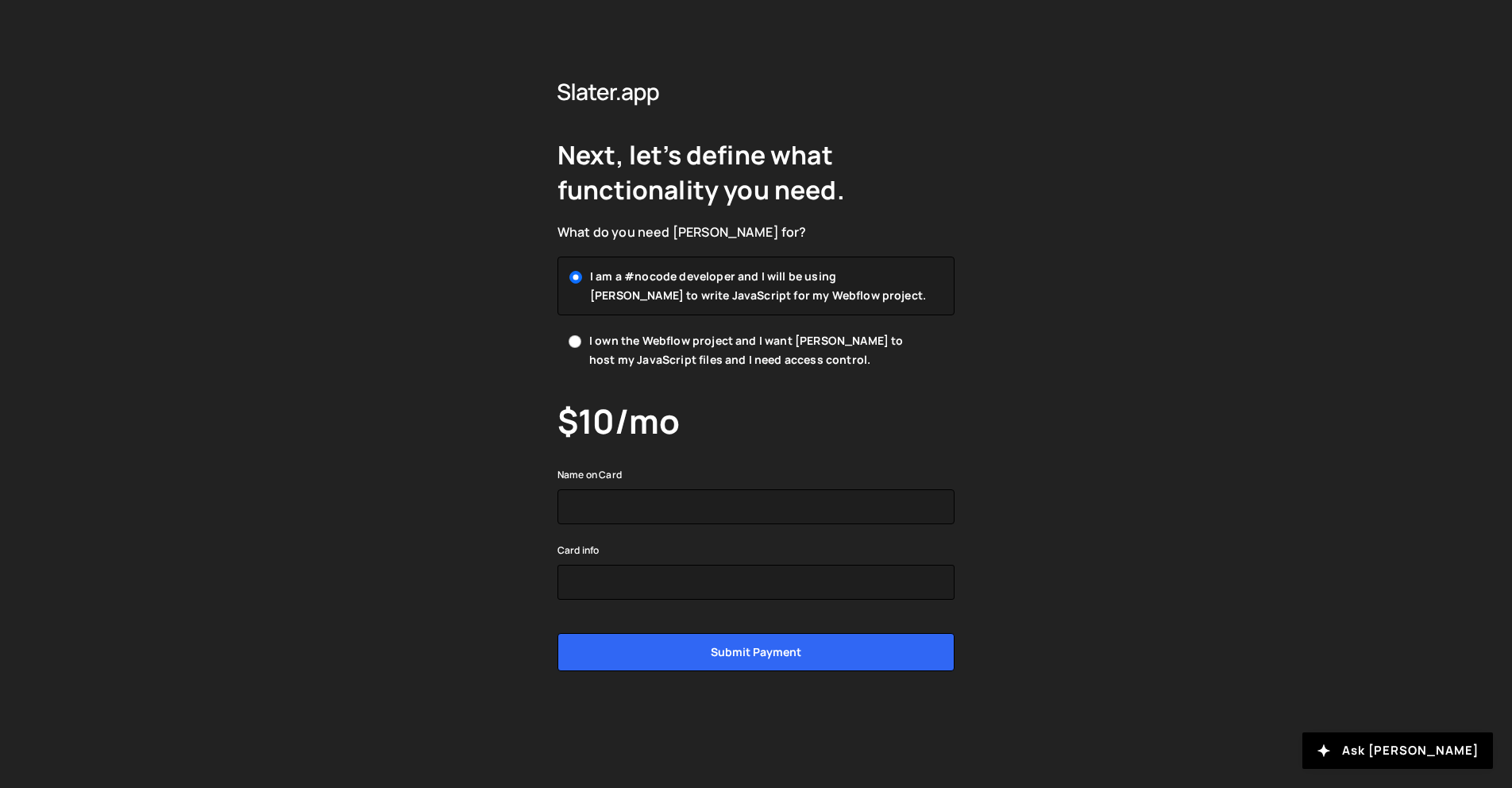
drag, startPoint x: 753, startPoint y: 63, endPoint x: 798, endPoint y: 167, distance: 113.3
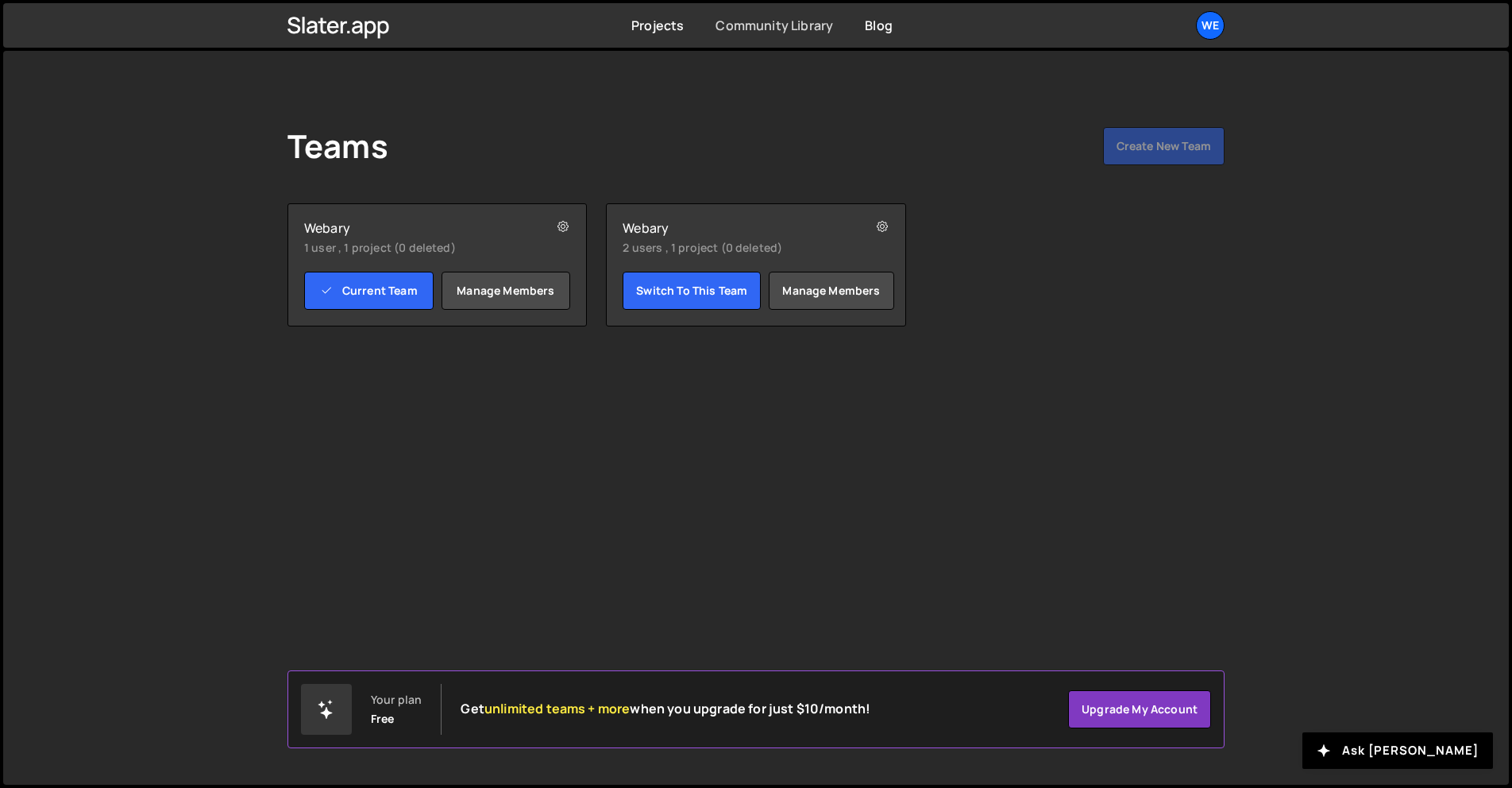
click at [802, 26] on link "Community Library" at bounding box center [774, 26] width 118 height 18
drag, startPoint x: 1191, startPoint y: 35, endPoint x: 1199, endPoint y: 46, distance: 13.6
click at [1191, 37] on ul "We Your current team is Webary Projects Your Teams Account Upgrade Switch team …" at bounding box center [1173, 25] width 103 height 28
click at [1217, 19] on div "We" at bounding box center [1210, 25] width 28 height 28
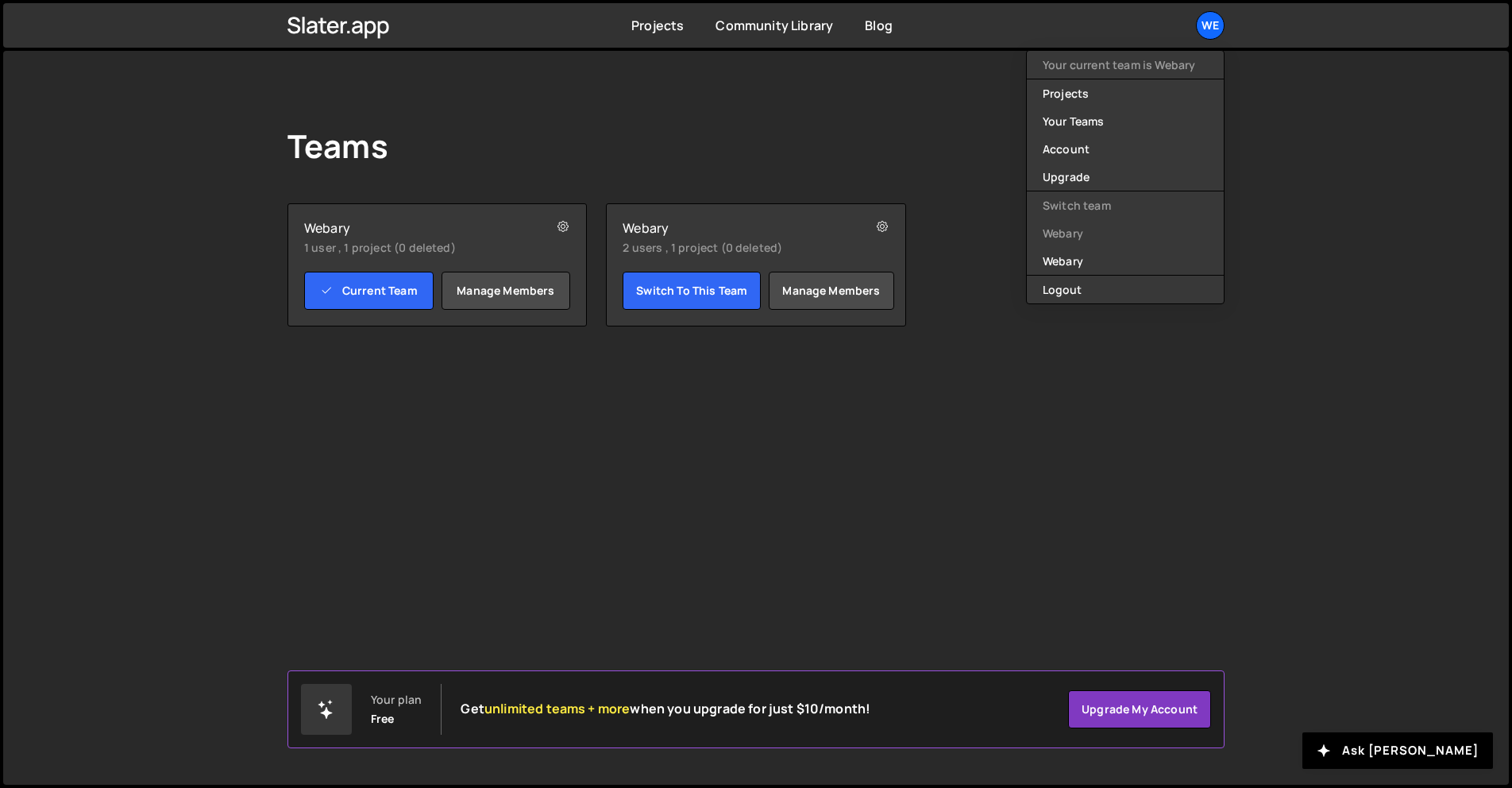
click at [1115, 207] on li "Switch team" at bounding box center [1125, 205] width 197 height 28
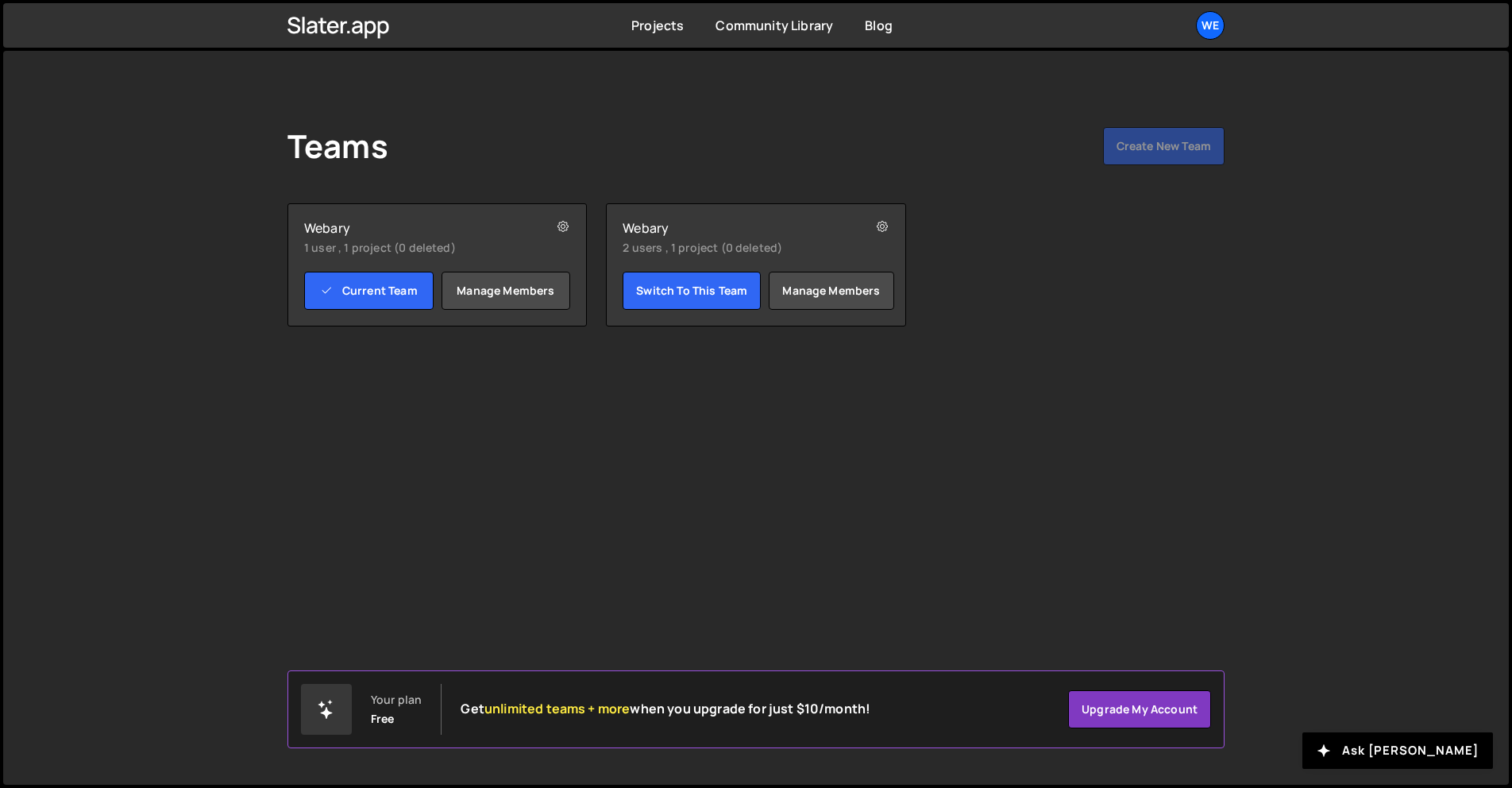
drag, startPoint x: 1215, startPoint y: 21, endPoint x: 1211, endPoint y: 48, distance: 27.3
click at [1215, 22] on div "We" at bounding box center [1210, 25] width 28 height 28
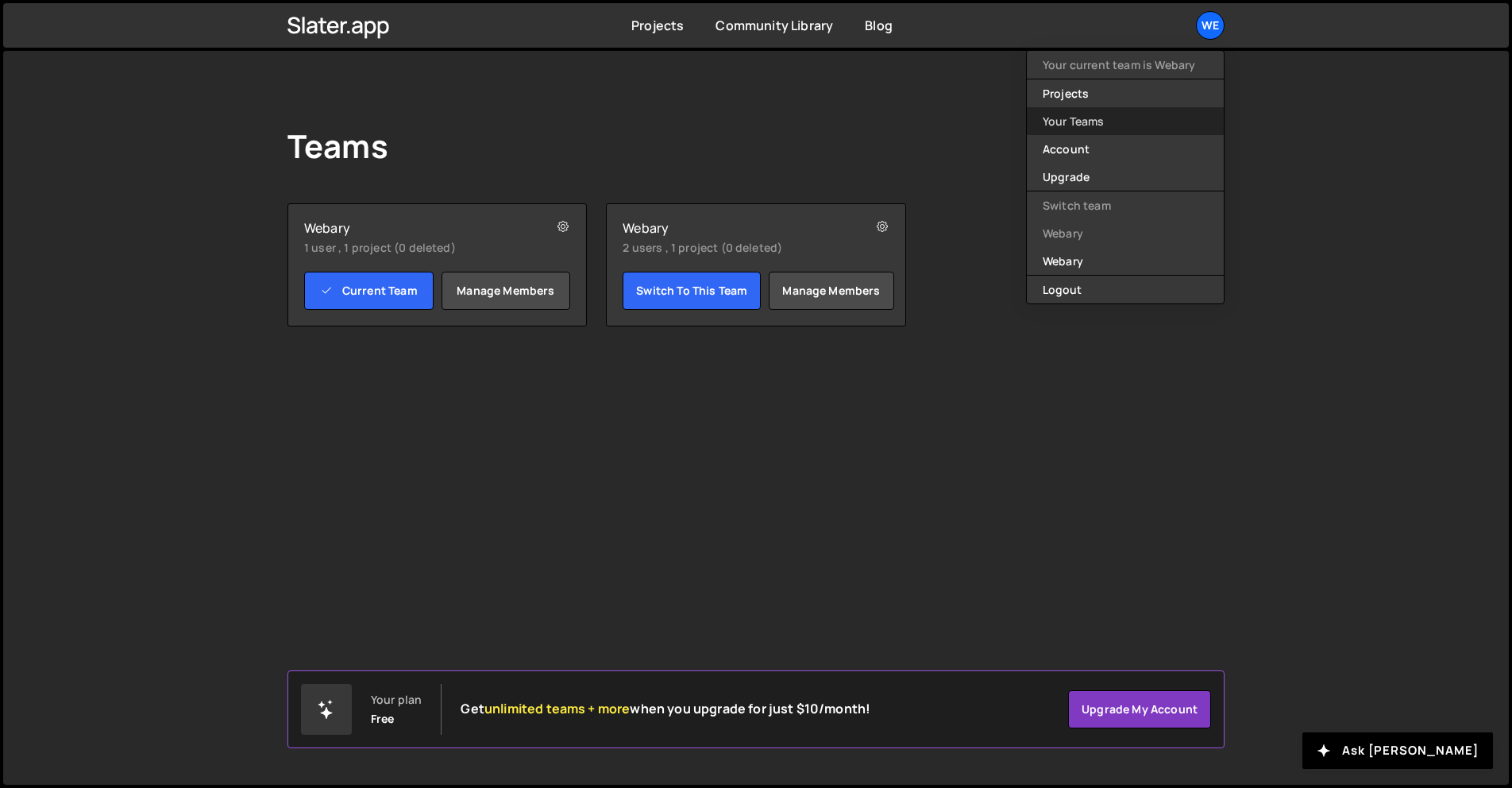
click at [1082, 121] on link "Your Teams" at bounding box center [1125, 120] width 197 height 28
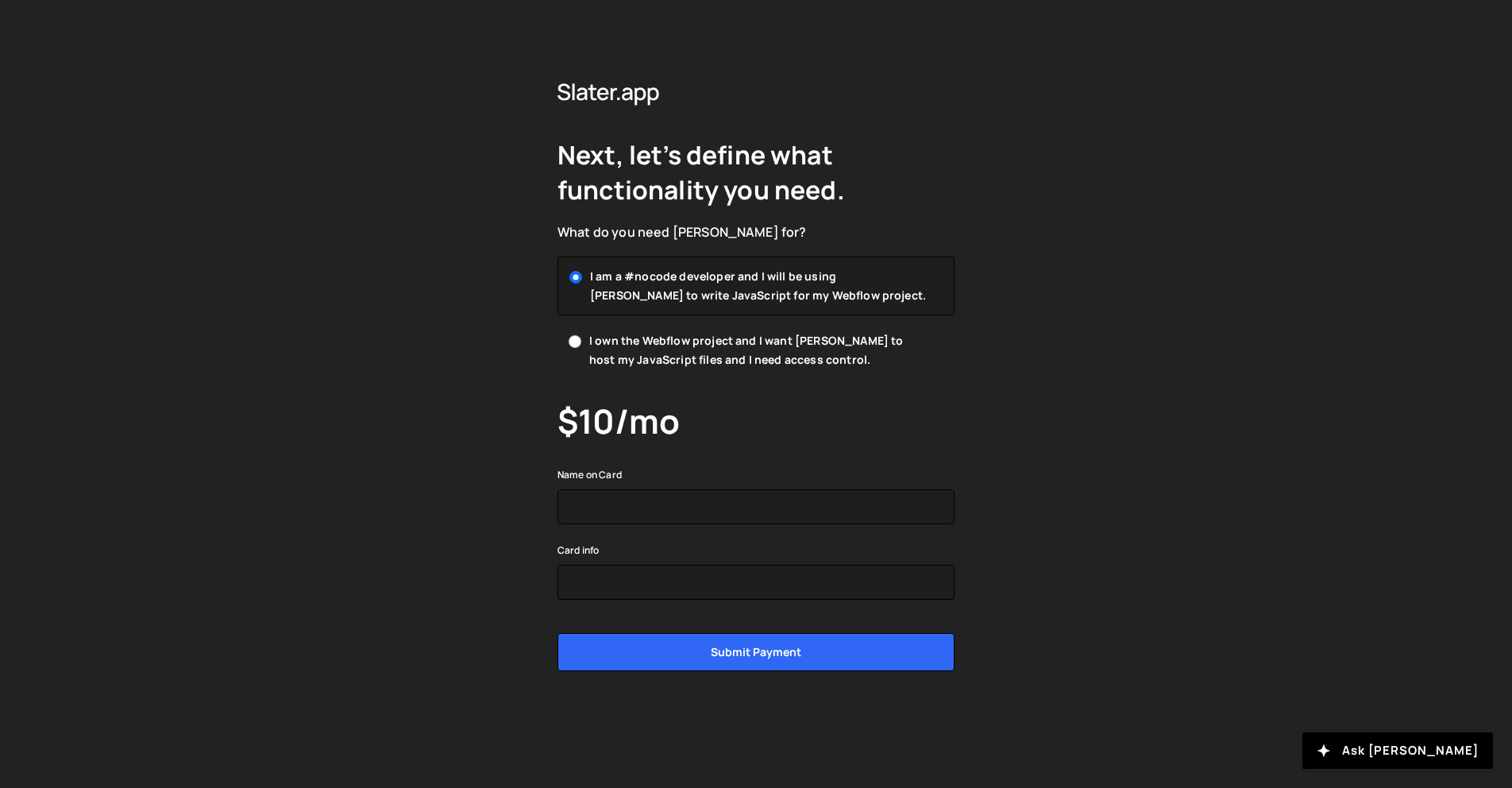
drag, startPoint x: 762, startPoint y: 241, endPoint x: 752, endPoint y: 219, distance: 24.2
drag, startPoint x: 1005, startPoint y: 354, endPoint x: 980, endPoint y: 326, distance: 37.5
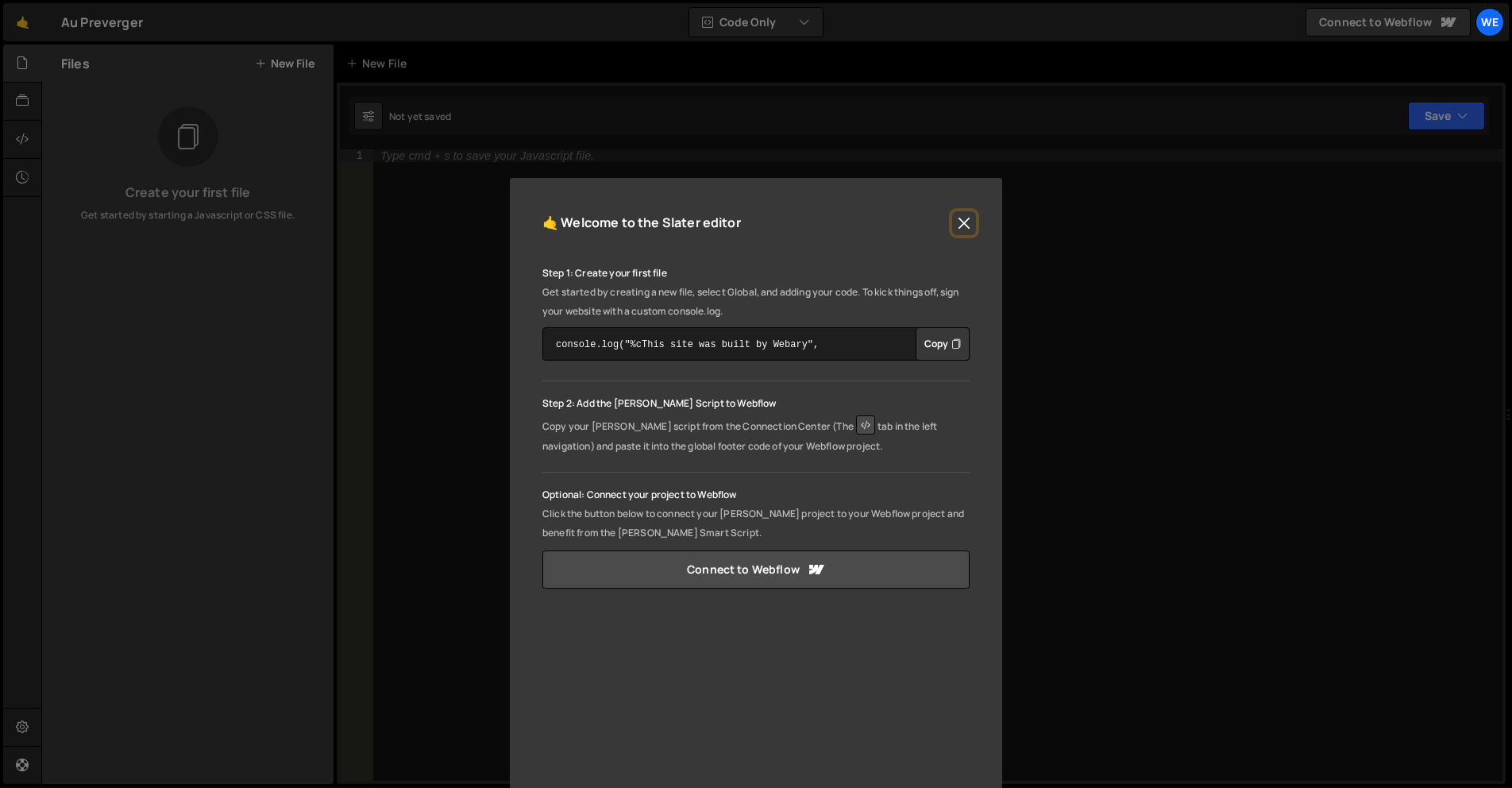
click at [968, 227] on button "Close" at bounding box center [963, 223] width 24 height 24
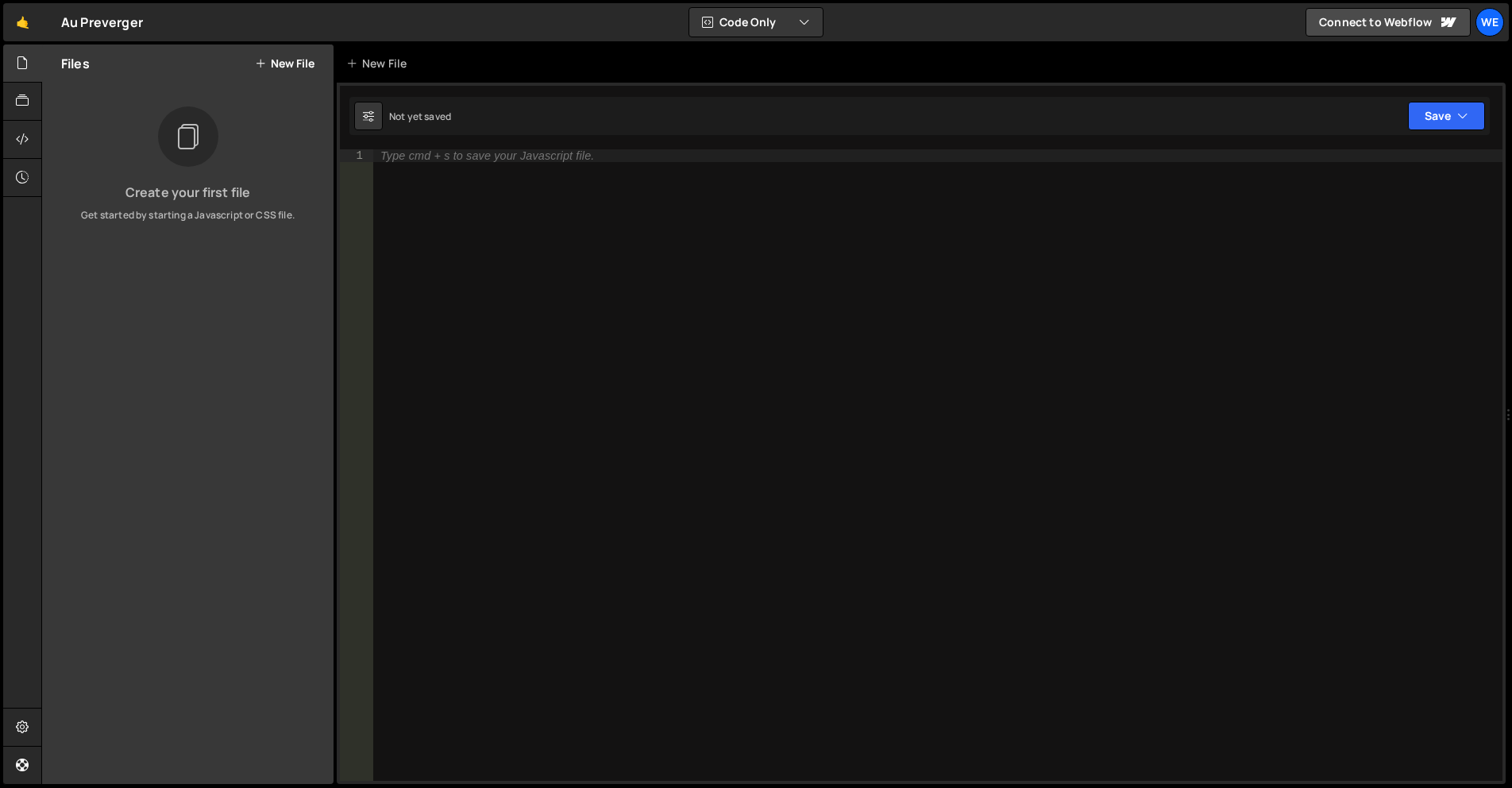
click at [405, 171] on div "Type cmd + s to save your Javascript file." at bounding box center [937, 477] width 1130 height 656
click at [280, 60] on button "New File" at bounding box center [284, 63] width 60 height 12
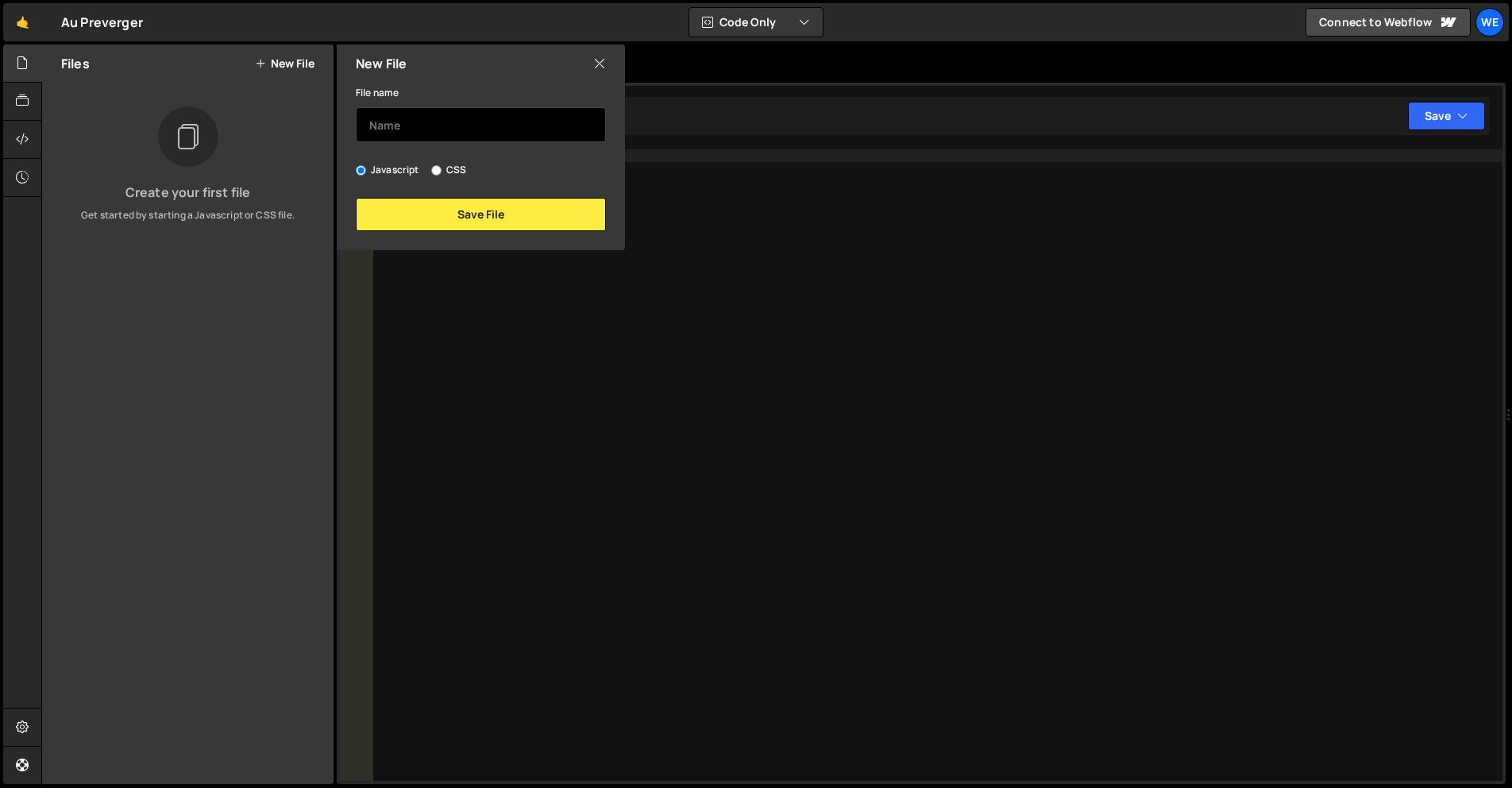
click at [386, 124] on input "text" at bounding box center [480, 124] width 250 height 35
type input "cloudflare"
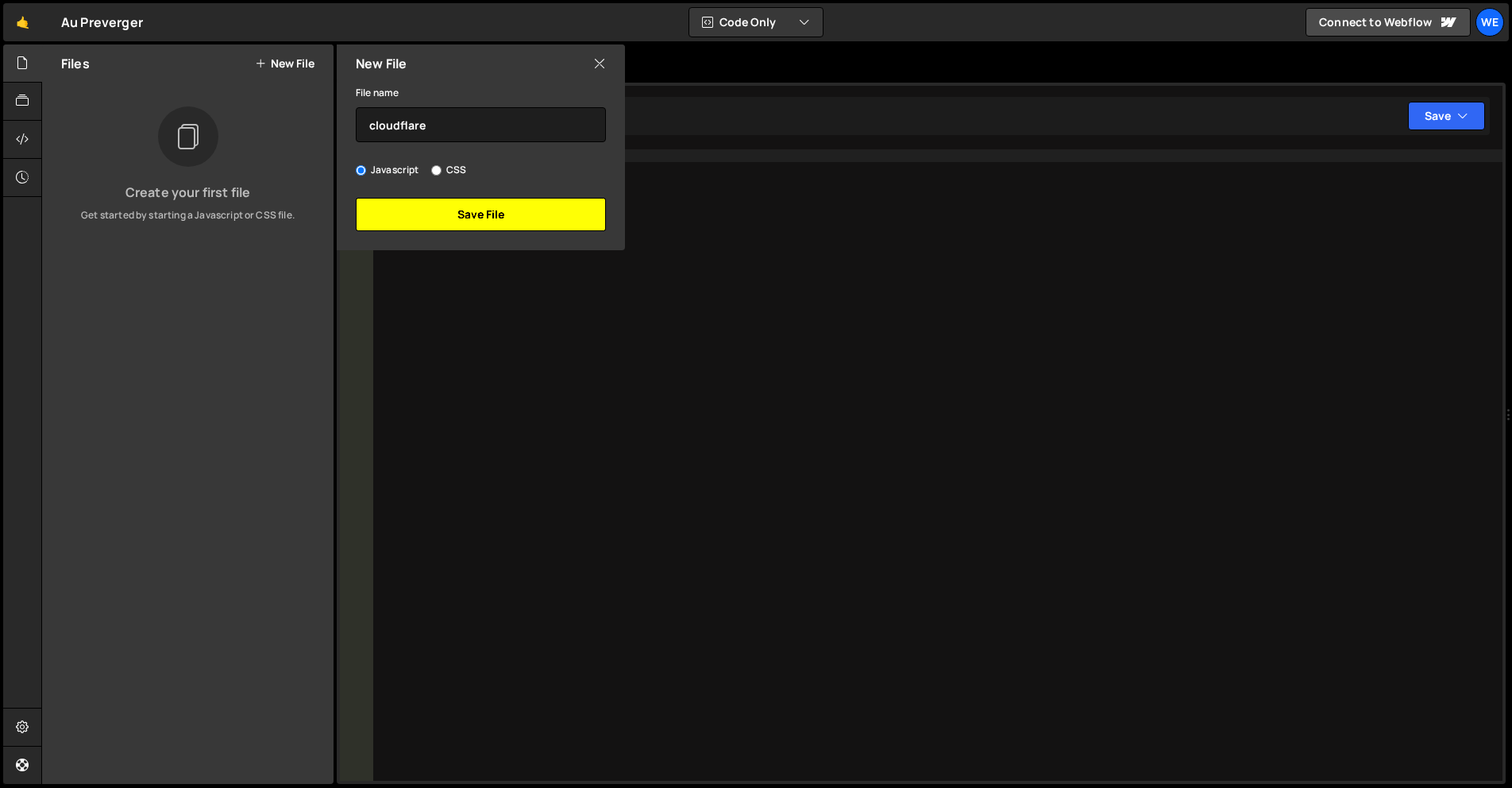
drag, startPoint x: 451, startPoint y: 218, endPoint x: 485, endPoint y: 216, distance: 34.1
click at [451, 218] on button "Save File" at bounding box center [480, 214] width 250 height 33
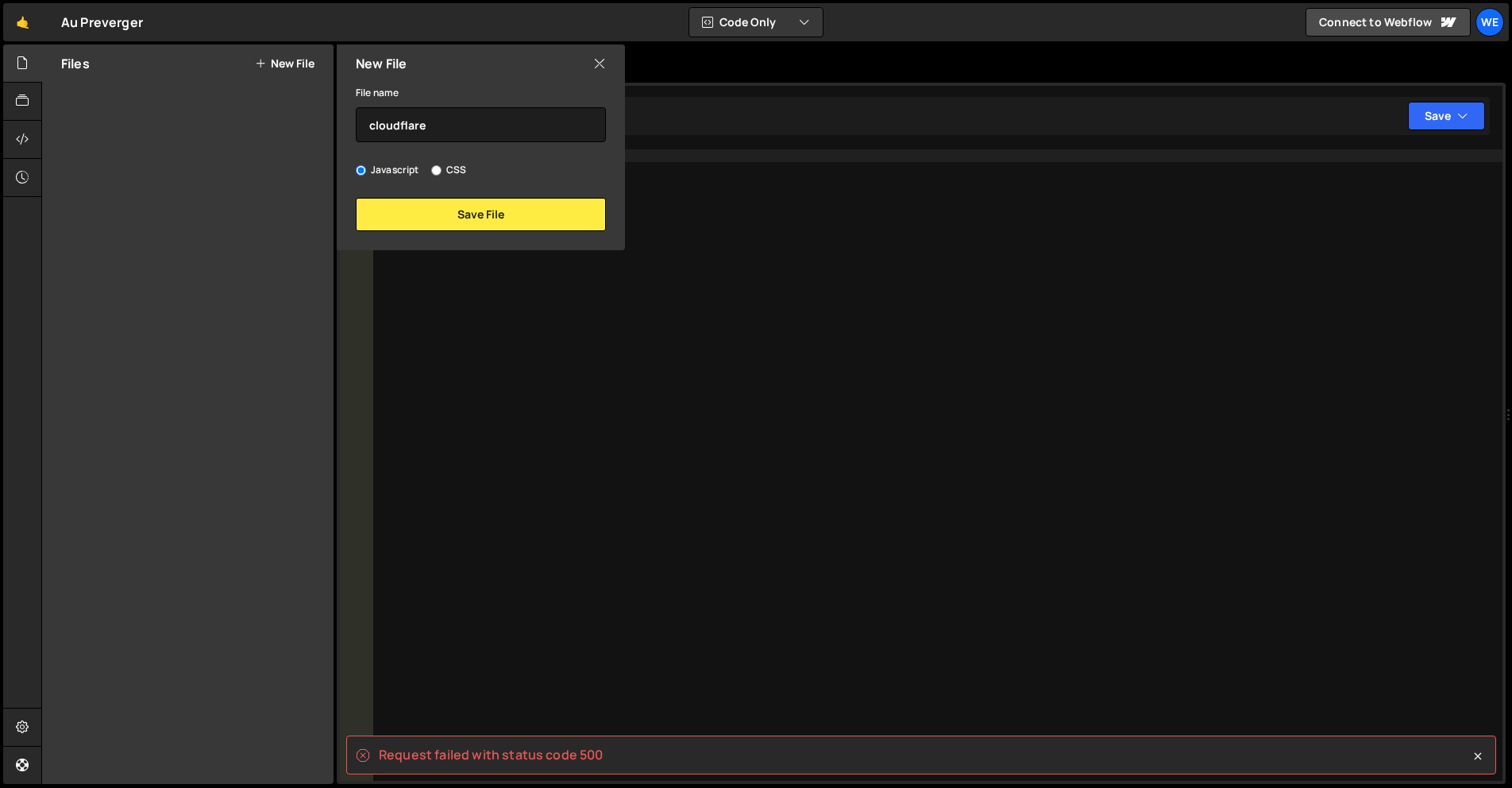
click at [574, 63] on div "New File" at bounding box center [481, 63] width 289 height 38
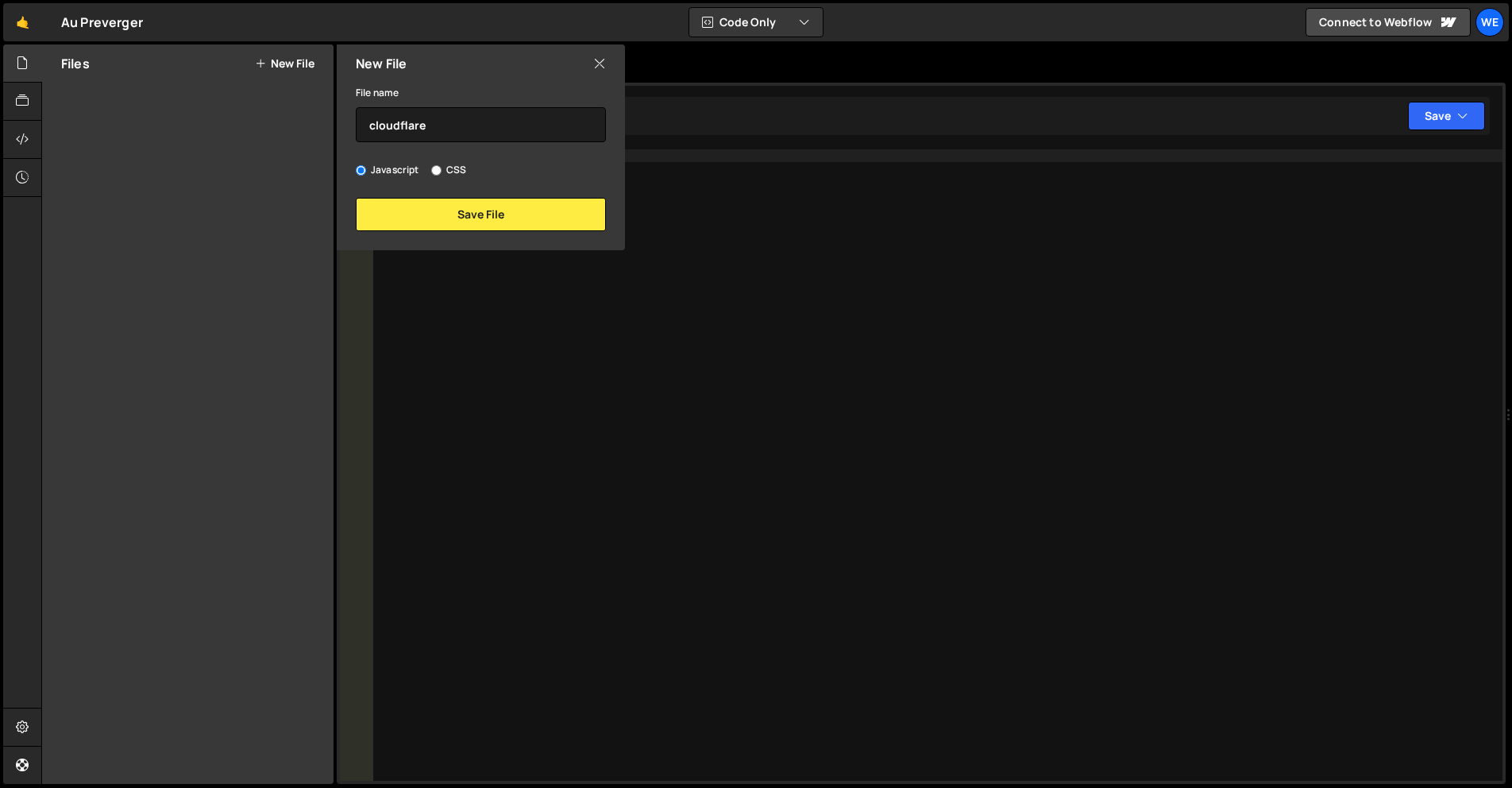
click at [599, 68] on icon at bounding box center [599, 64] width 12 height 18
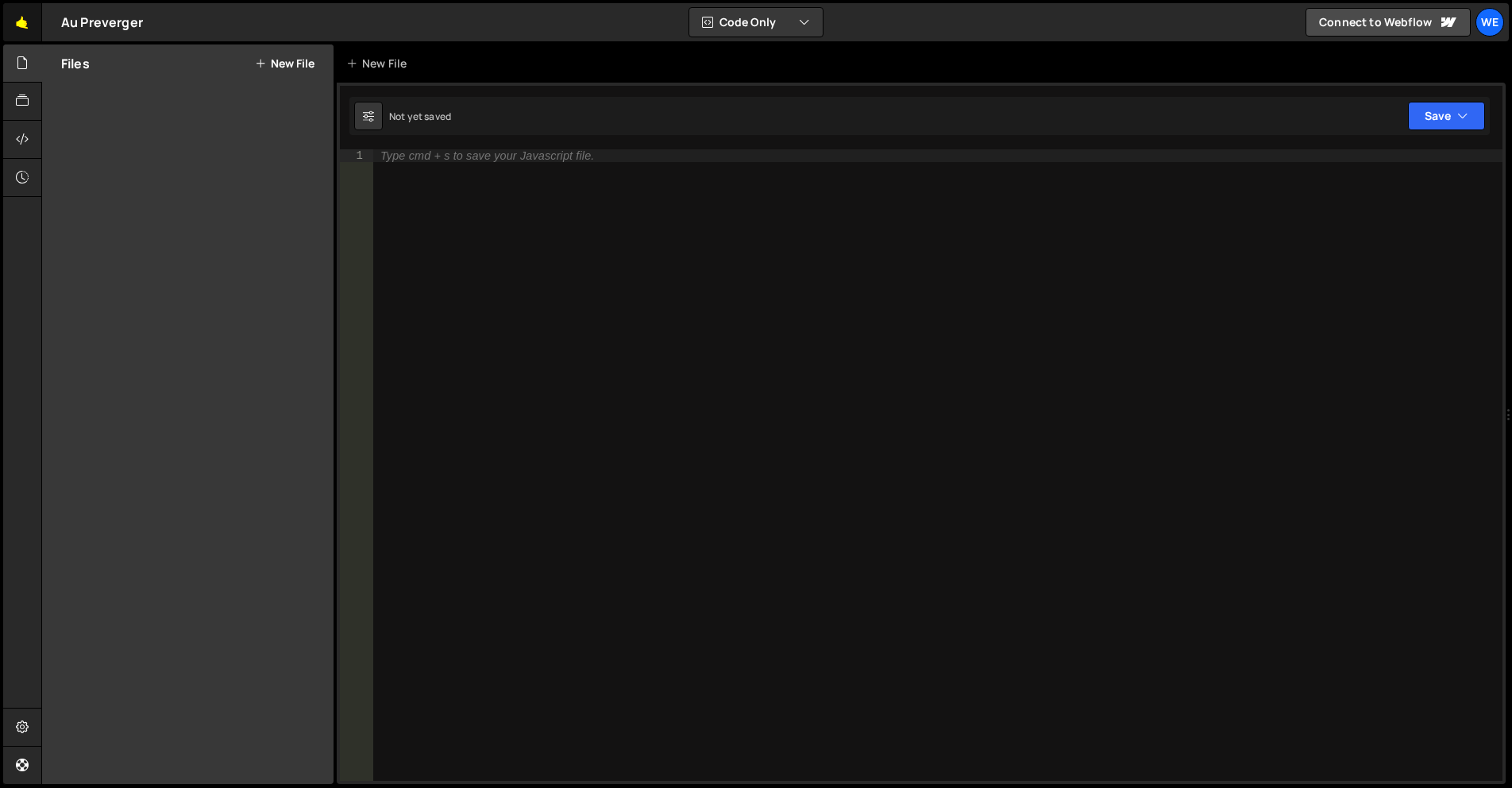
click at [19, 19] on link "🤙" at bounding box center [23, 22] width 39 height 38
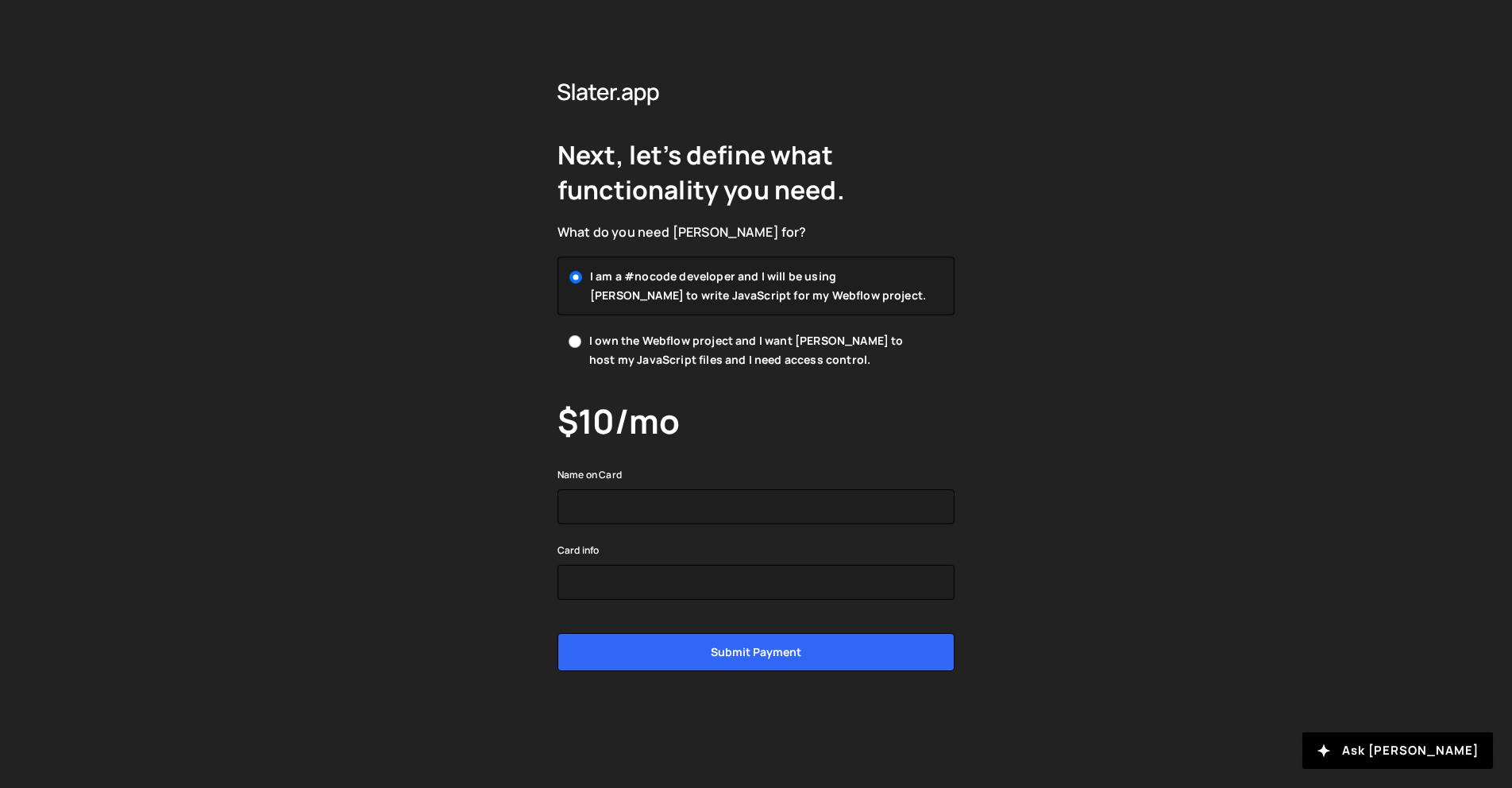
drag, startPoint x: 1162, startPoint y: 432, endPoint x: 1158, endPoint y: 404, distance: 28.3
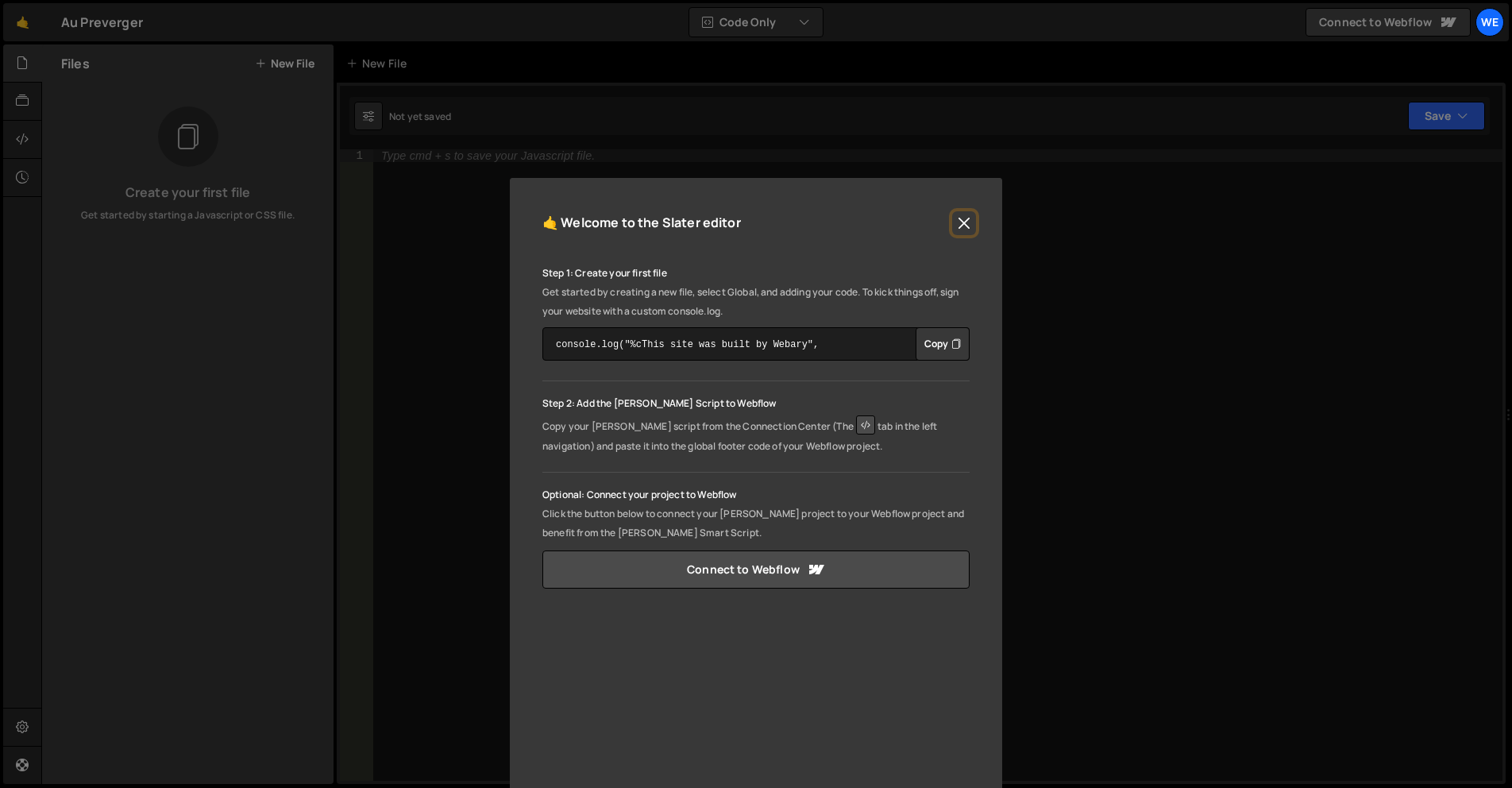
click at [952, 222] on button "Close" at bounding box center [963, 223] width 24 height 24
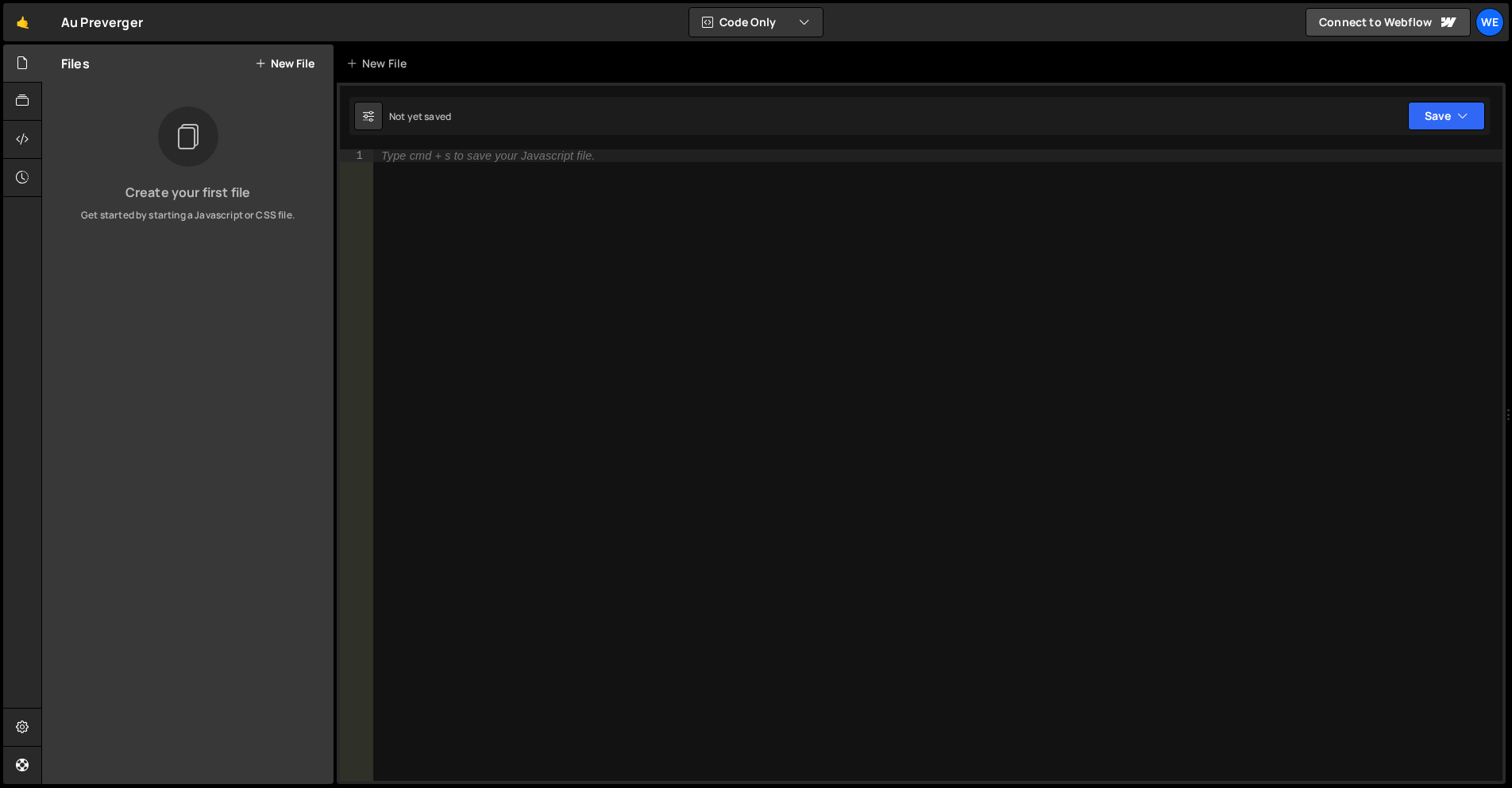
click at [1474, 32] on nav "Projects Community Library Blog We Projects Your Teams Account Upgrade Logout" at bounding box center [1486, 22] width 28 height 45
click at [1492, 25] on div "We" at bounding box center [1490, 22] width 28 height 28
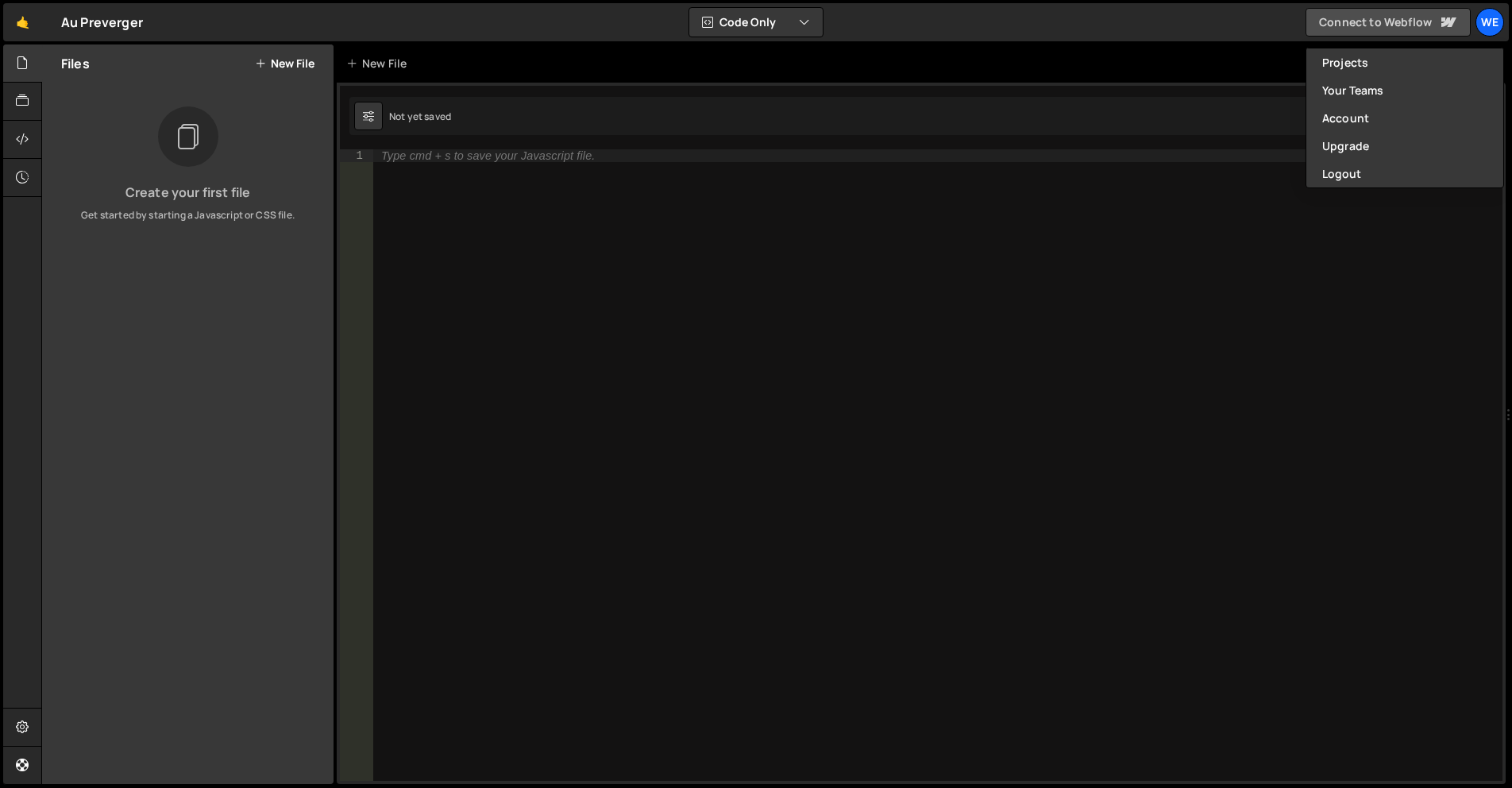
click at [1396, 13] on link "Connect to Webflow" at bounding box center [1387, 22] width 165 height 28
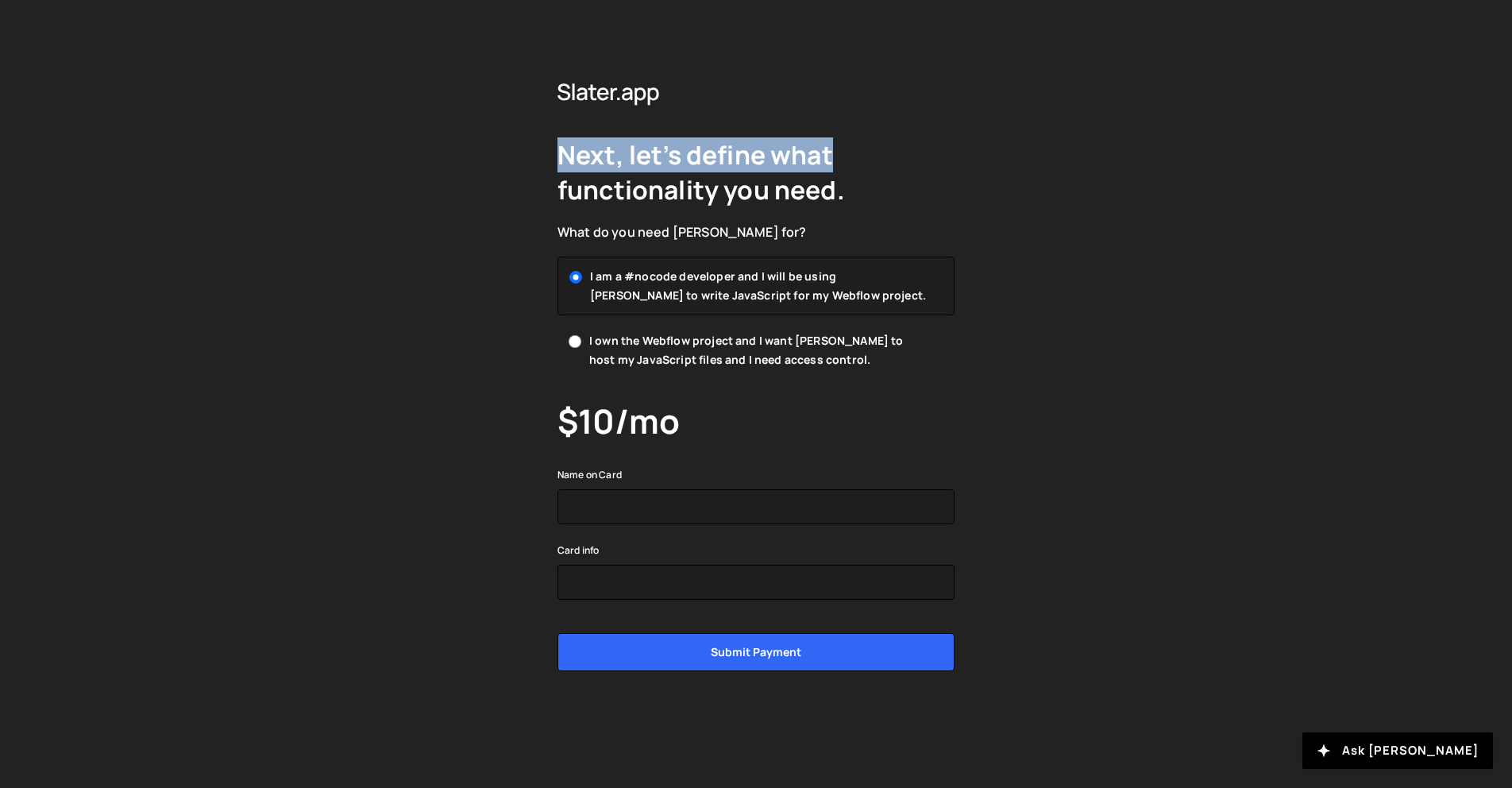
drag, startPoint x: 619, startPoint y: 123, endPoint x: 1066, endPoint y: 150, distance: 447.8
click at [1067, 150] on div "Next, let’s define what functionality you need. What do you need [PERSON_NAME] …" at bounding box center [756, 394] width 1512 height 788
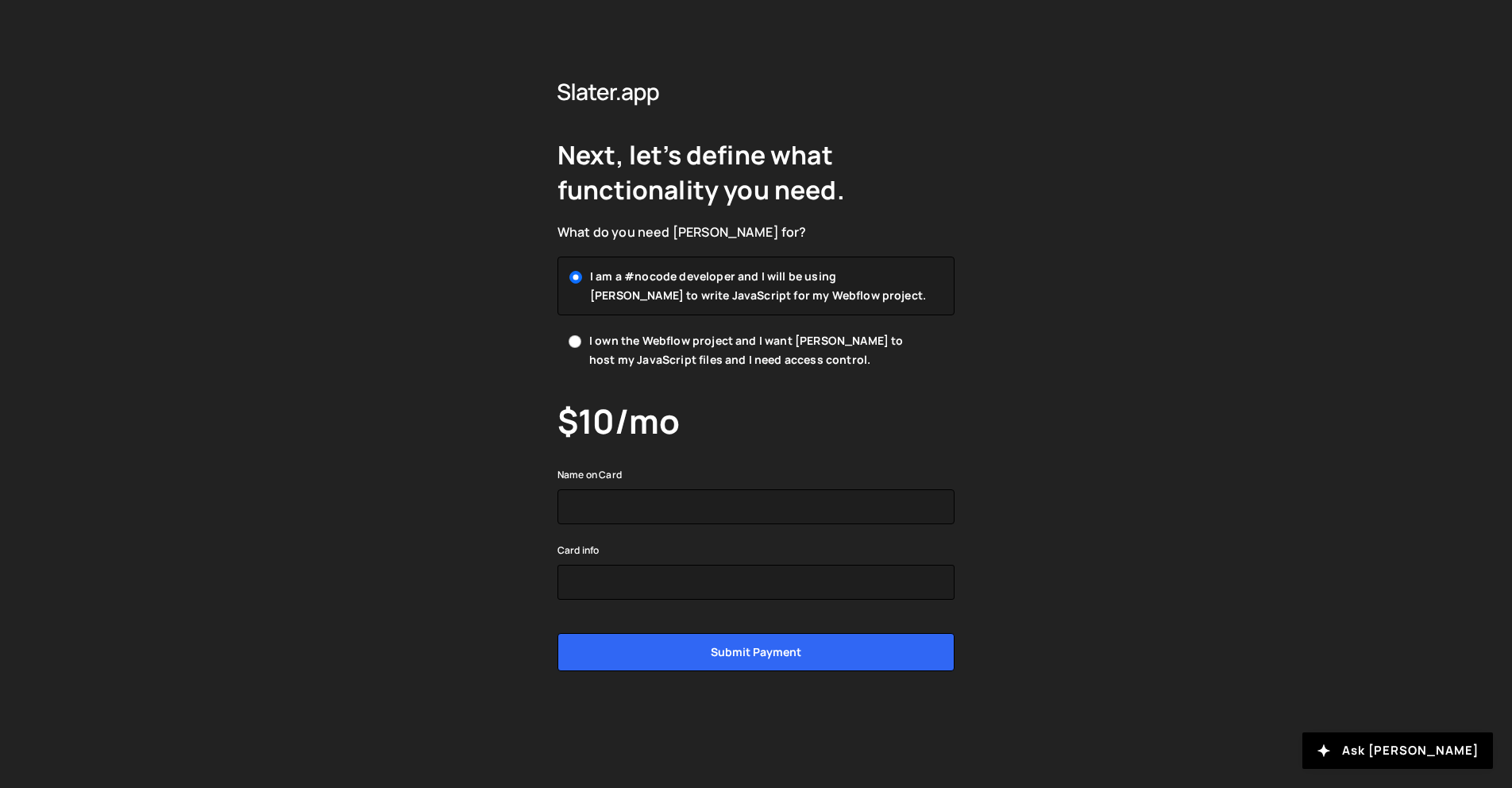
click at [749, 192] on h2 "Next, let’s define what functionality you need." at bounding box center [756, 172] width 397 height 69
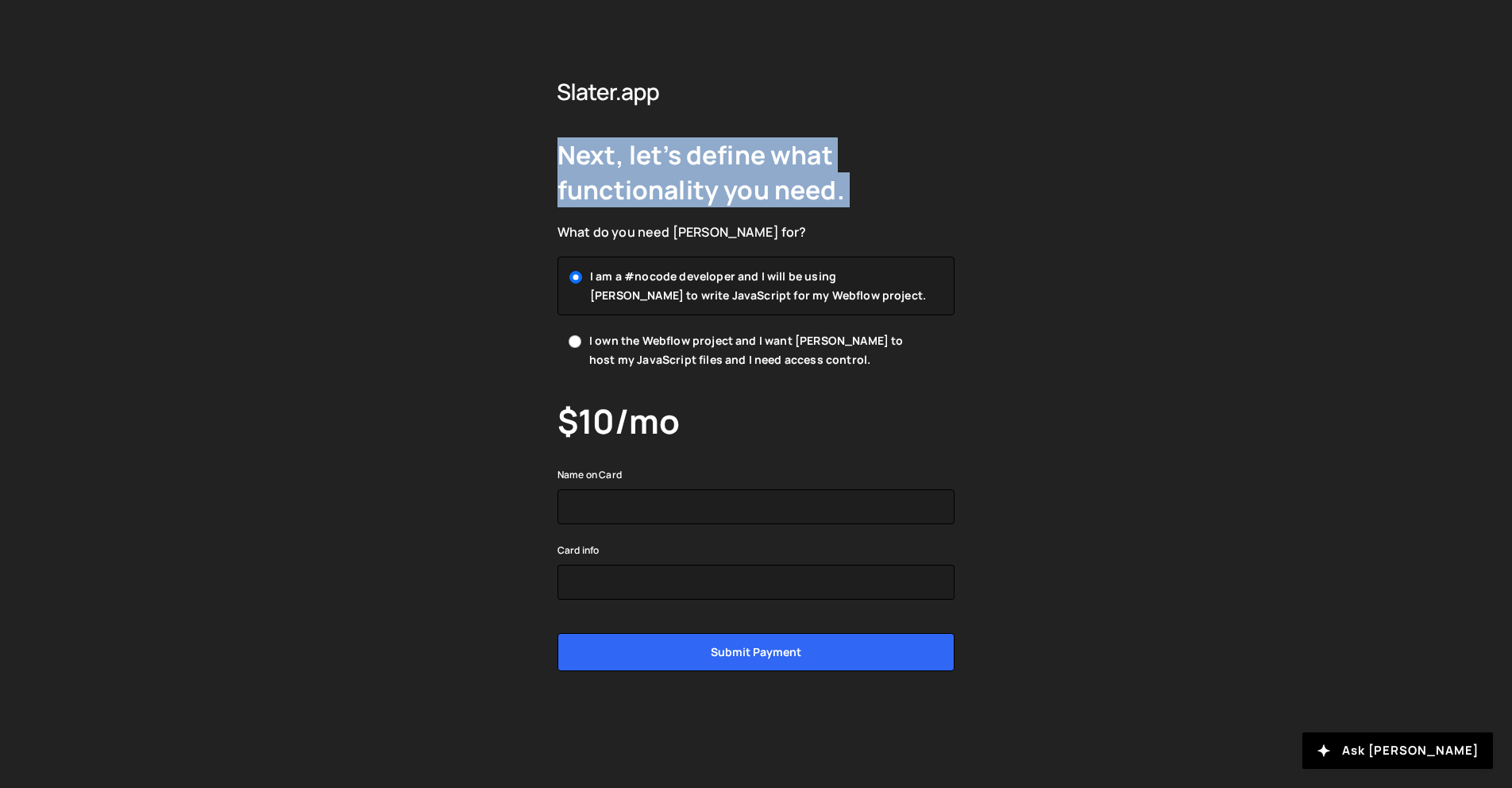
click at [749, 192] on h2 "Next, let’s define what functionality you need." at bounding box center [756, 172] width 397 height 69
click at [1015, 195] on div "Next, let’s define what functionality you need. What do you need Slater for? I …" at bounding box center [756, 394] width 1512 height 788
drag, startPoint x: 1015, startPoint y: 195, endPoint x: 1017, endPoint y: 183, distance: 12.2
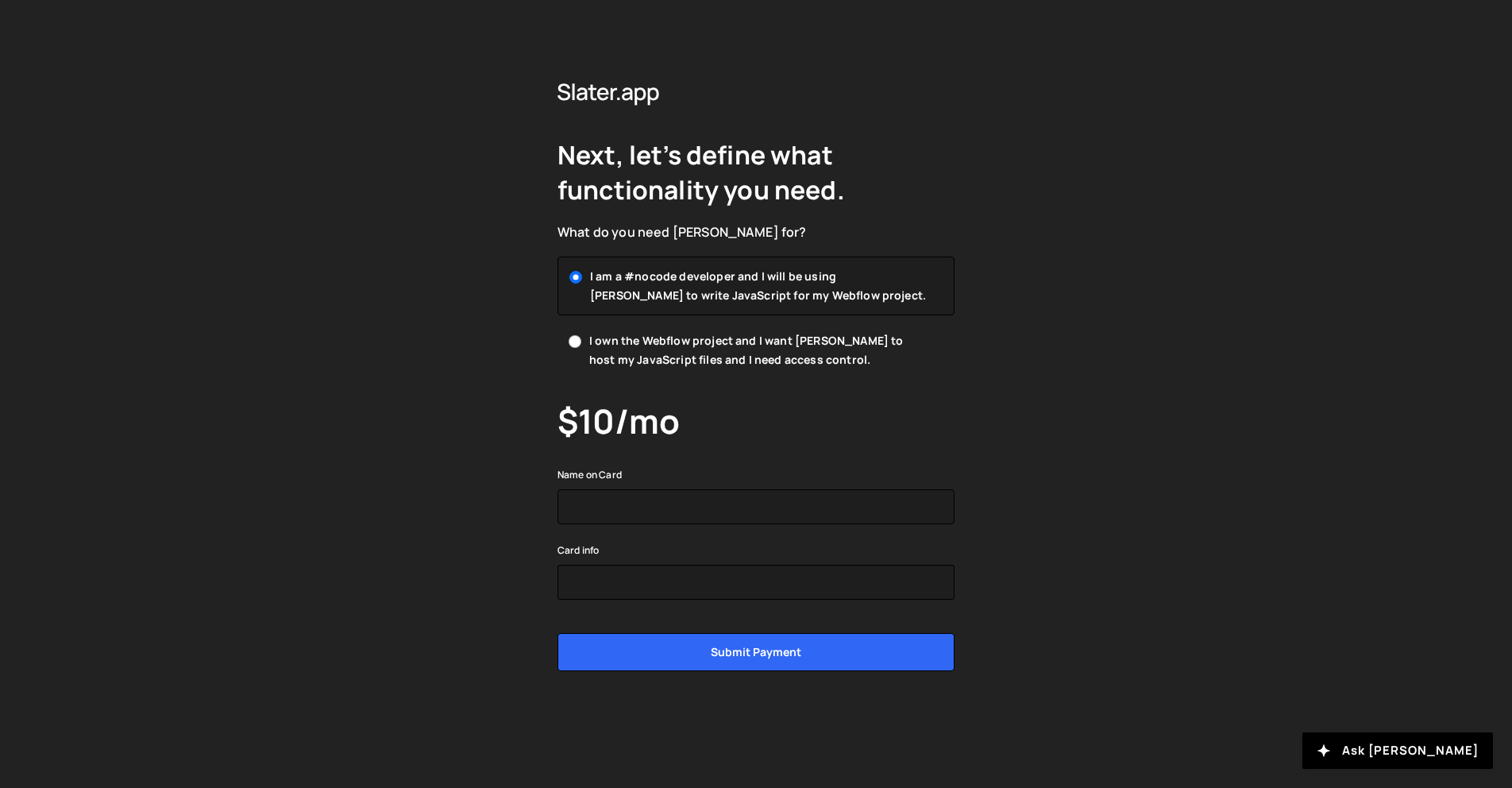
drag, startPoint x: 561, startPoint y: 369, endPoint x: 546, endPoint y: 365, distance: 15.5
drag, startPoint x: 930, startPoint y: 141, endPoint x: 896, endPoint y: 147, distance: 34.5
drag, startPoint x: 262, startPoint y: 295, endPoint x: 270, endPoint y: 282, distance: 15.3
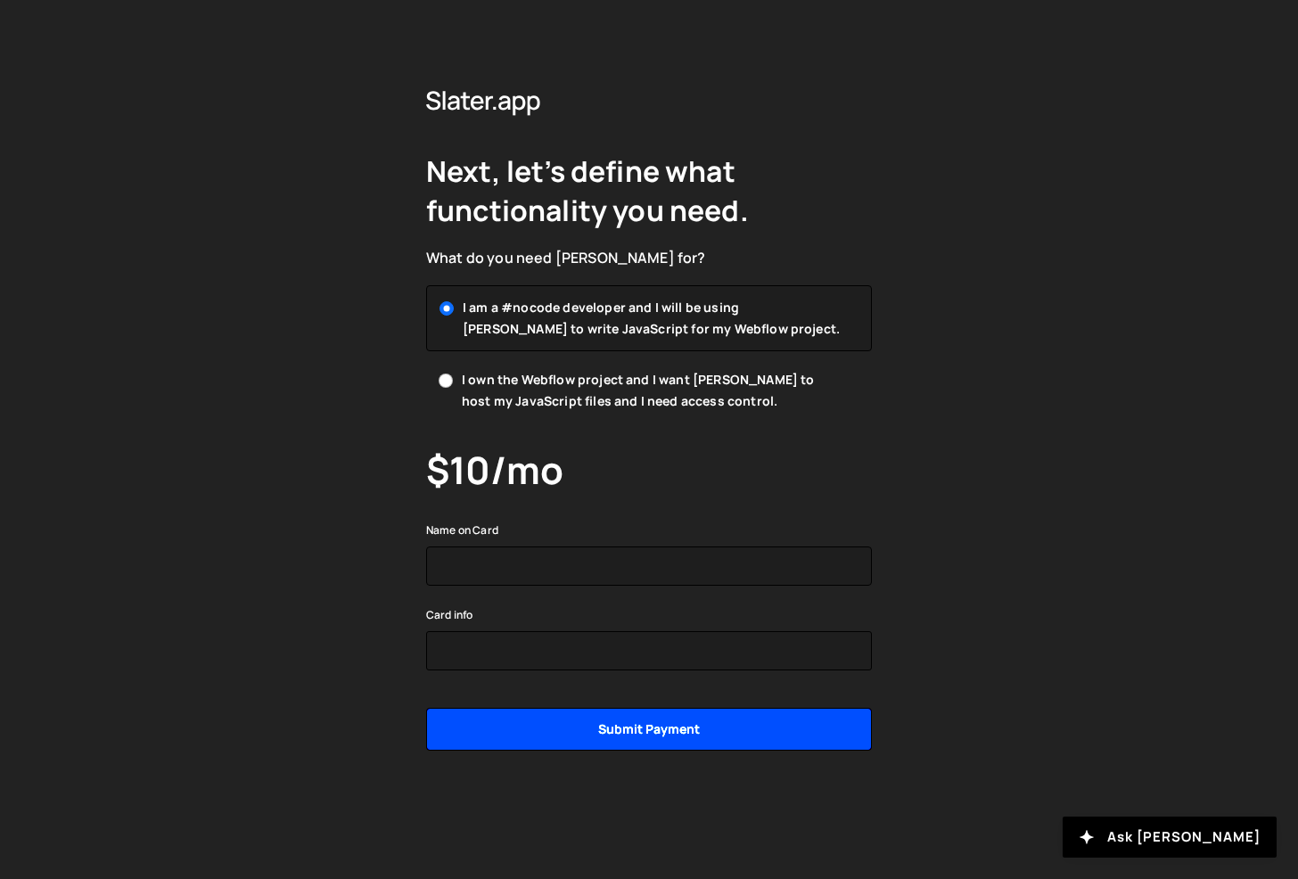
click at [755, 731] on input "Submit payment" at bounding box center [649, 729] width 446 height 43
type input "Submit"
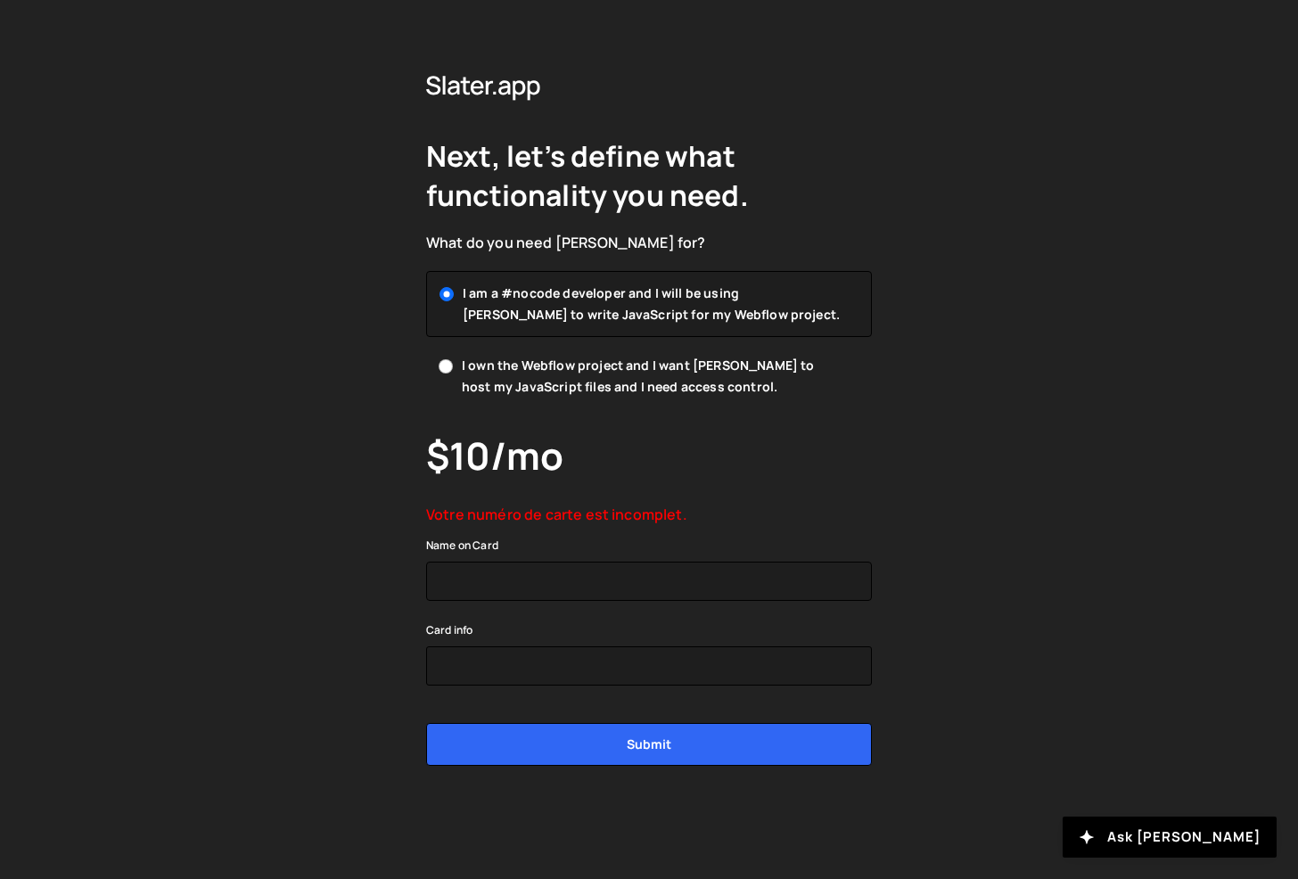
click at [893, 368] on div "Next, let’s define what functionality you need. What do you need Slater for? I …" at bounding box center [649, 439] width 1298 height 879
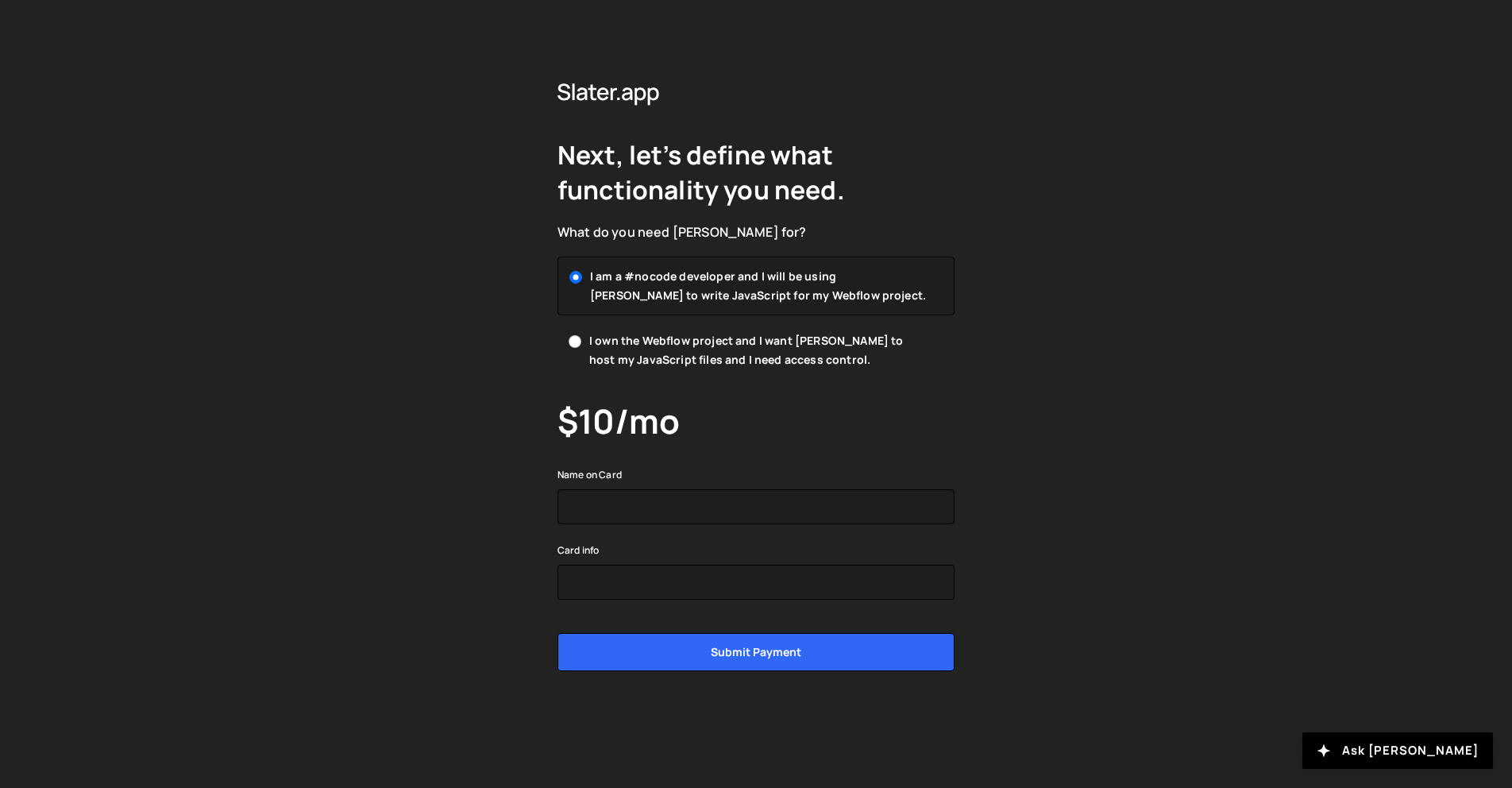
click at [941, 180] on h2 "Next, let’s define what functionality you need." at bounding box center [756, 172] width 397 height 69
